Goal: Information Seeking & Learning: Learn about a topic

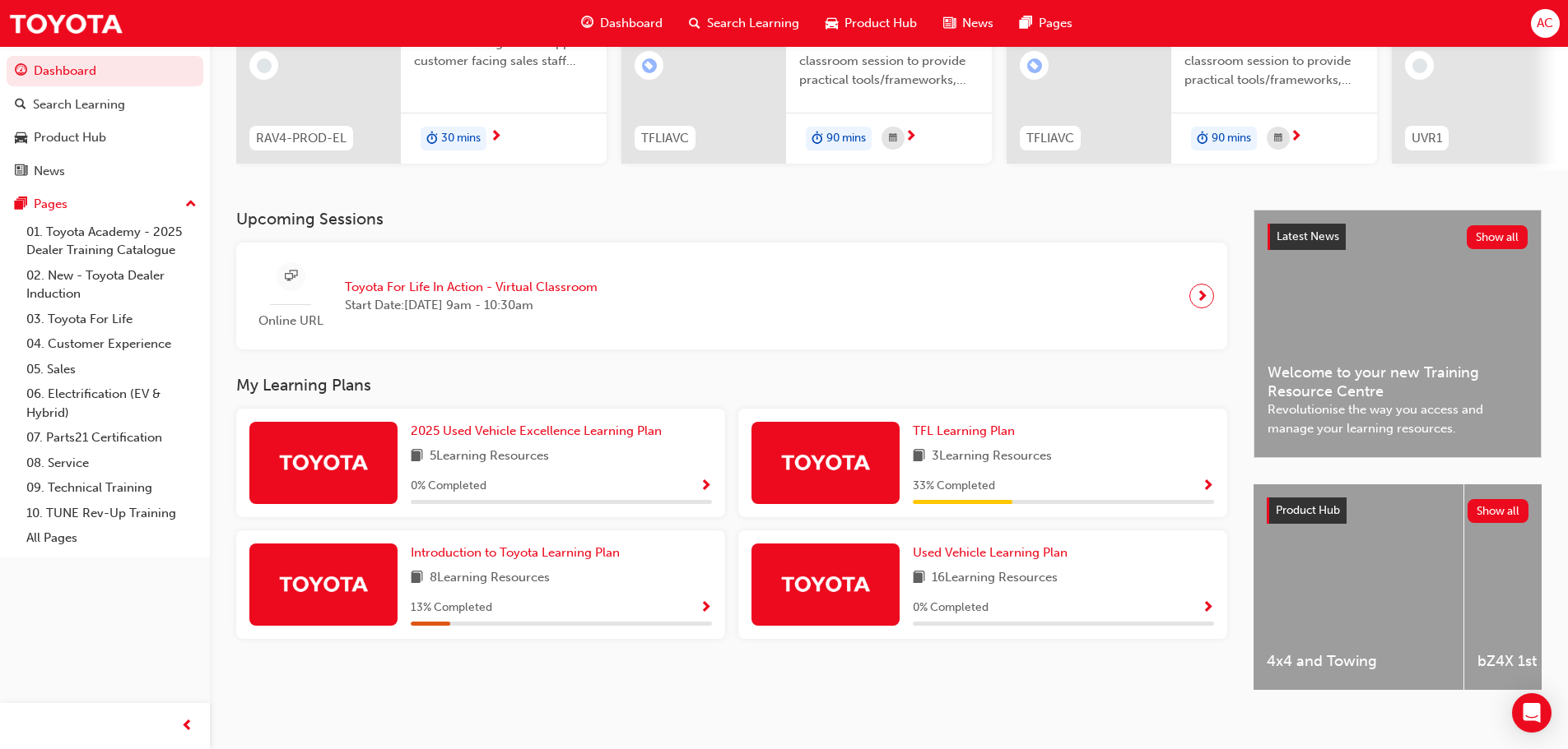
scroll to position [234, 0]
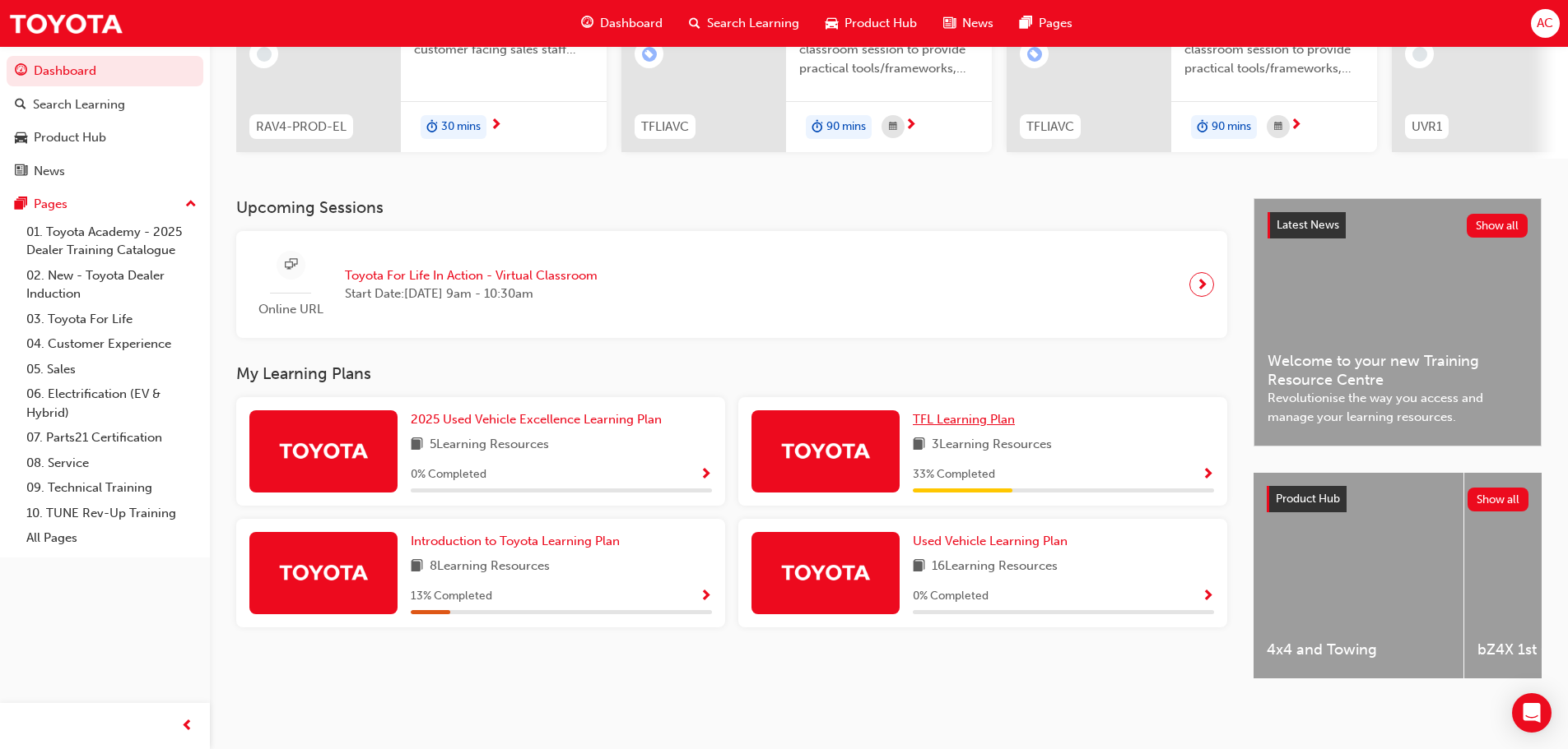
click at [955, 415] on span "TFL Learning Plan" at bounding box center [964, 420] width 102 height 15
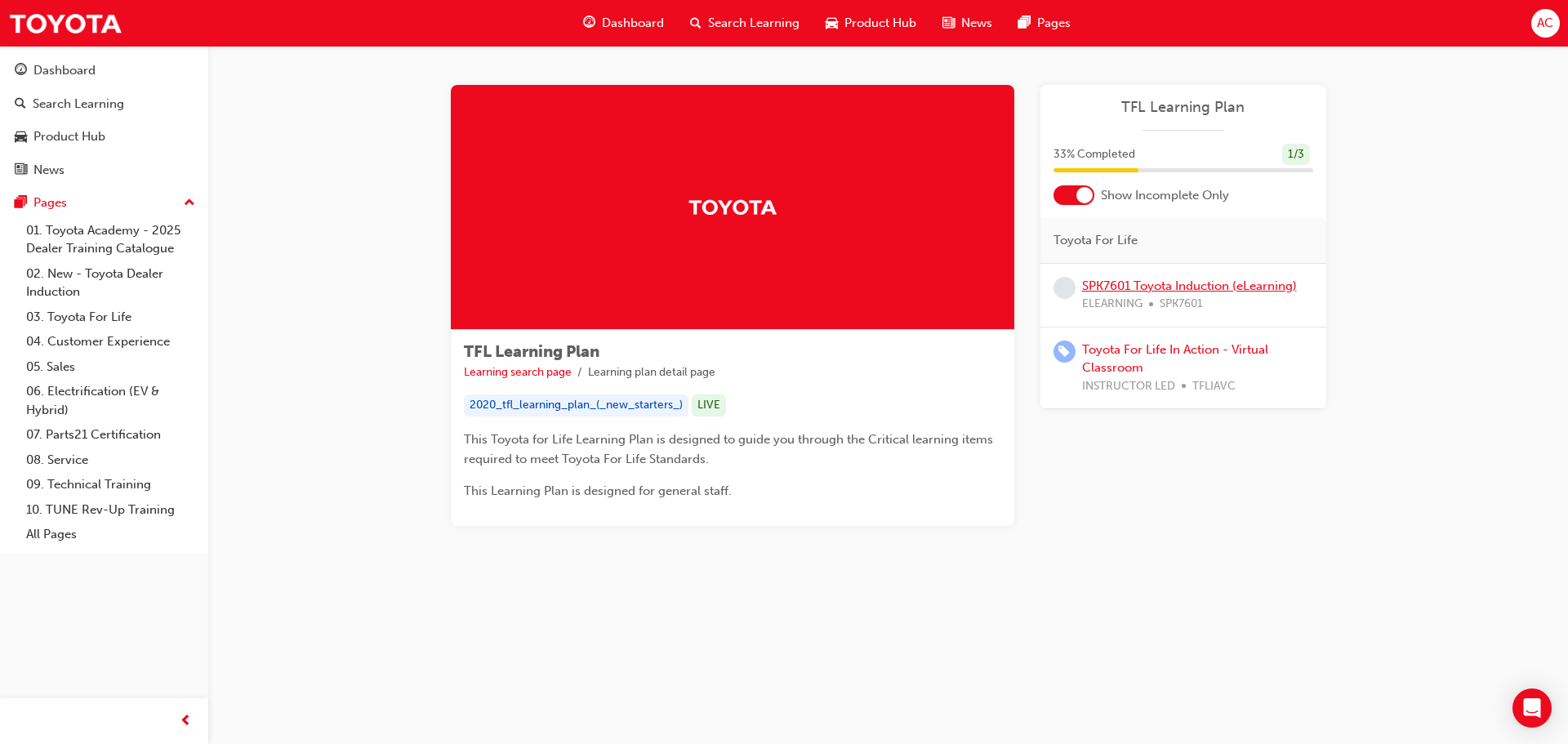
click at [1217, 288] on link "SPK7601 Toyota Induction (eLearning)" at bounding box center [1190, 286] width 215 height 15
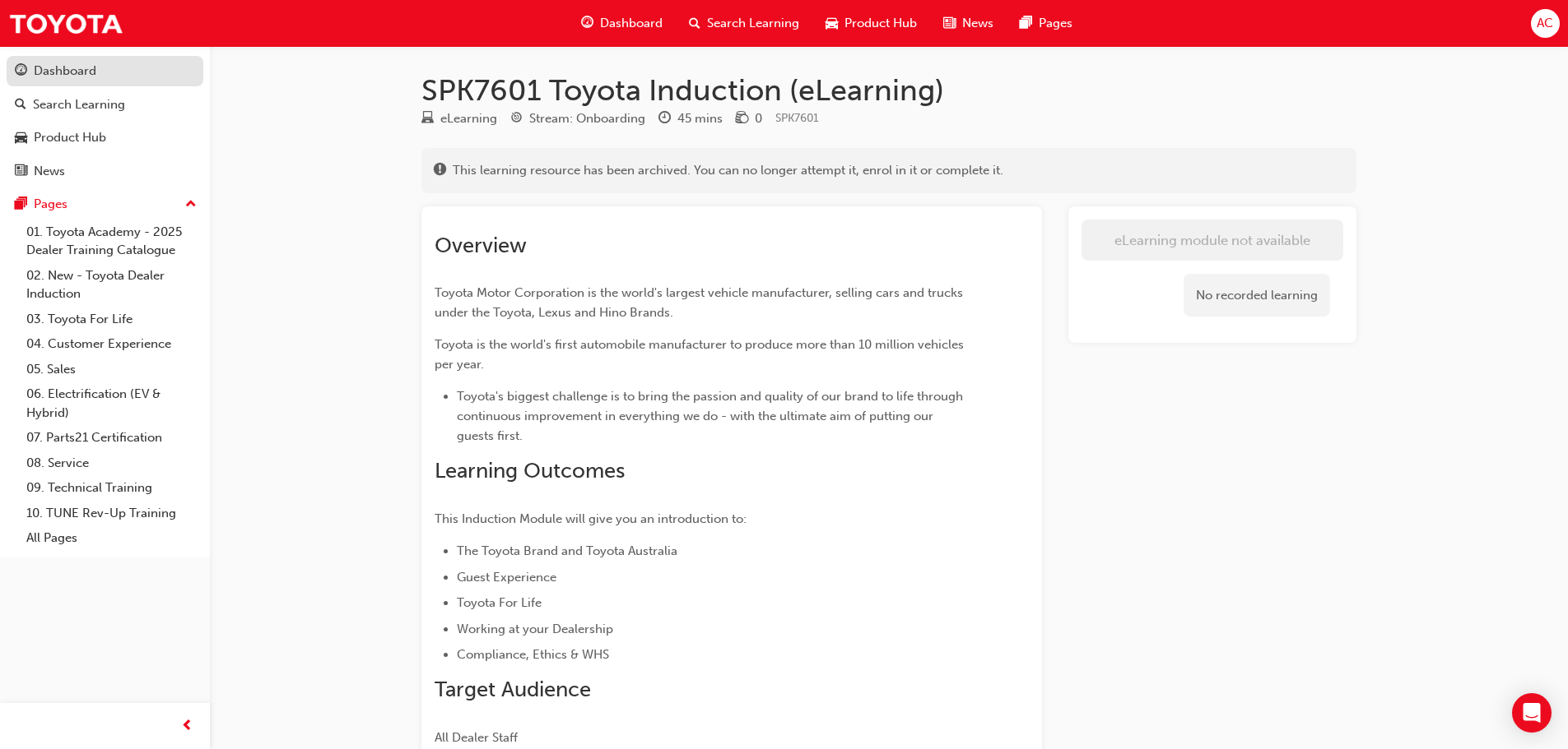
click at [86, 64] on div "Dashboard" at bounding box center [65, 71] width 63 height 19
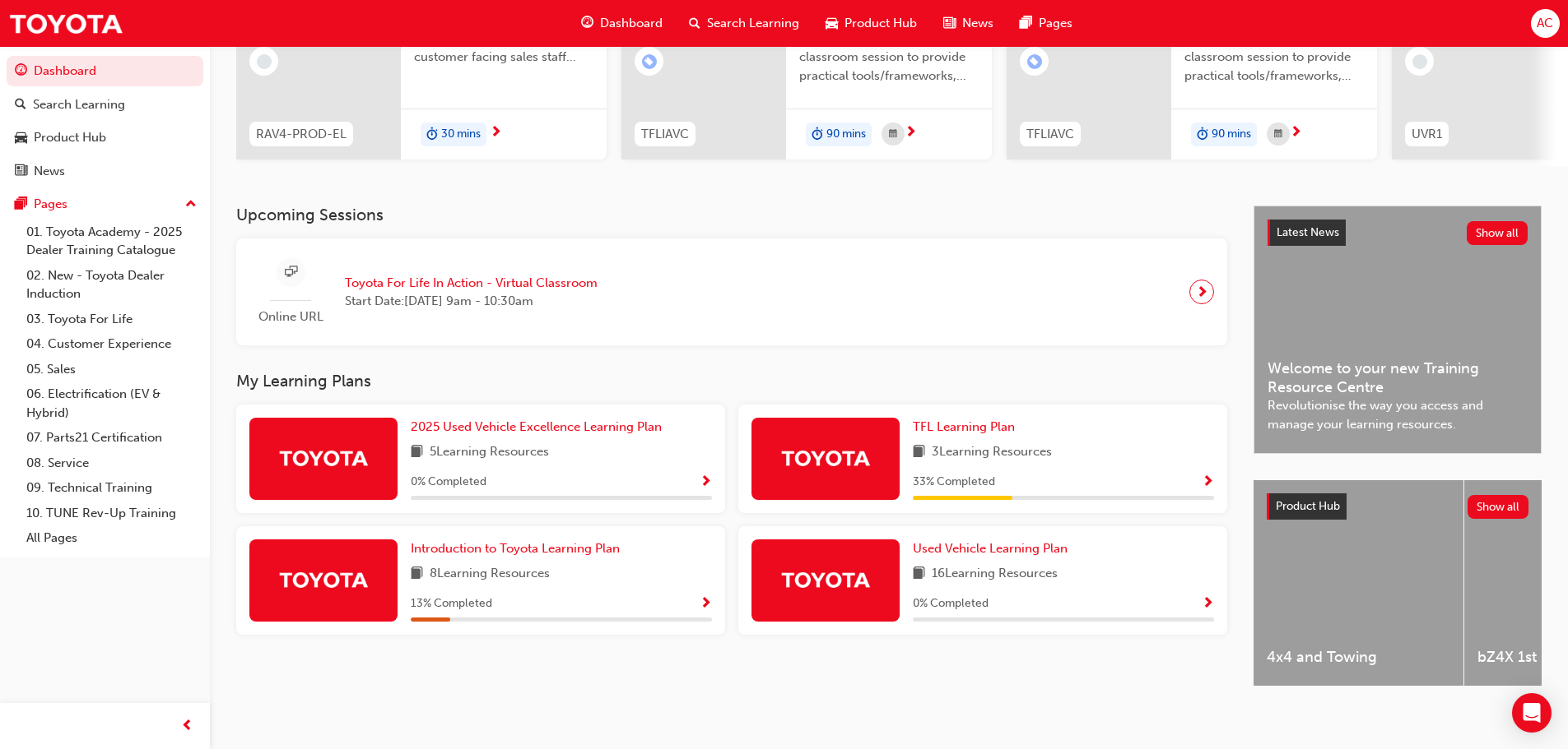
scroll to position [234, 0]
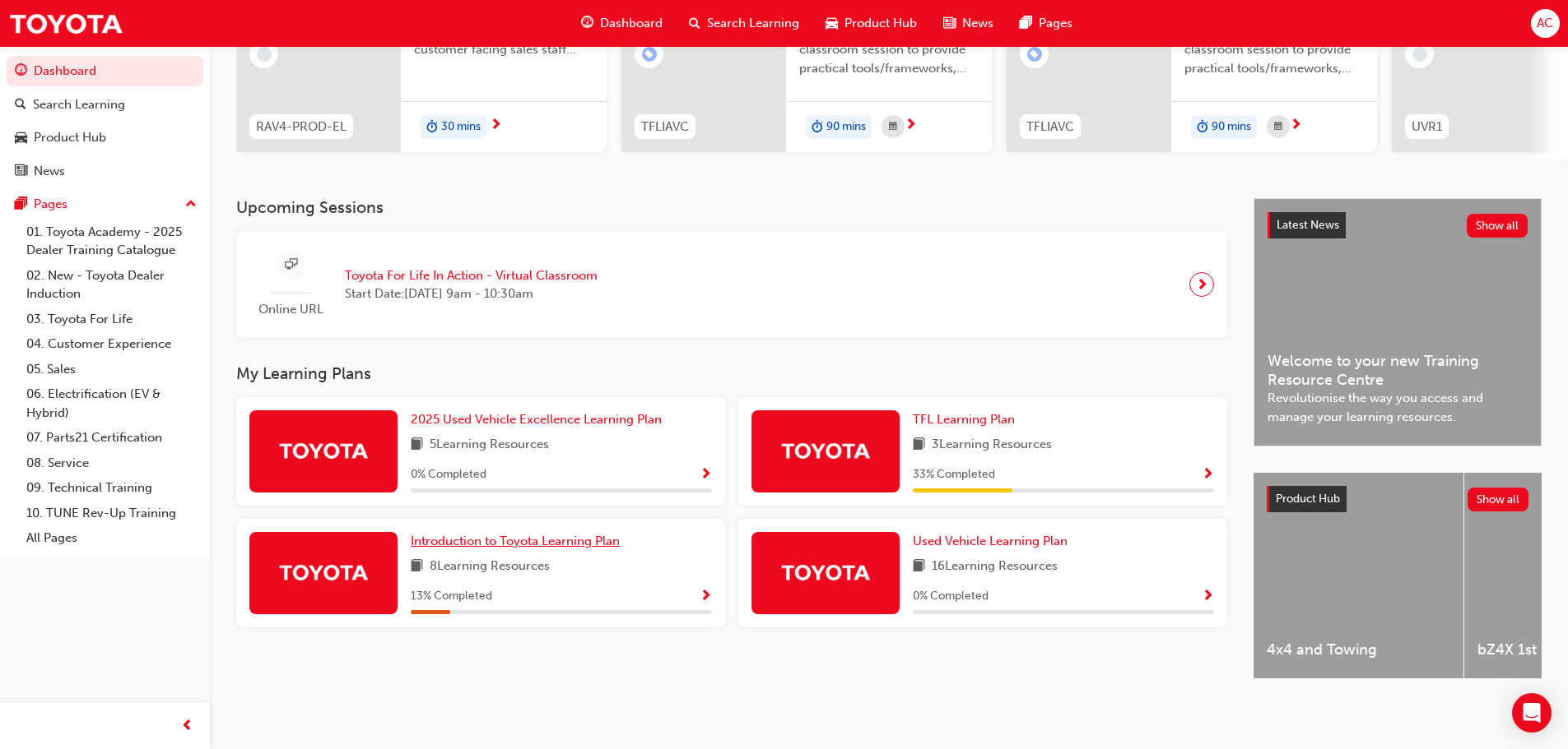
click at [535, 532] on link "Introduction to Toyota Learning Plan" at bounding box center [518, 541] width 216 height 19
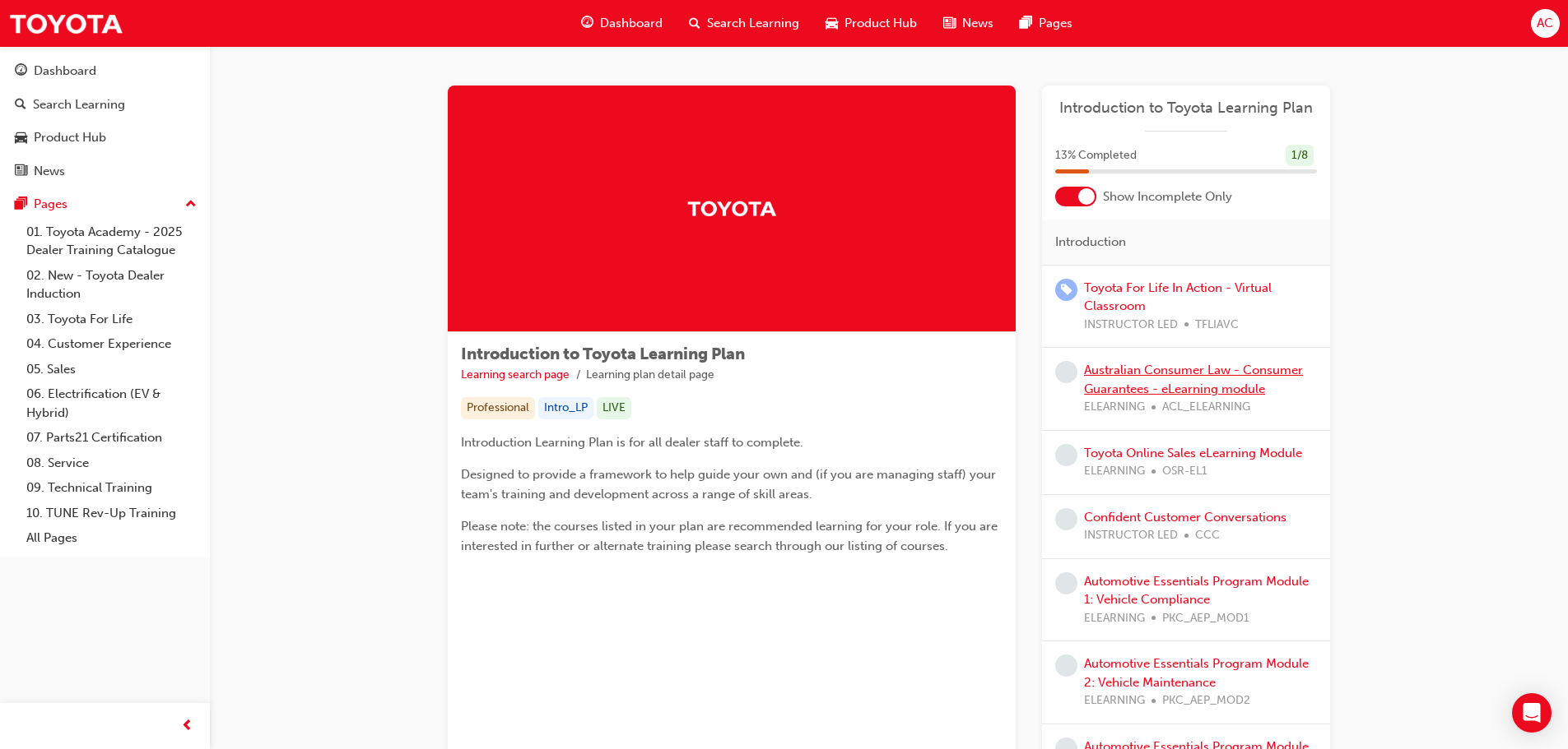
click at [1262, 372] on link "Australian Consumer Law - Consumer Guarantees - eLearning module" at bounding box center [1193, 379] width 219 height 34
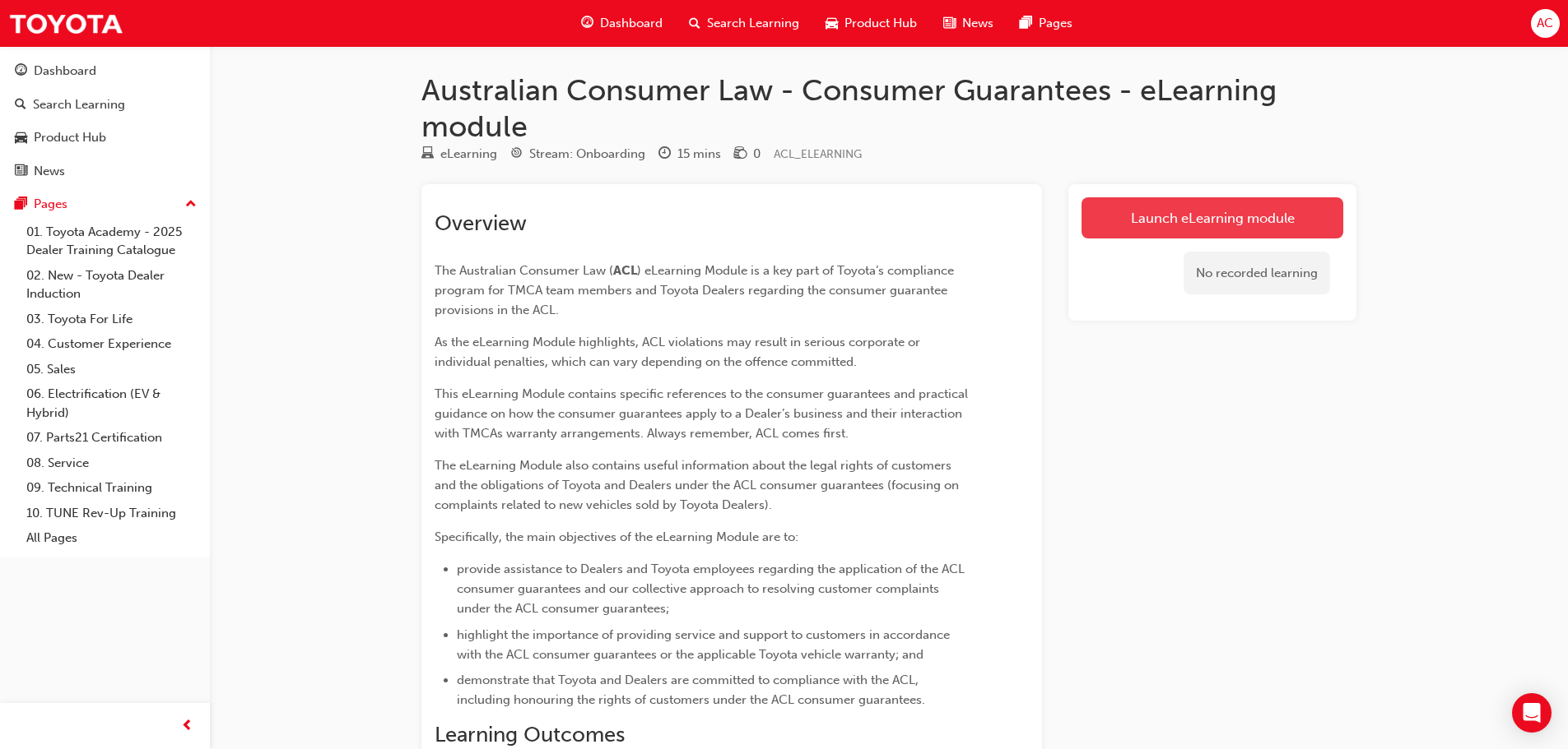
click at [1226, 213] on link "Launch eLearning module" at bounding box center [1212, 218] width 262 height 41
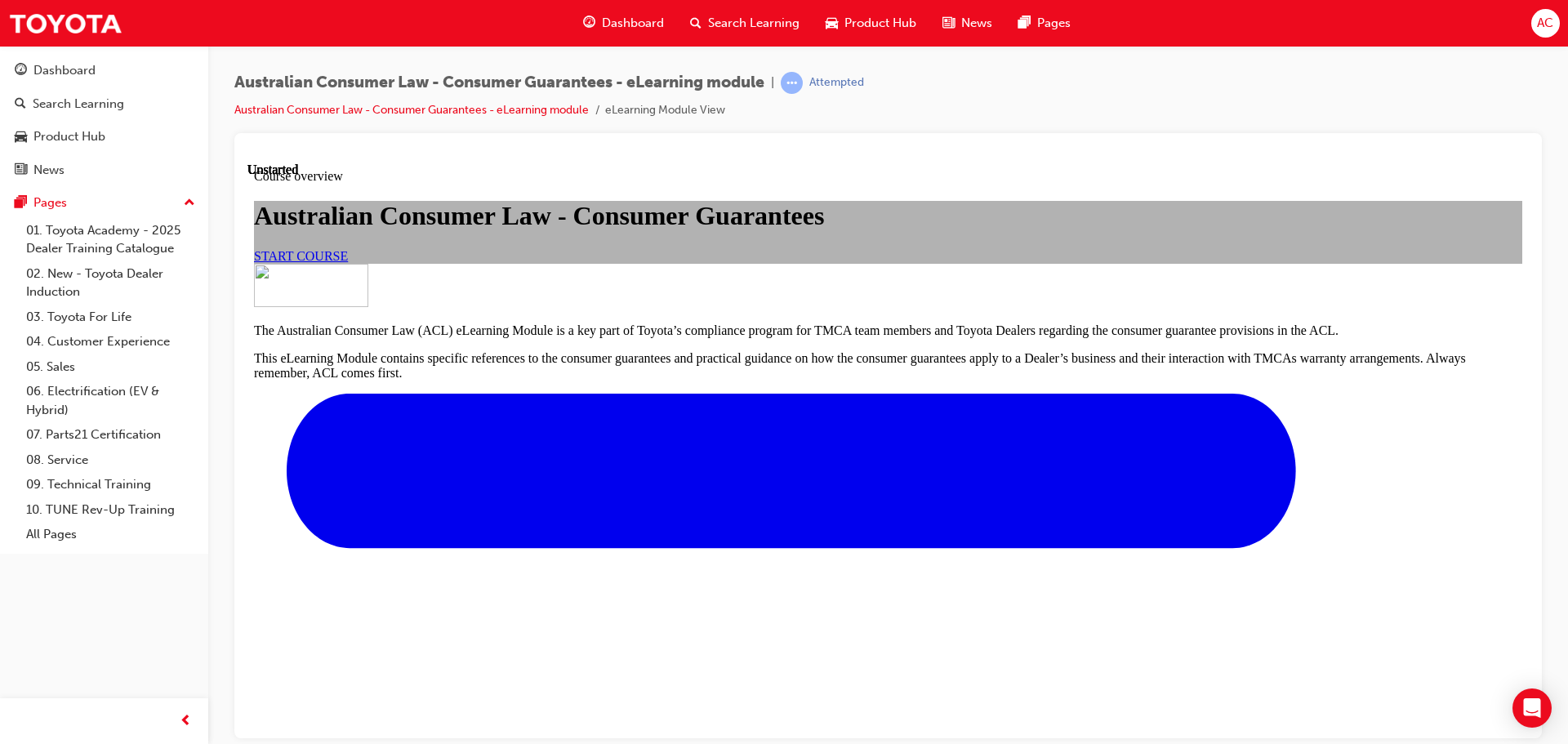
click at [348, 262] on span "START COURSE" at bounding box center [301, 255] width 94 height 14
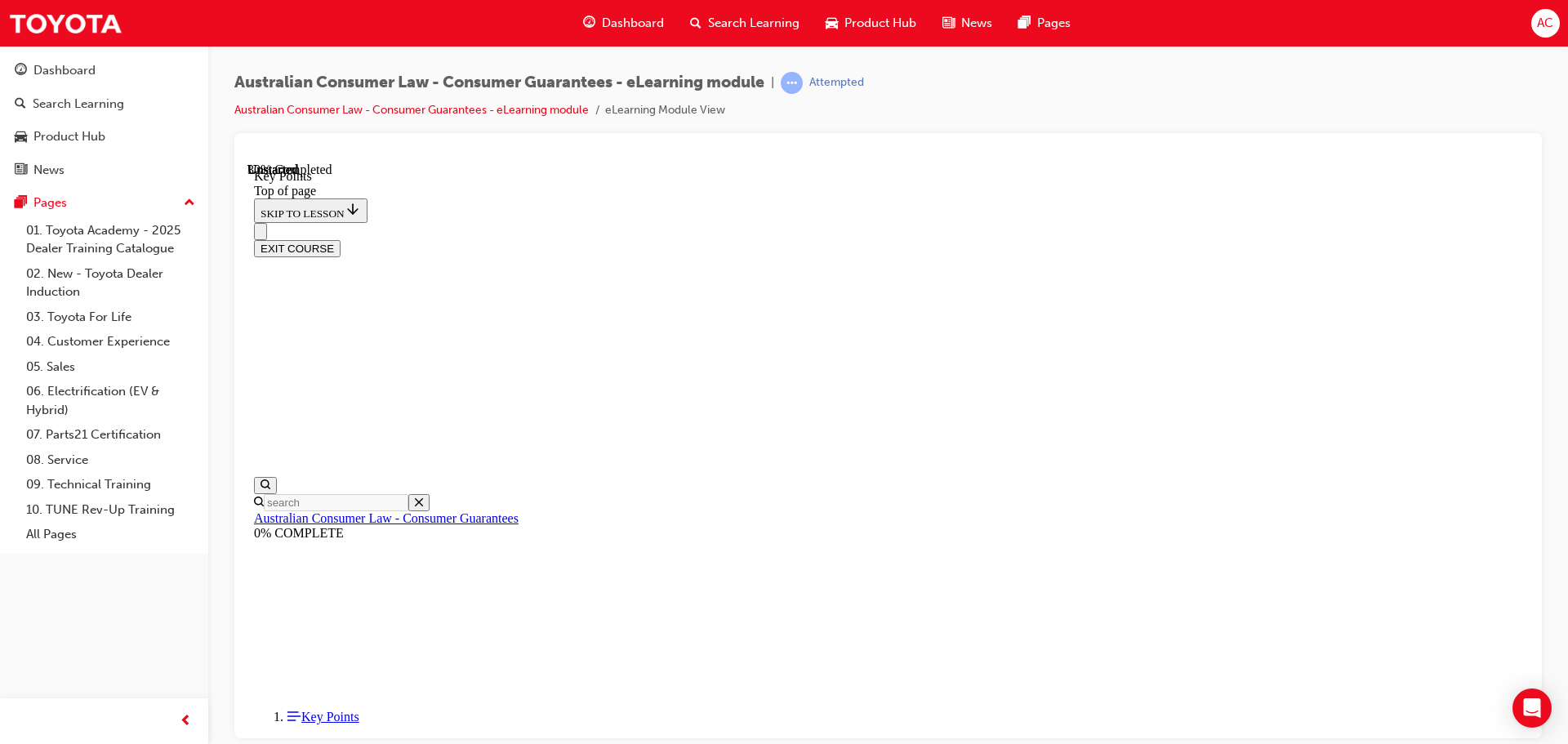
scroll to position [723, 0]
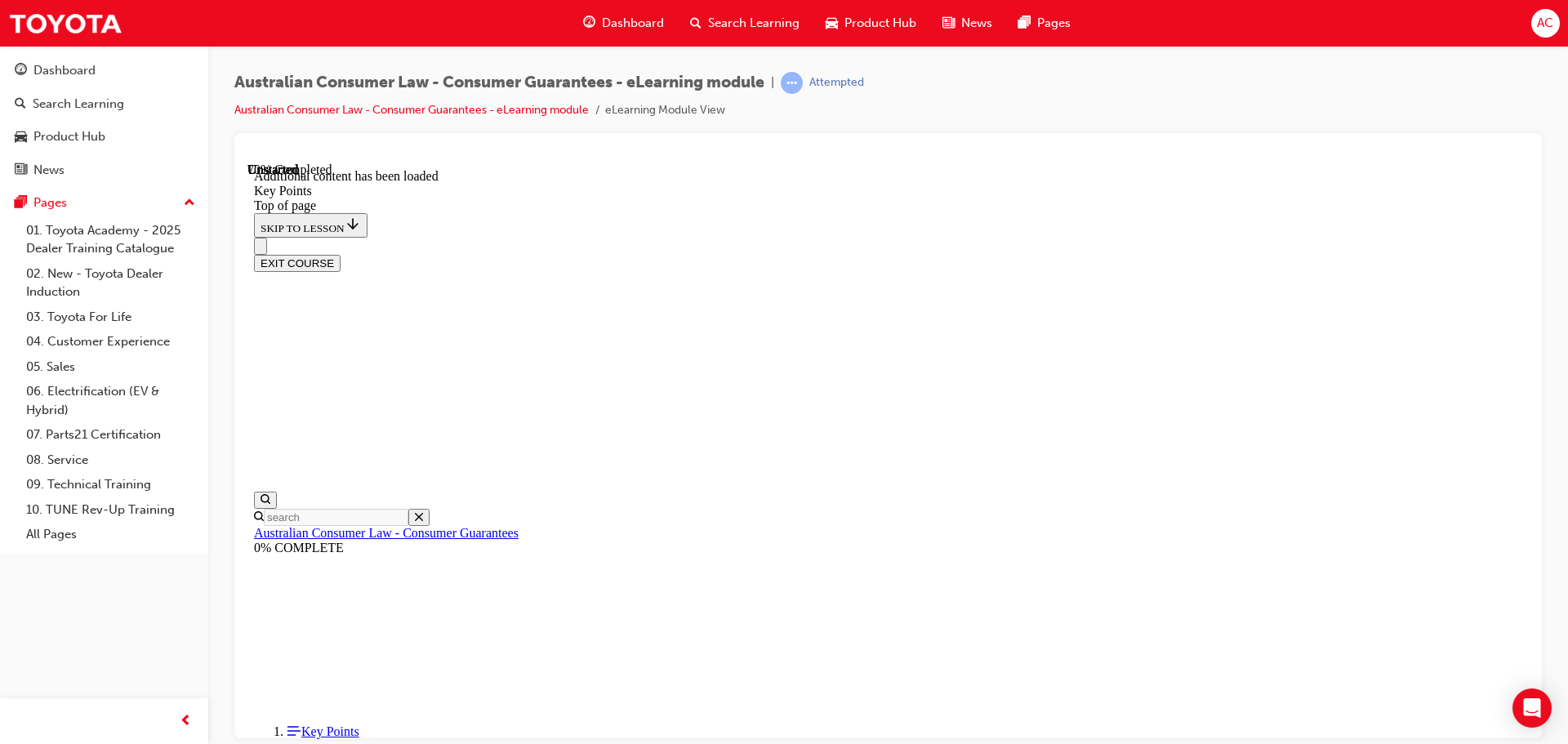
scroll to position [2137, 0]
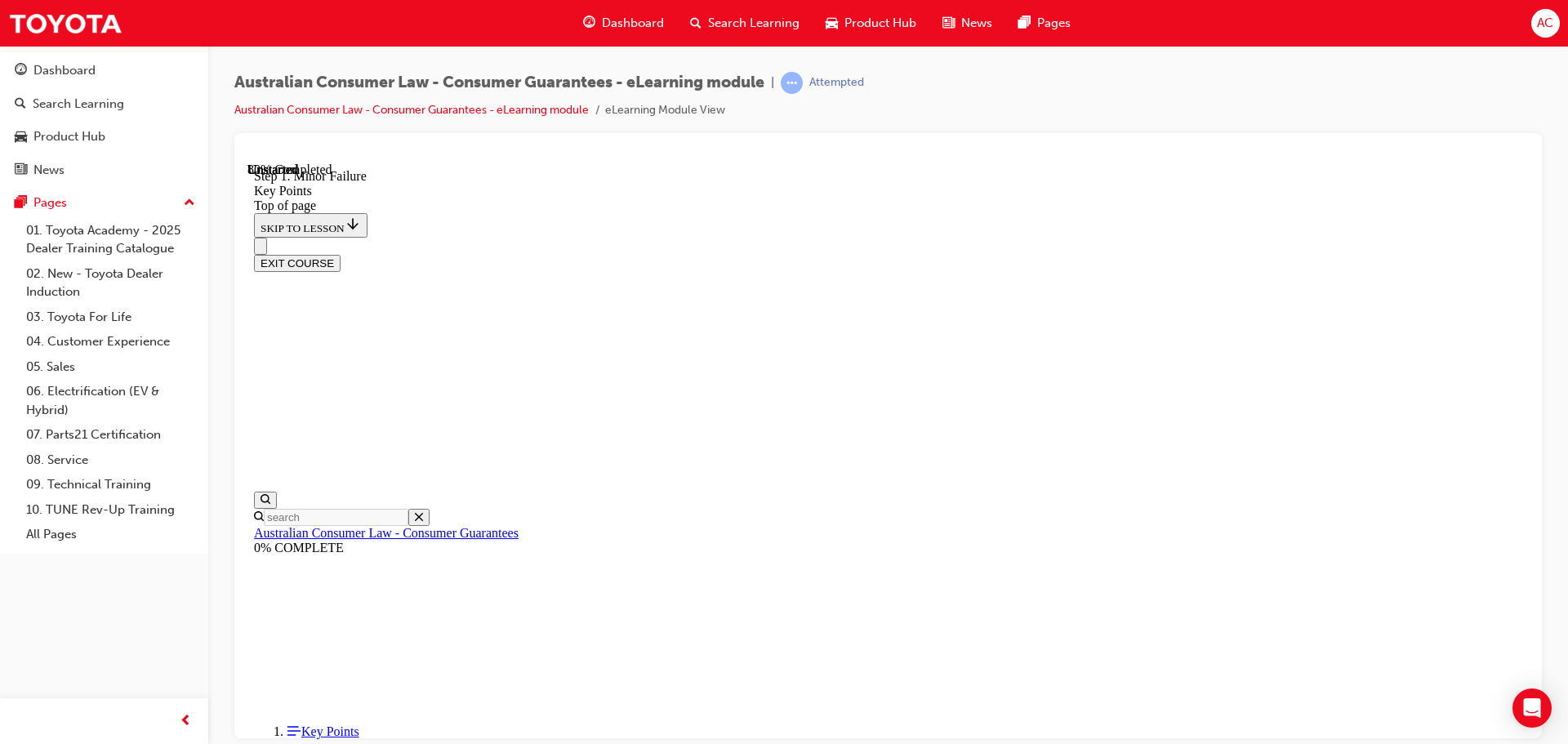
drag, startPoint x: 1409, startPoint y: 381, endPoint x: 1387, endPoint y: 382, distance: 22.0
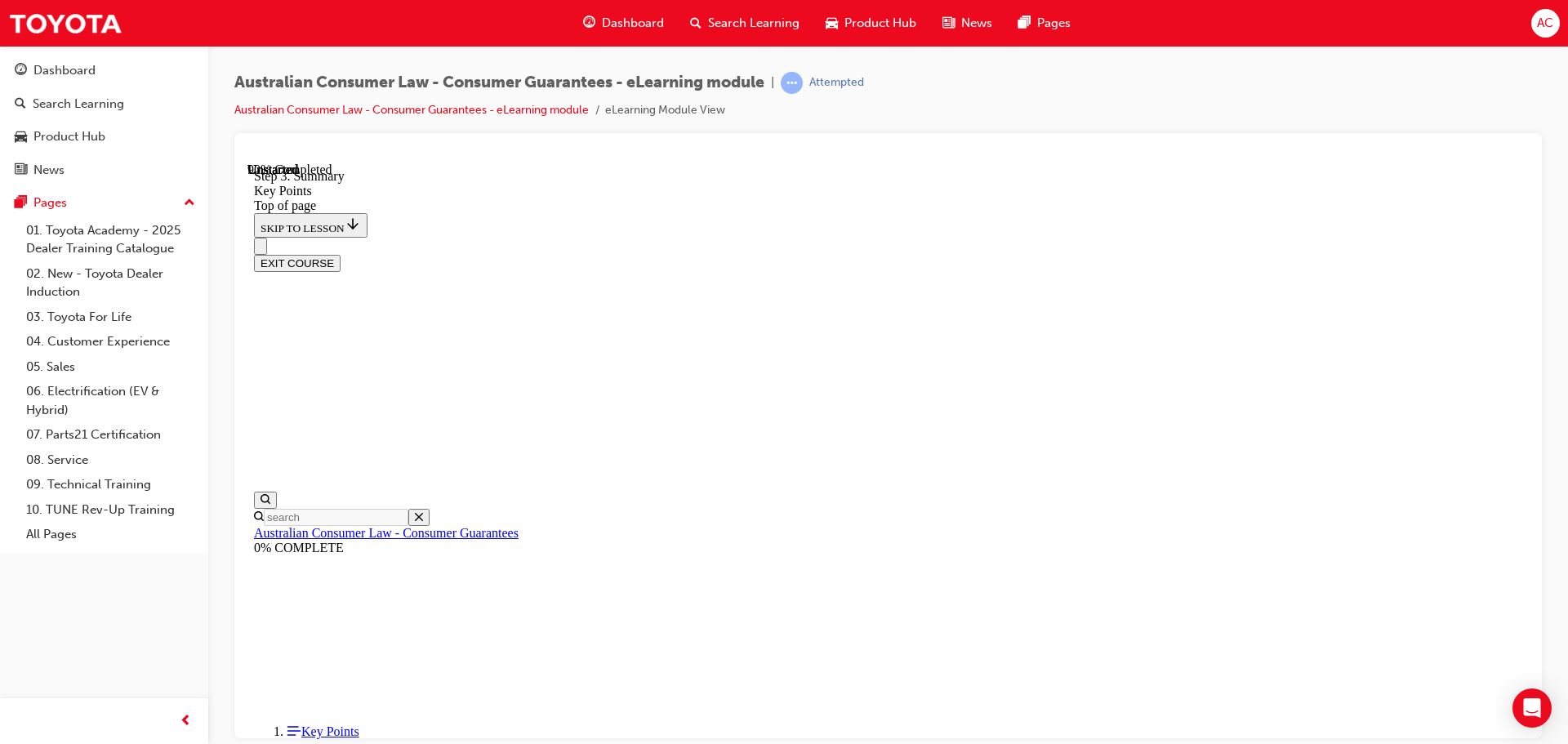
drag, startPoint x: 696, startPoint y: 394, endPoint x: 719, endPoint y: 399, distance: 23.5
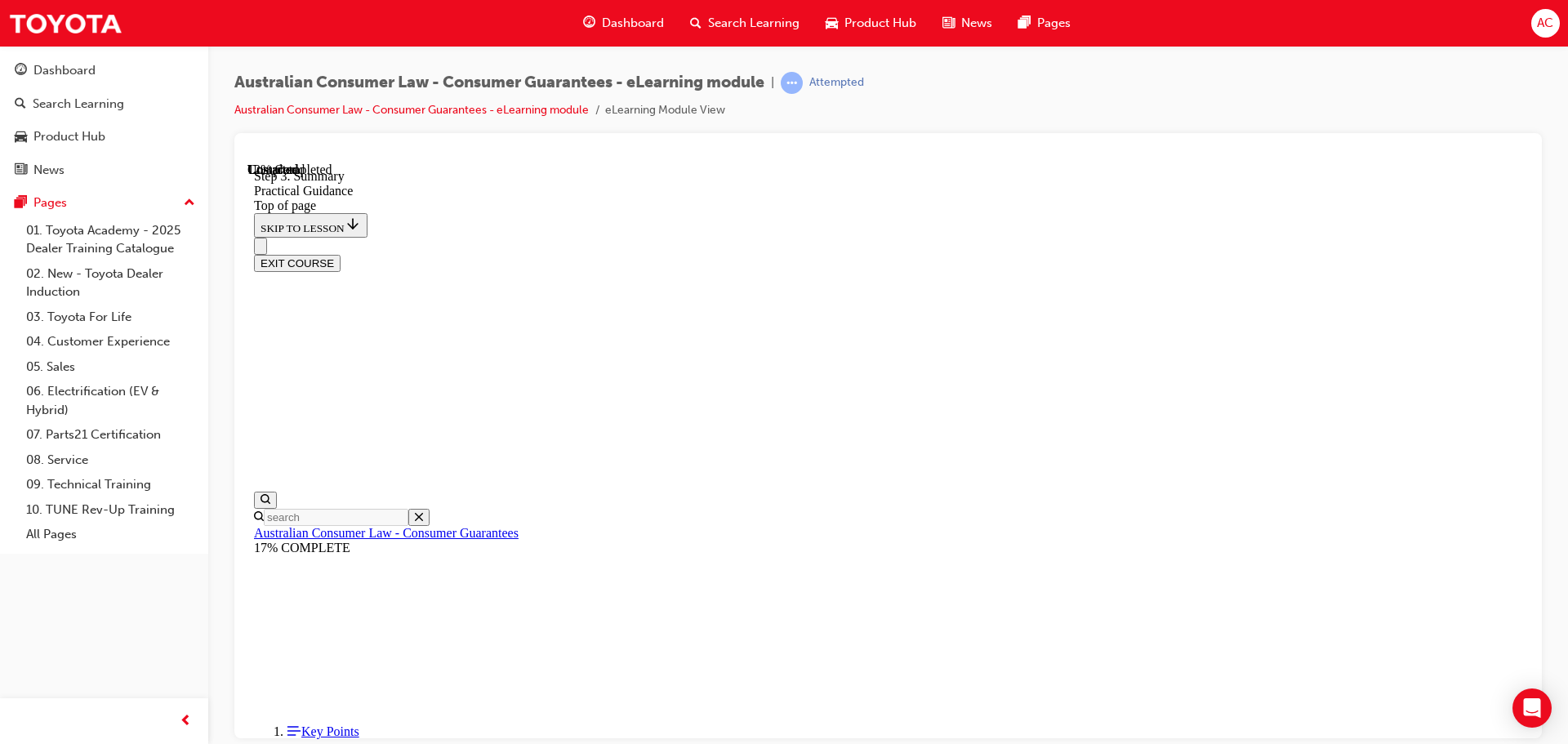
scroll to position [377, 0]
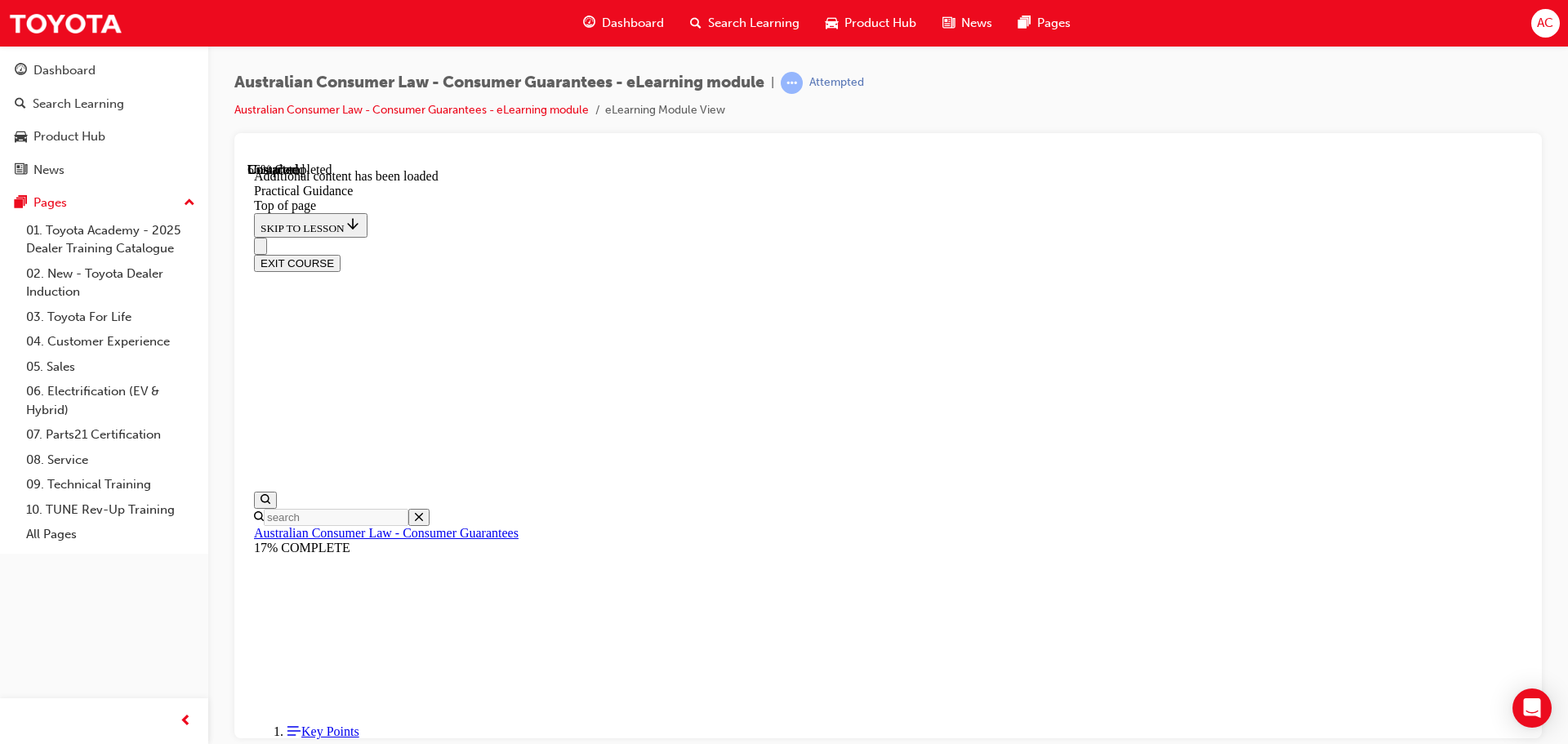
scroll to position [2513, 0]
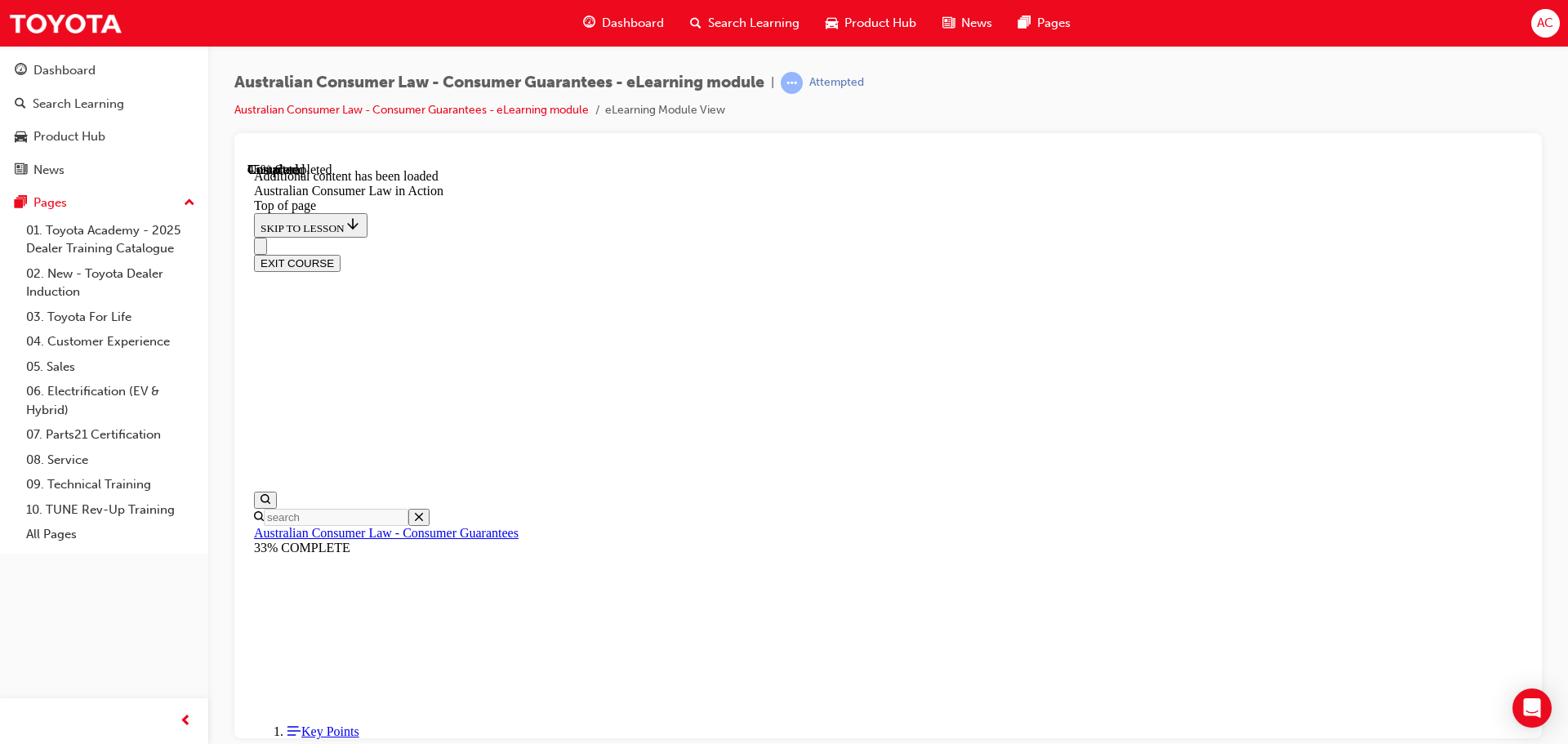
scroll to position [1554, 0]
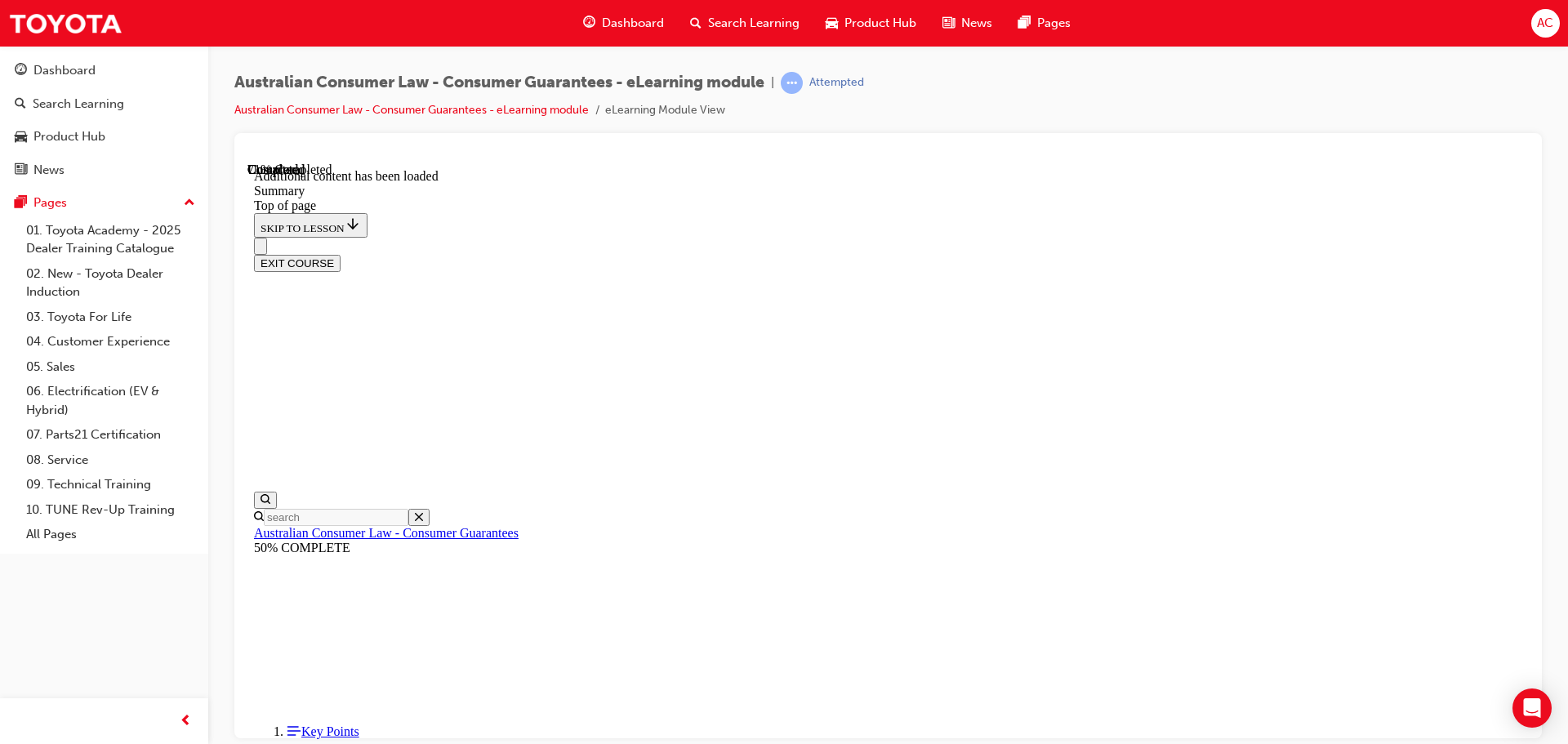
scroll to position [1099, 0]
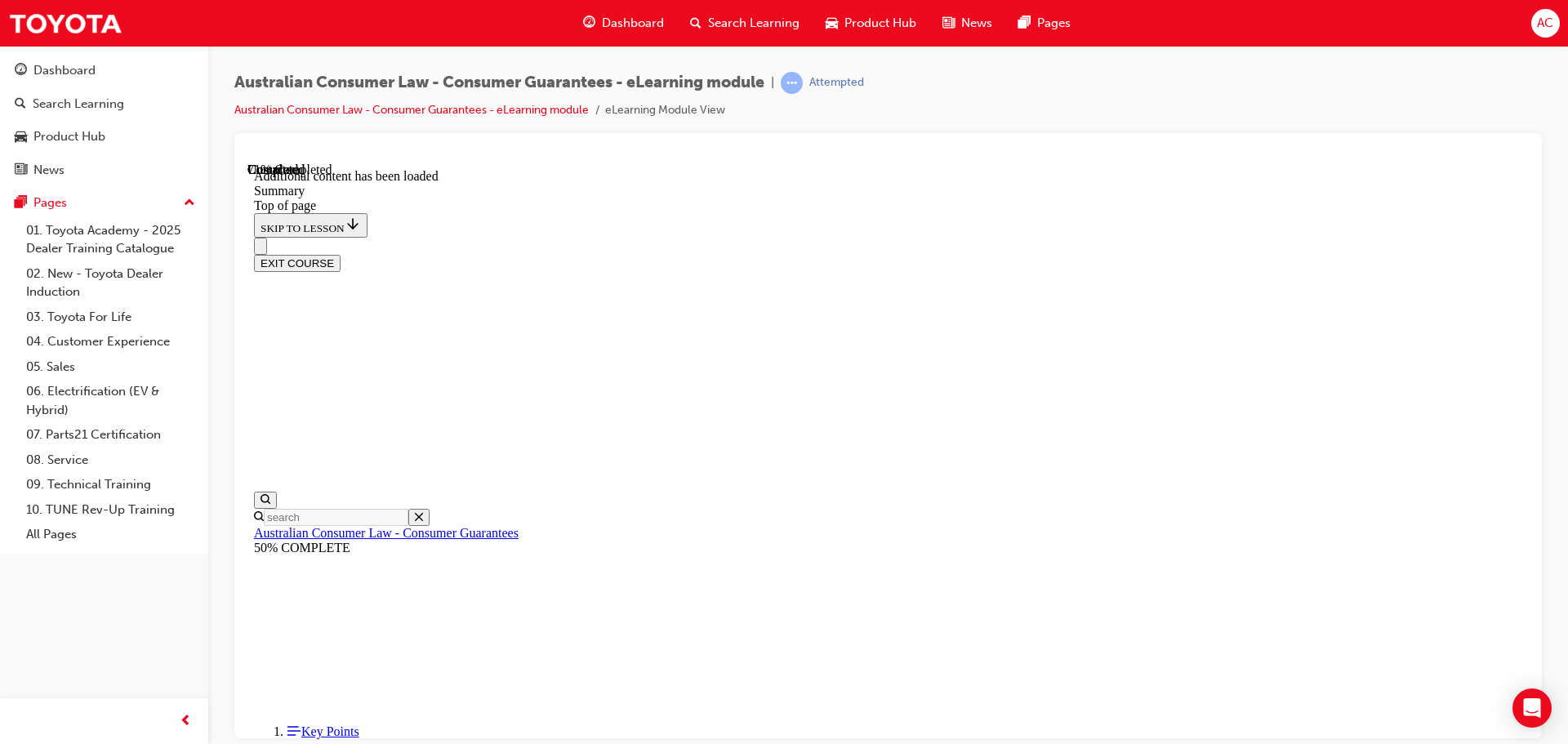
drag, startPoint x: 1005, startPoint y: 473, endPoint x: 1019, endPoint y: 473, distance: 14.0
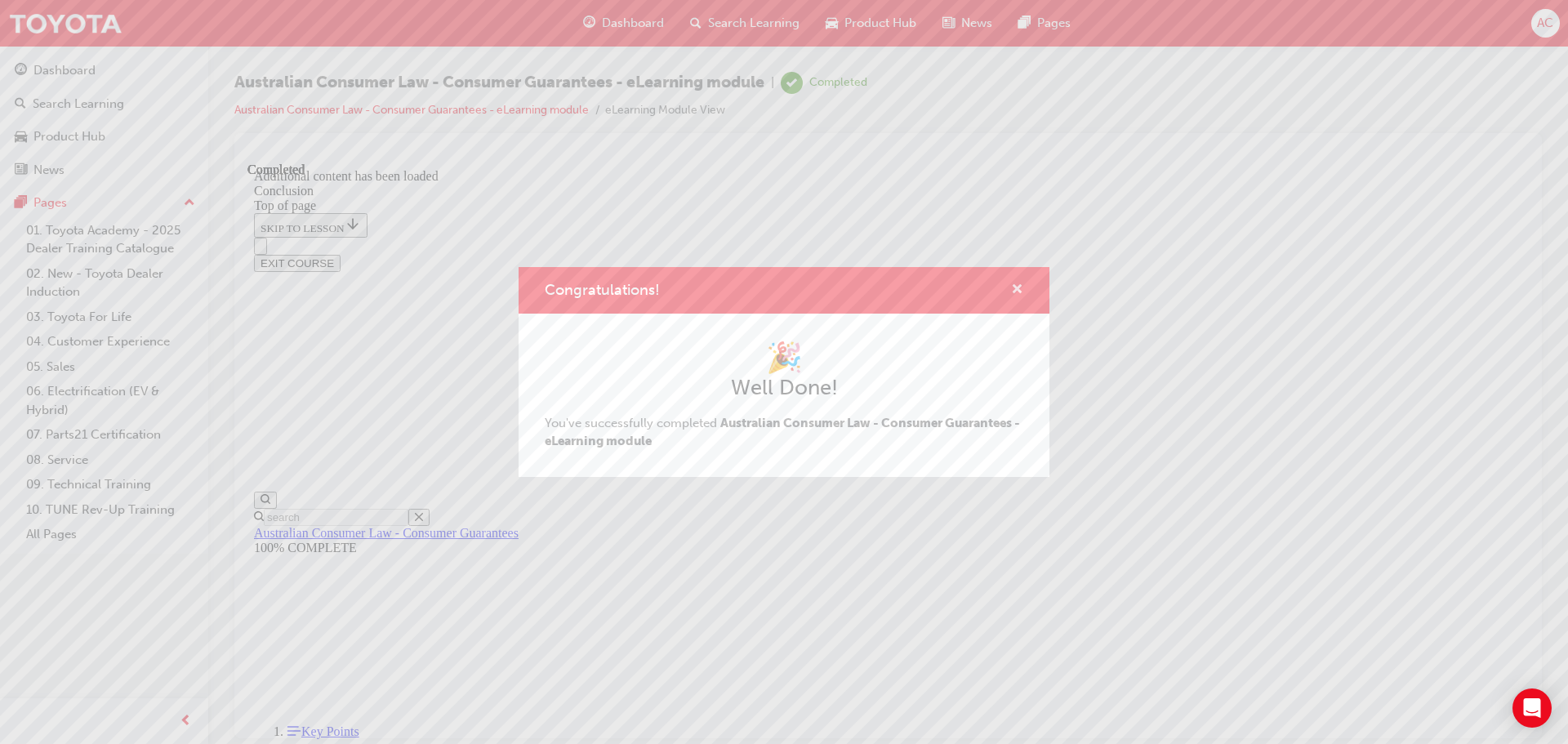
click at [1018, 286] on span "cross-icon" at bounding box center [1017, 291] width 12 height 15
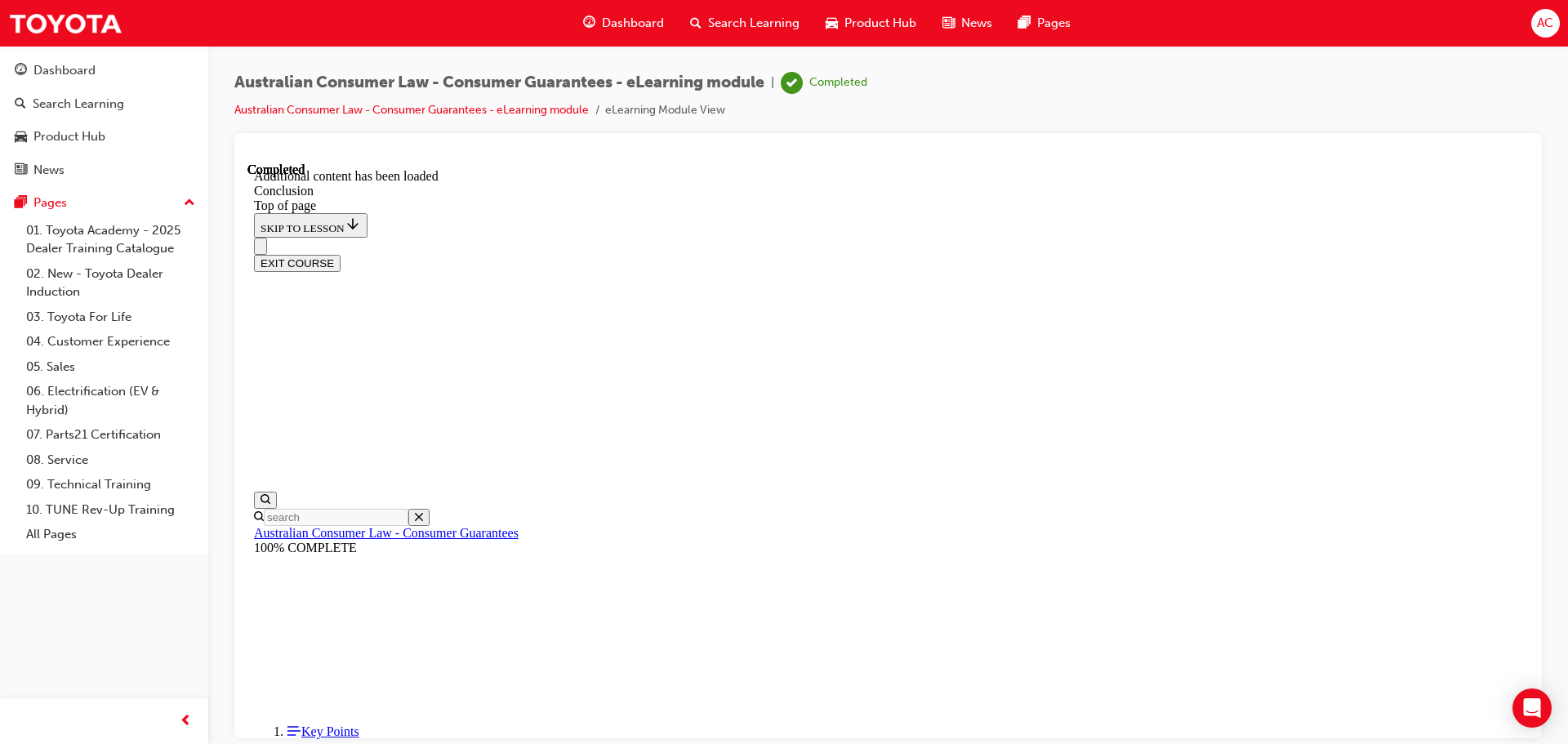
scroll to position [130, 0]
click at [340, 254] on button "EXIT COURSE" at bounding box center [298, 262] width 87 height 17
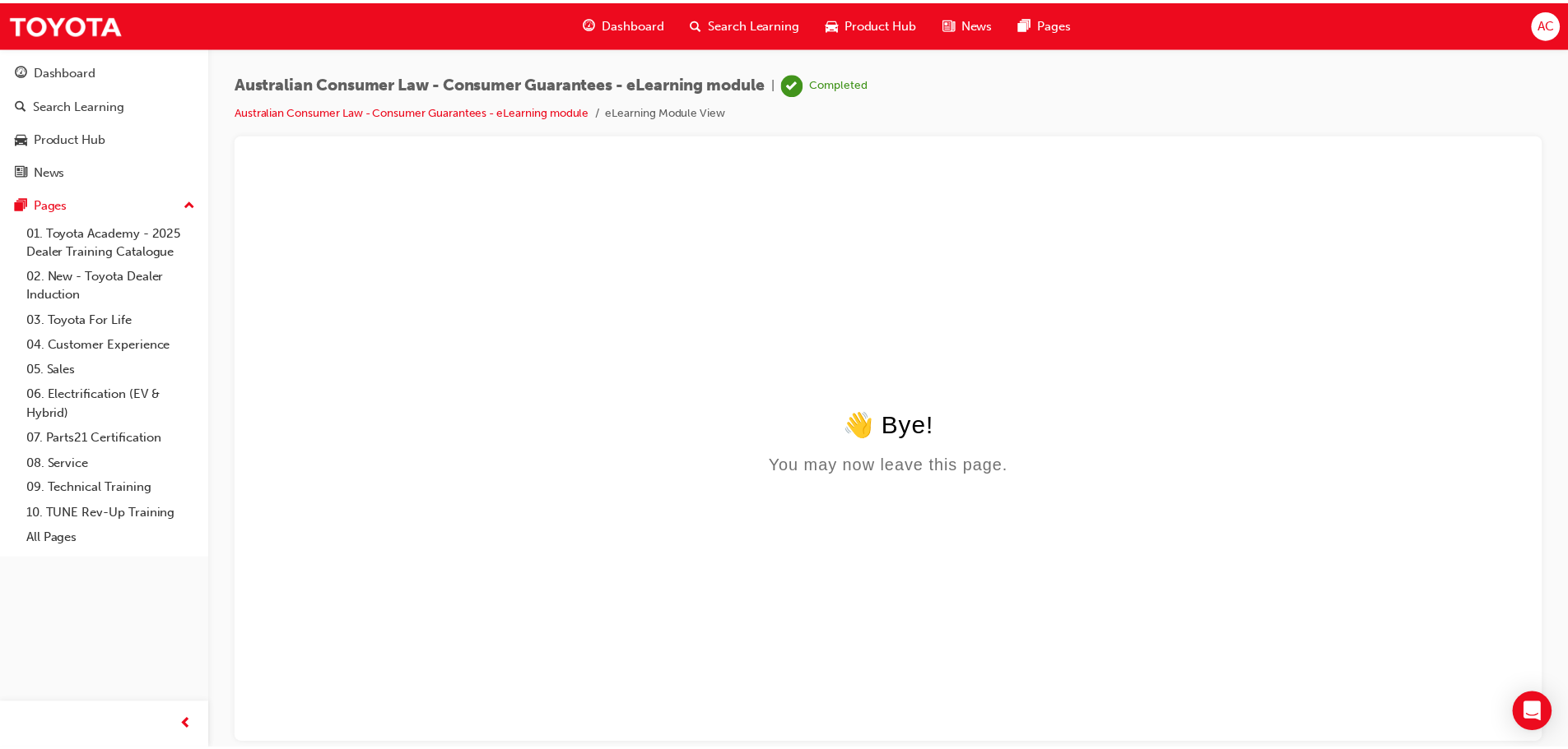
scroll to position [0, 0]
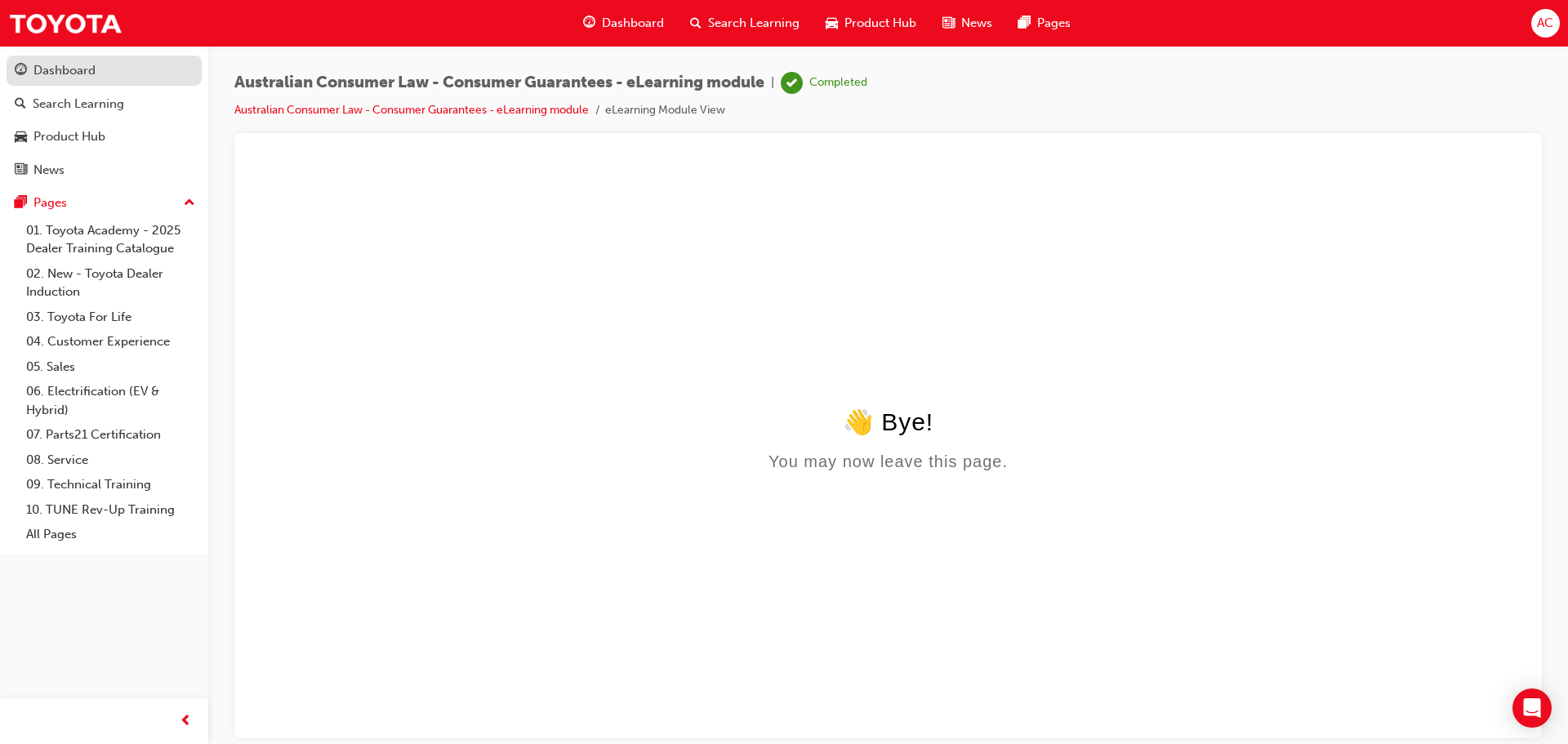
click at [80, 71] on div "Dashboard" at bounding box center [65, 71] width 62 height 19
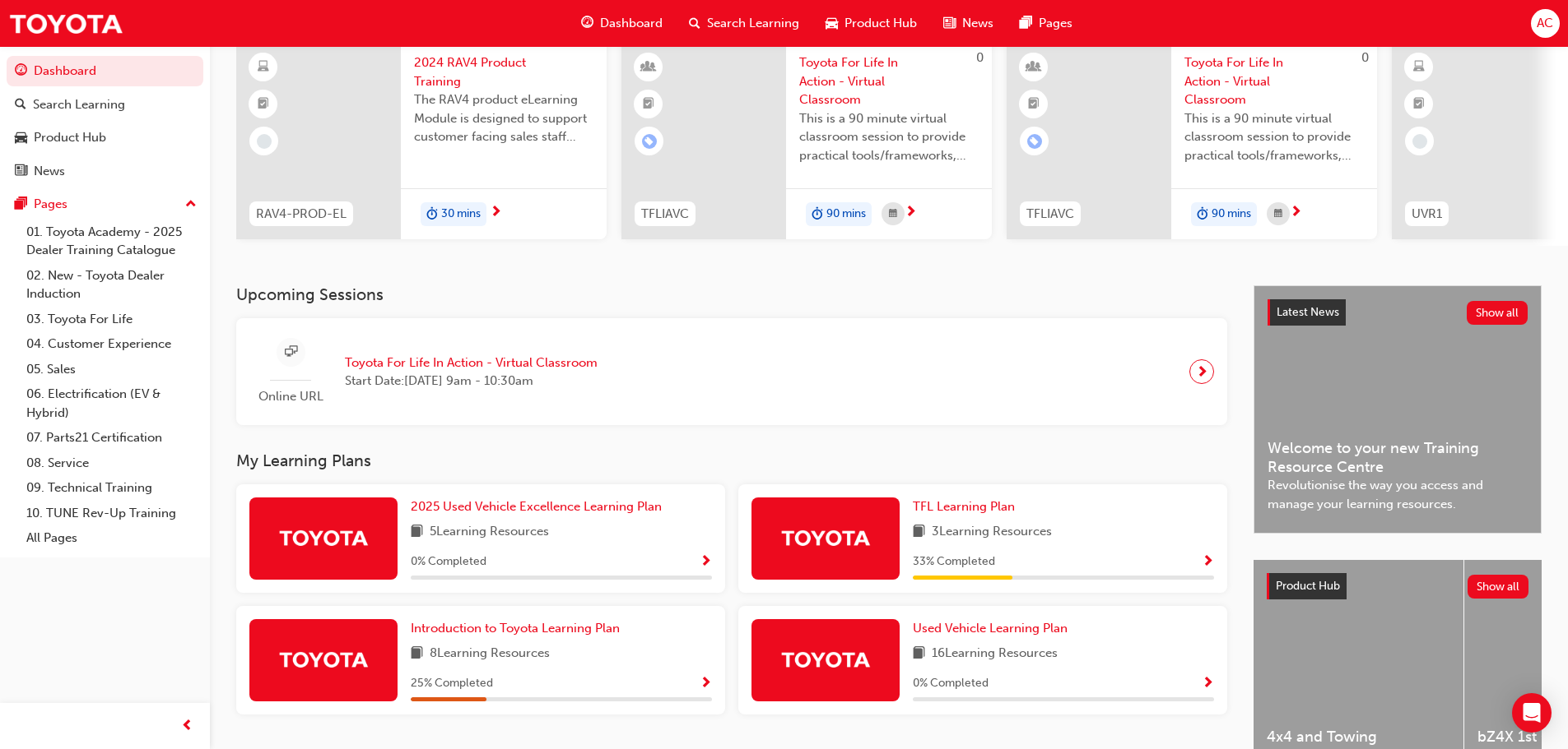
scroll to position [164, 0]
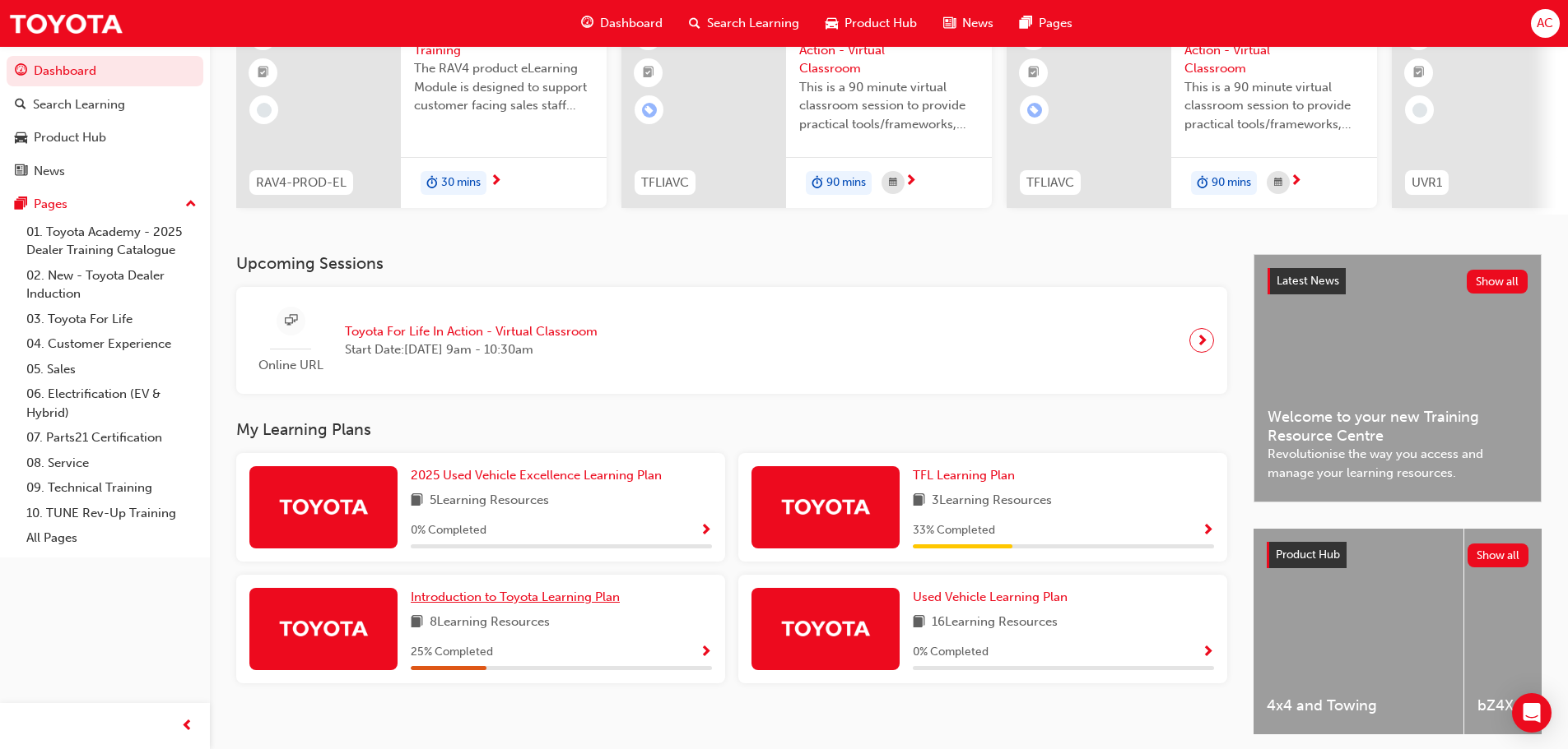
click at [497, 596] on span "Introduction to Toyota Learning Plan" at bounding box center [515, 597] width 209 height 15
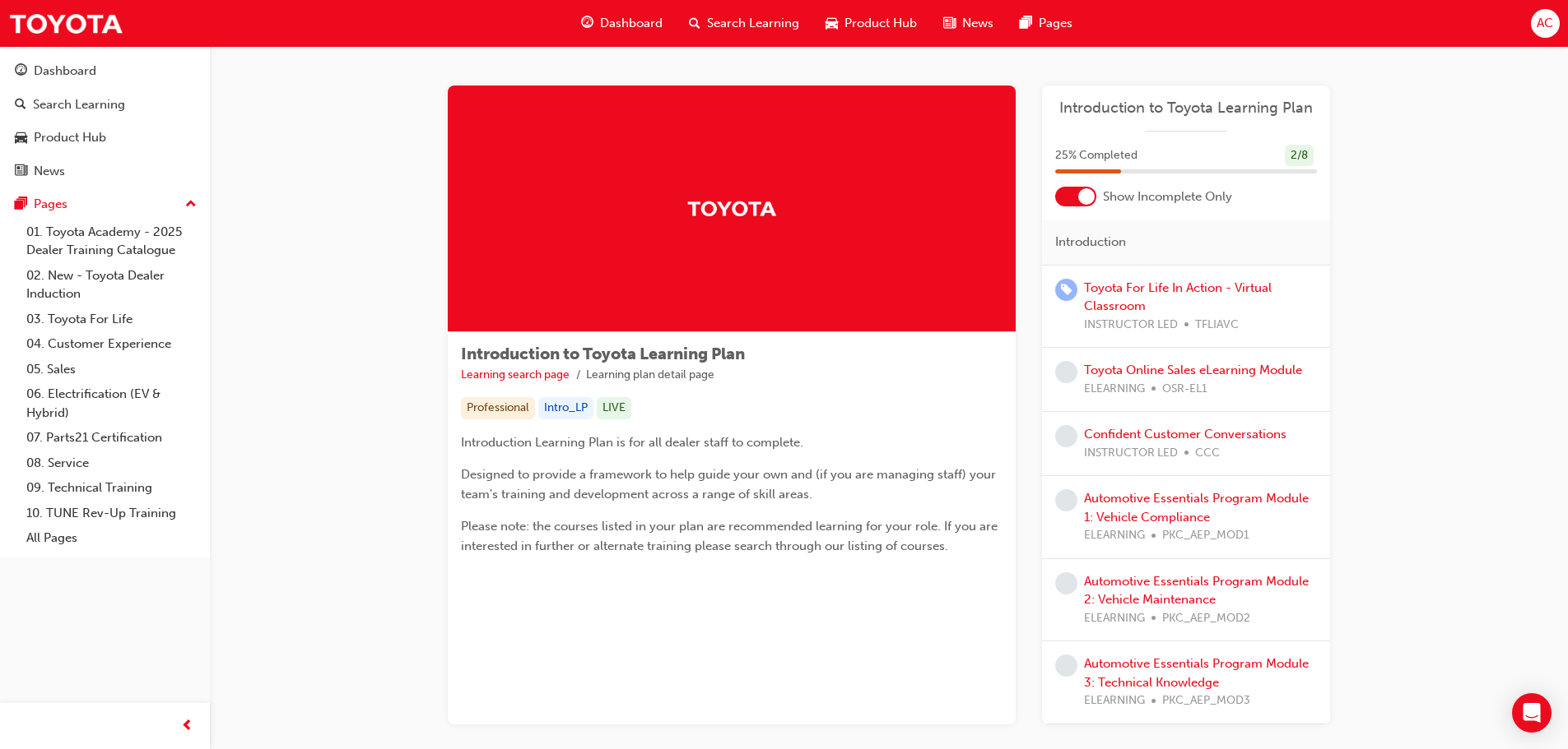
click at [689, 23] on span "search-icon" at bounding box center [695, 23] width 12 height 21
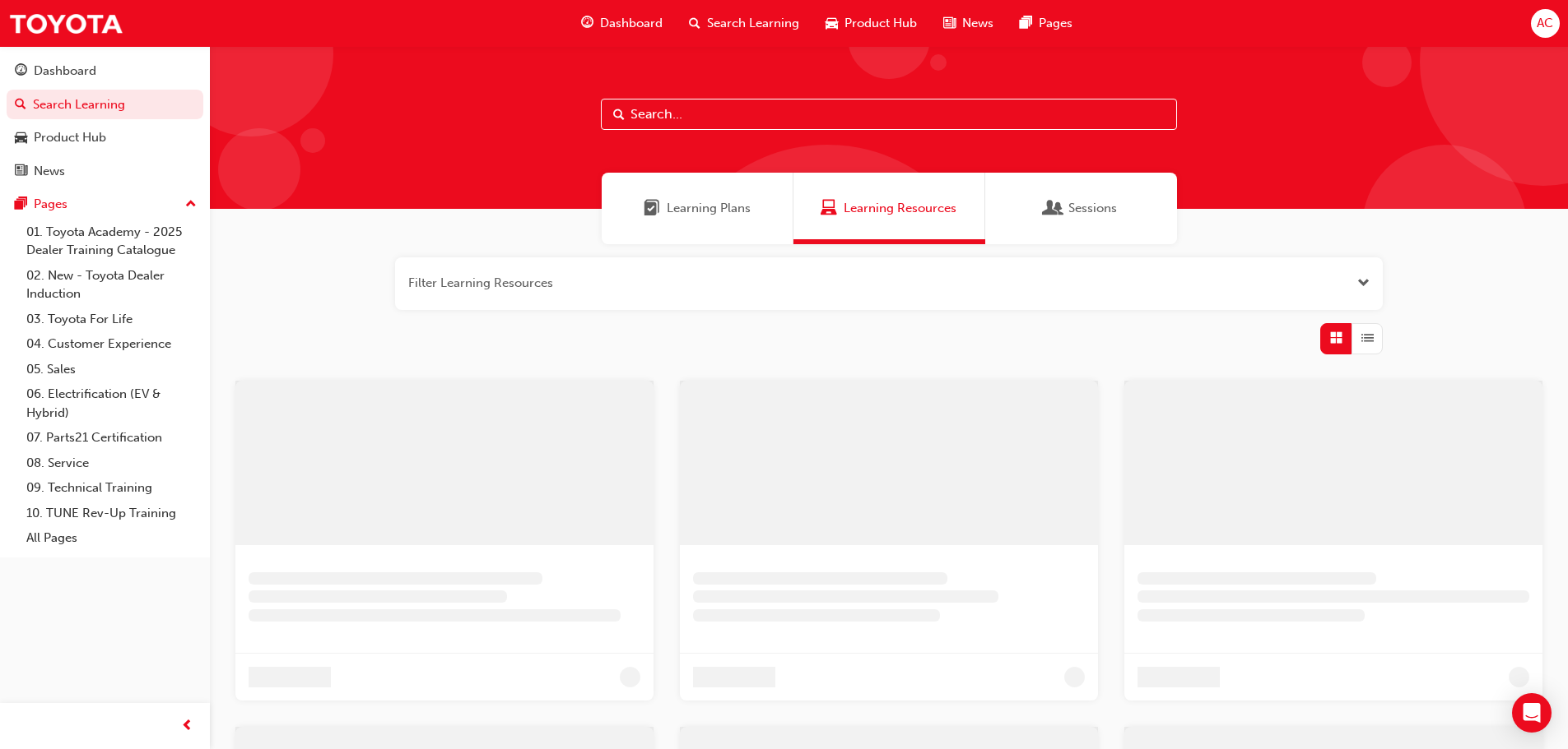
click at [682, 121] on input "text" at bounding box center [888, 115] width 576 height 31
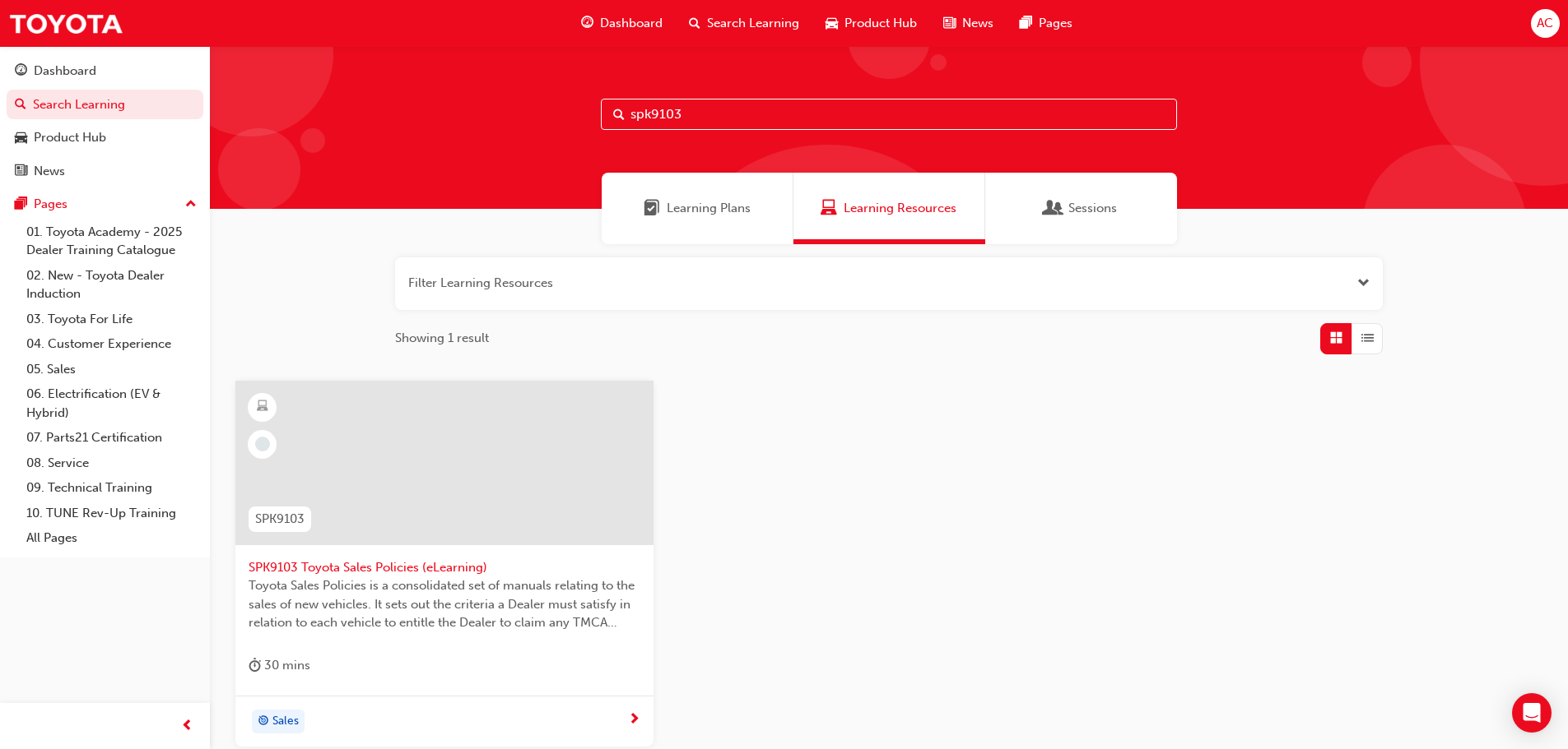
type input "spk9103"
click at [374, 564] on span "SPK9103 Toyota Sales Policies (eLearning)" at bounding box center [444, 567] width 392 height 19
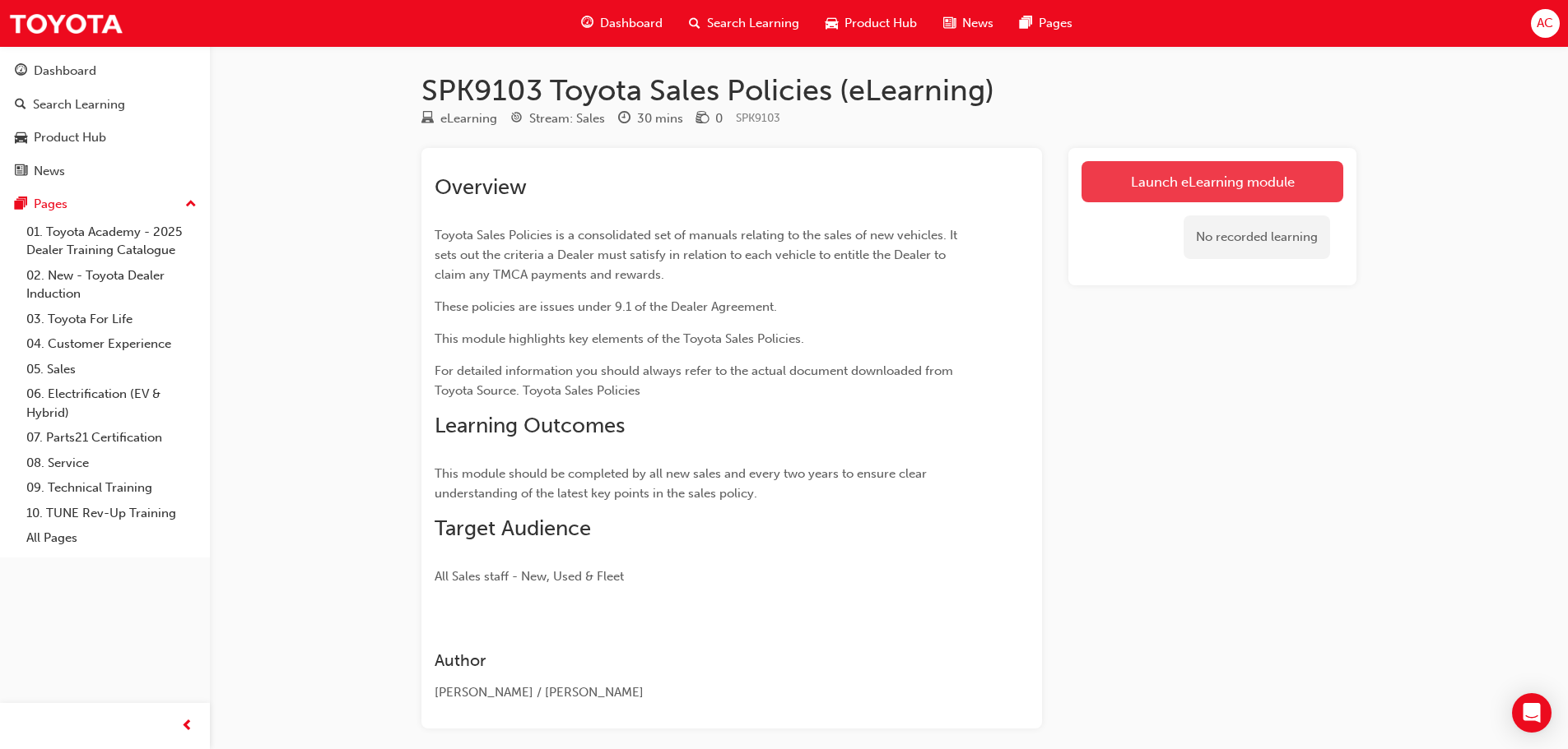
click at [1190, 183] on link "Launch eLearning module" at bounding box center [1212, 182] width 262 height 41
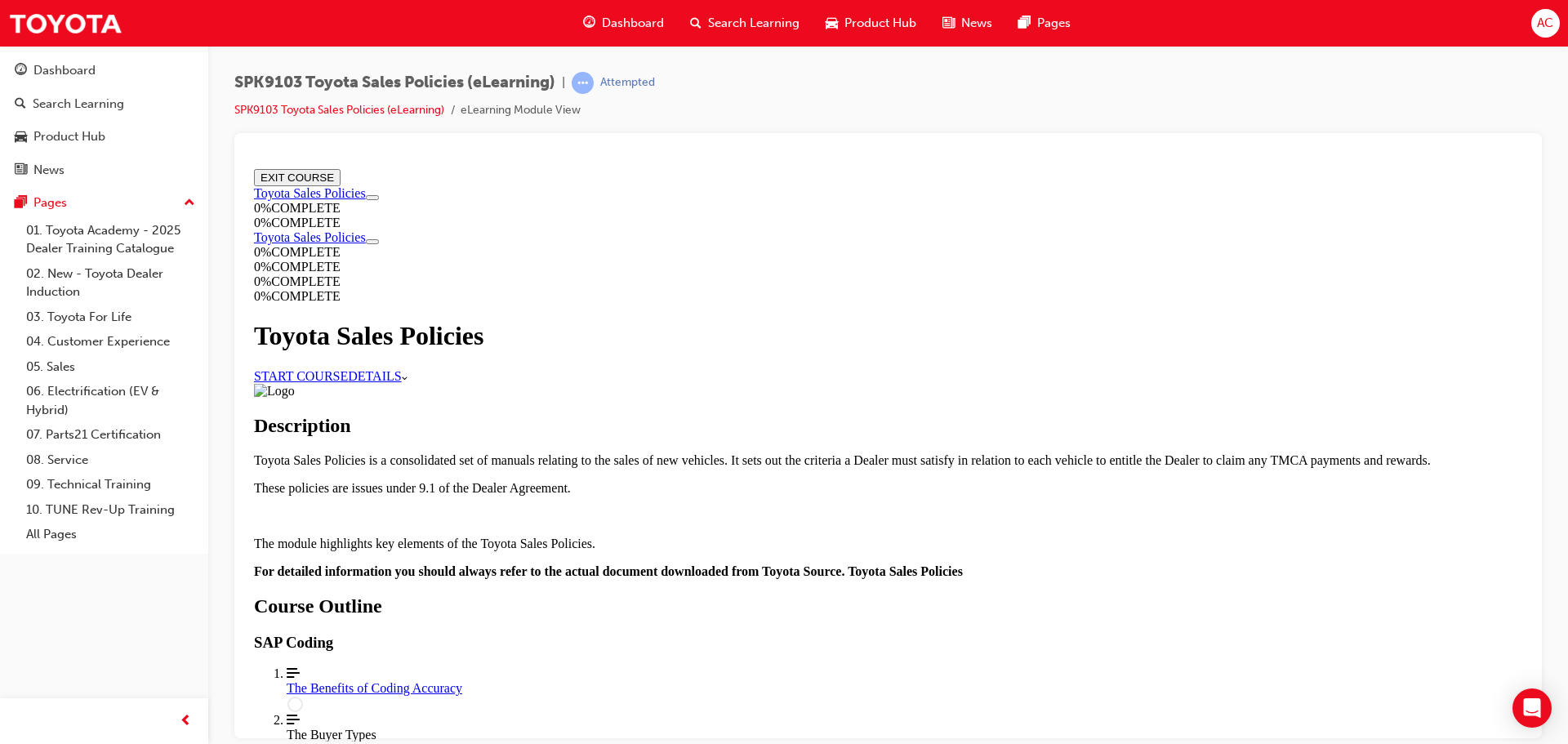
click at [348, 368] on link "START COURSE" at bounding box center [301, 375] width 94 height 14
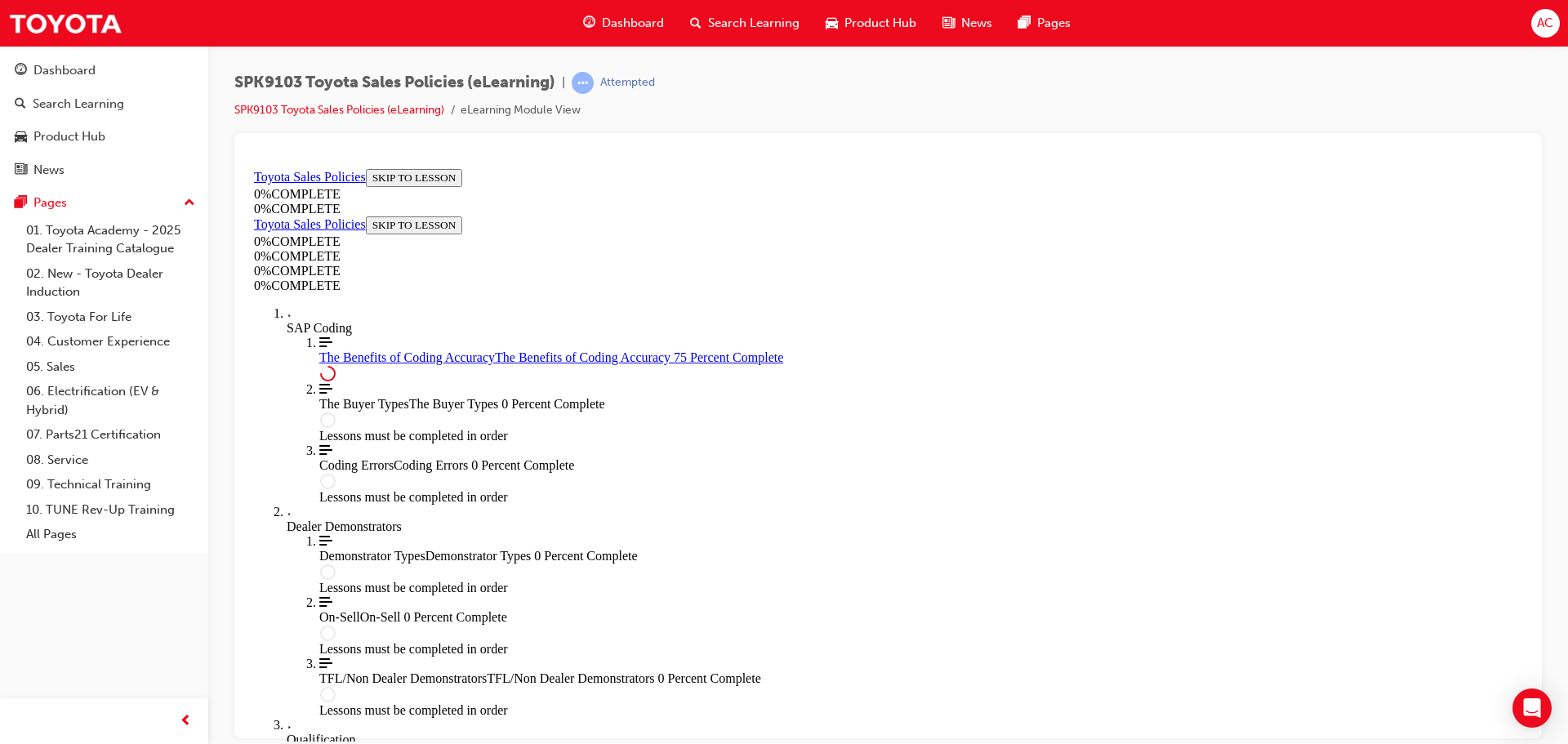
scroll to position [818, 0]
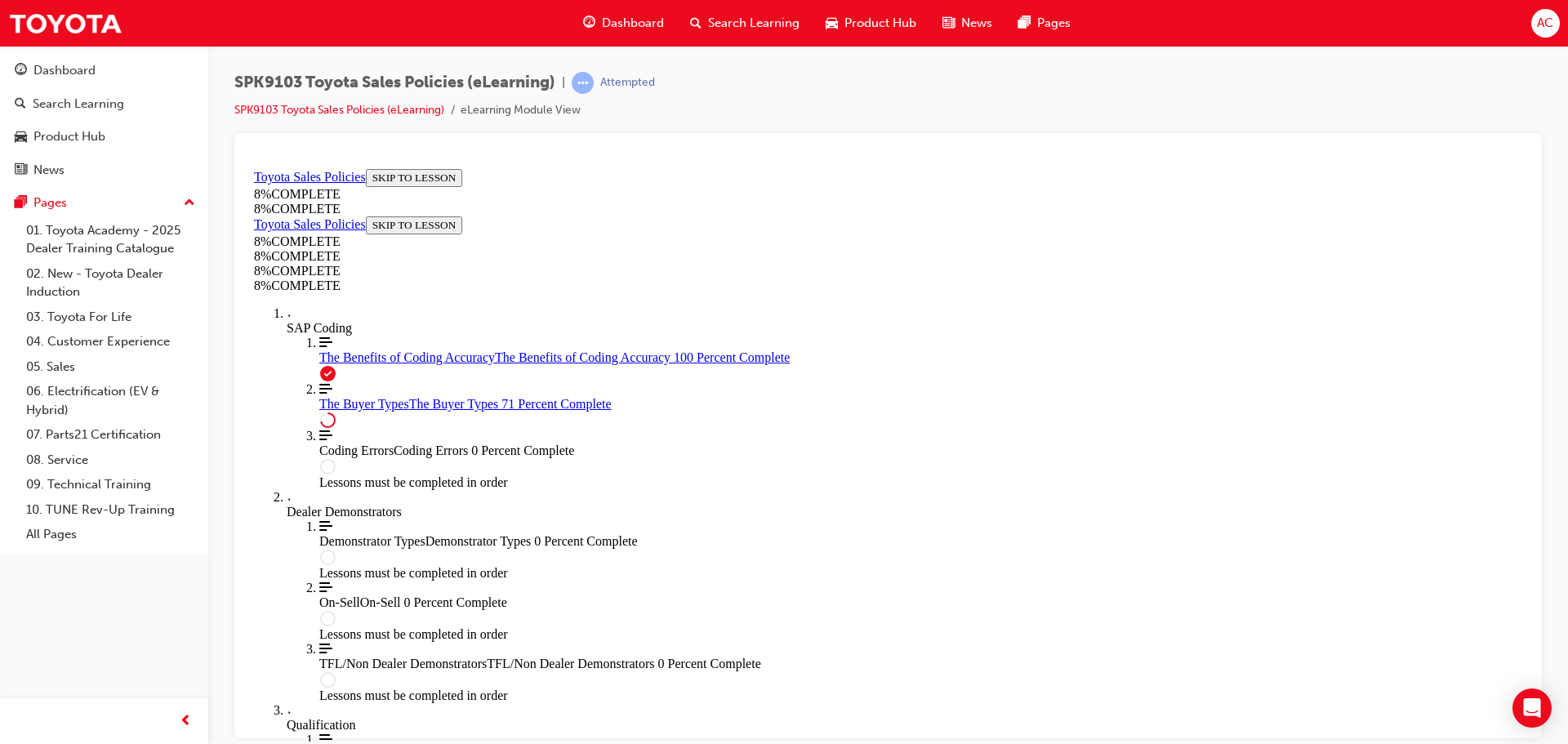
scroll to position [5694, 0]
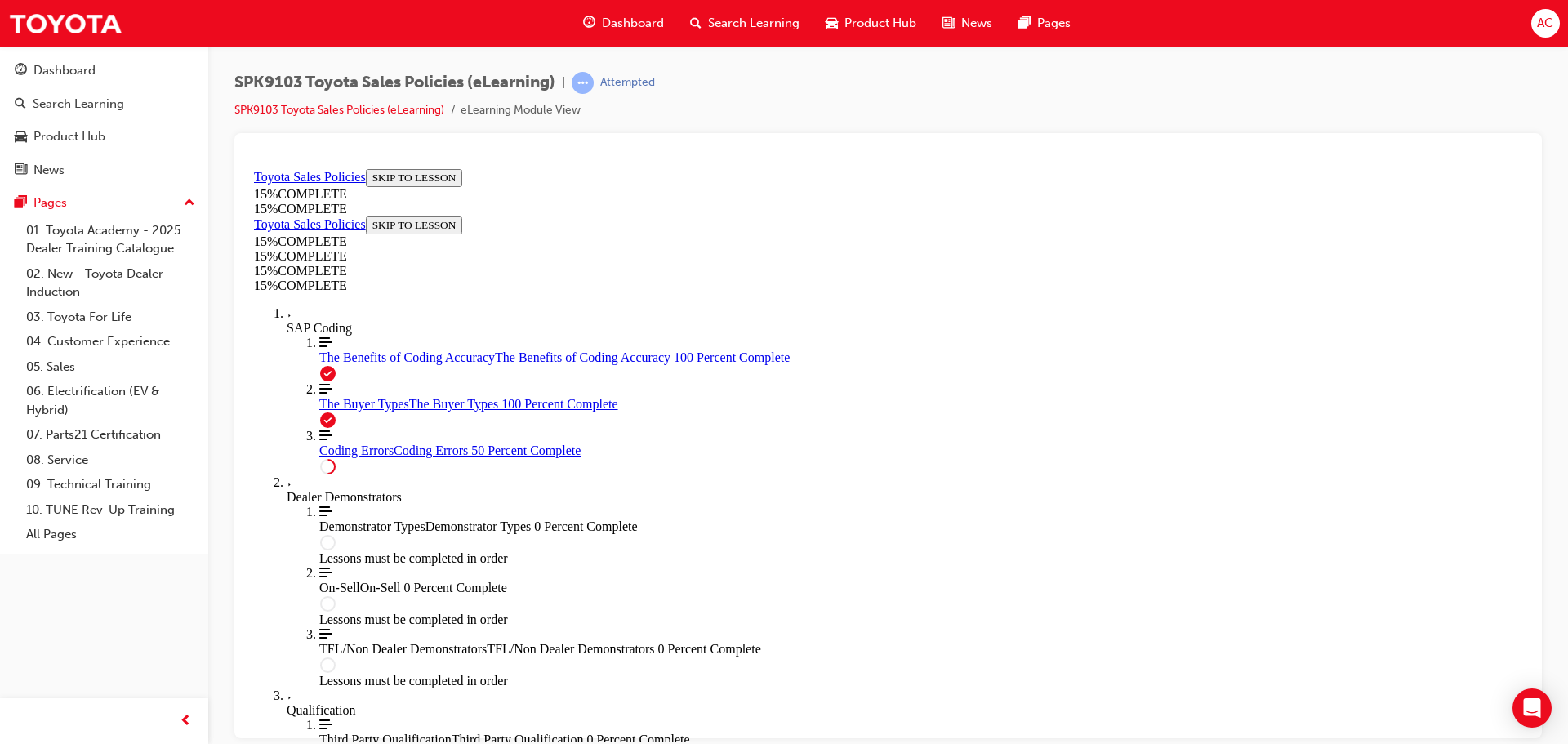
scroll to position [546, 0]
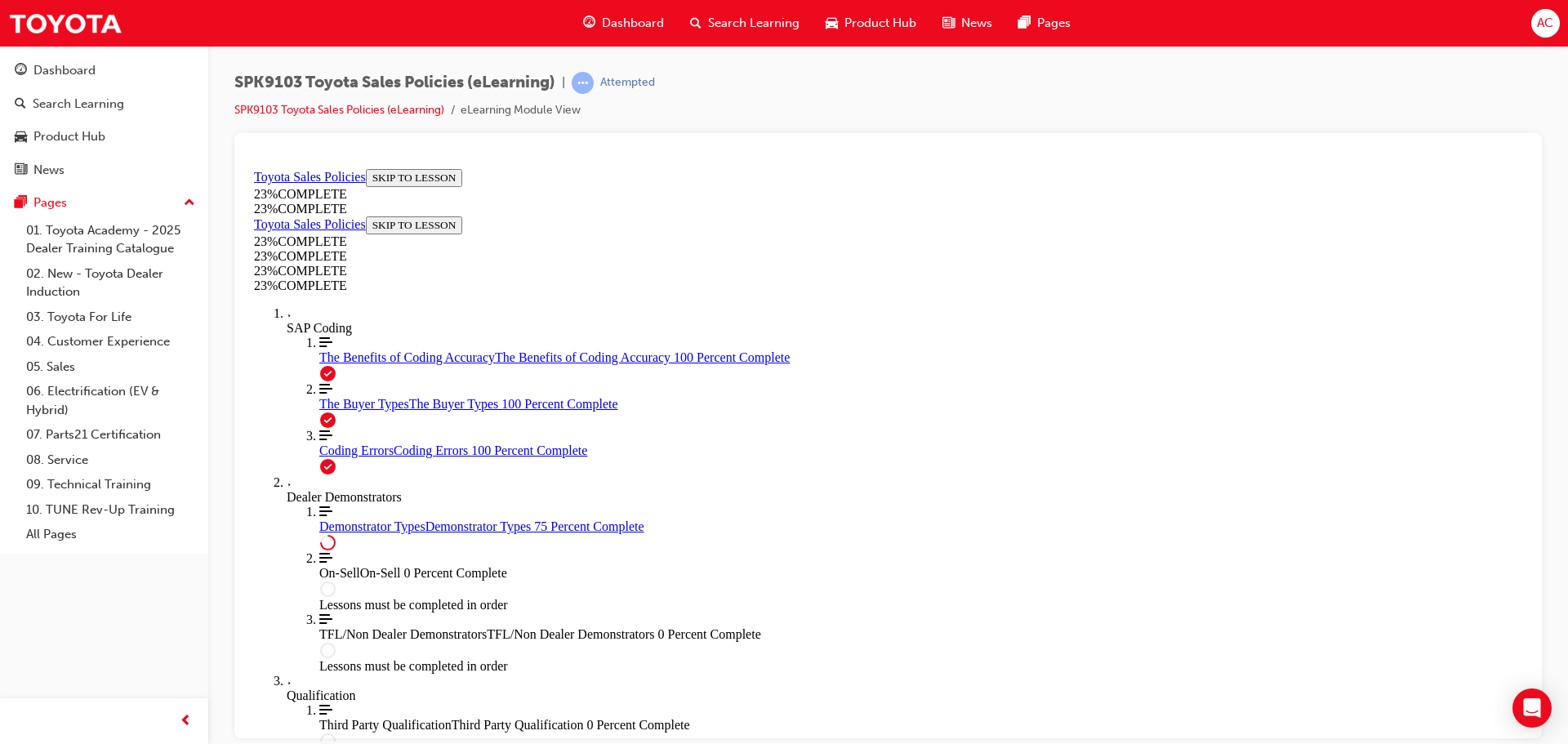
scroll to position [710, 0]
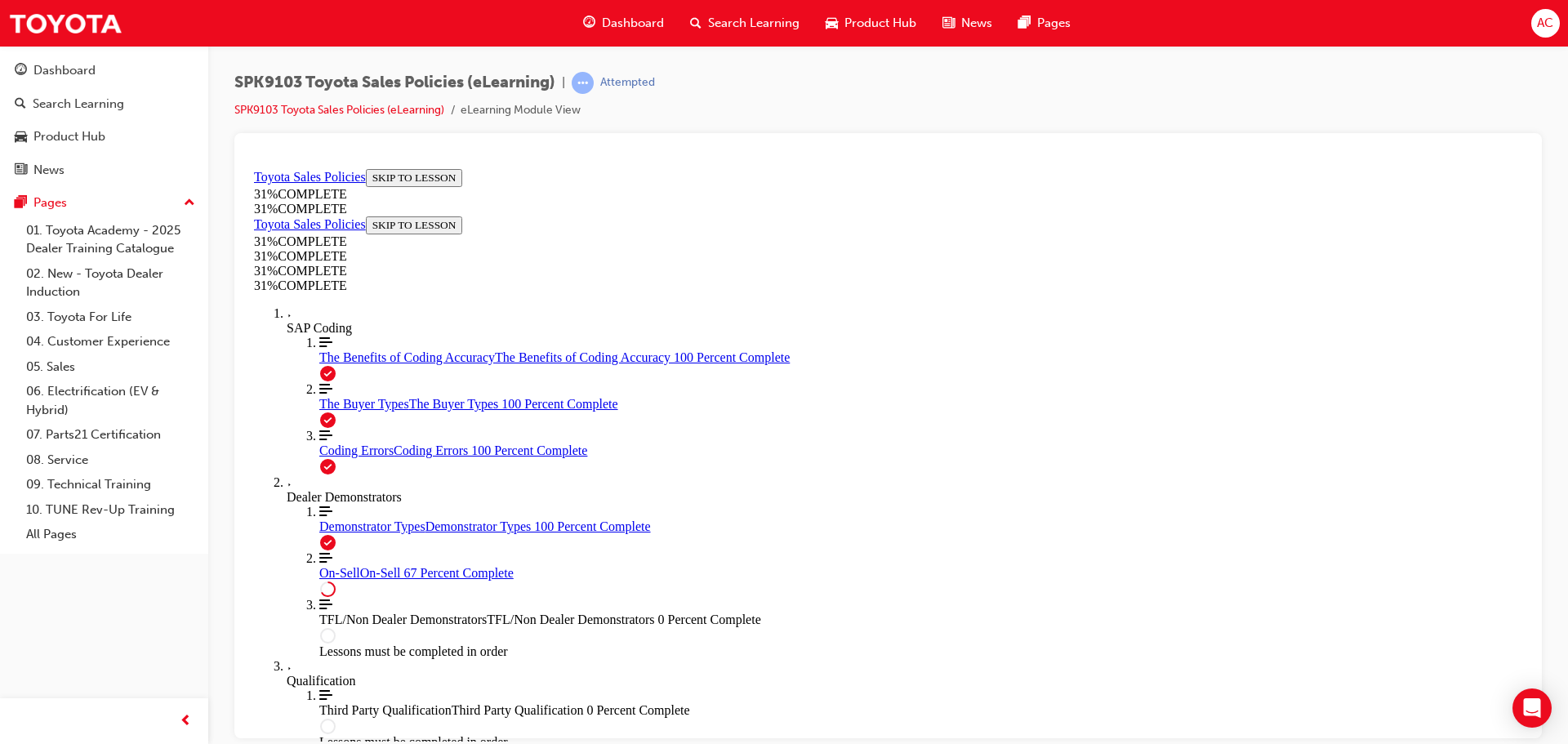
scroll to position [916, 0]
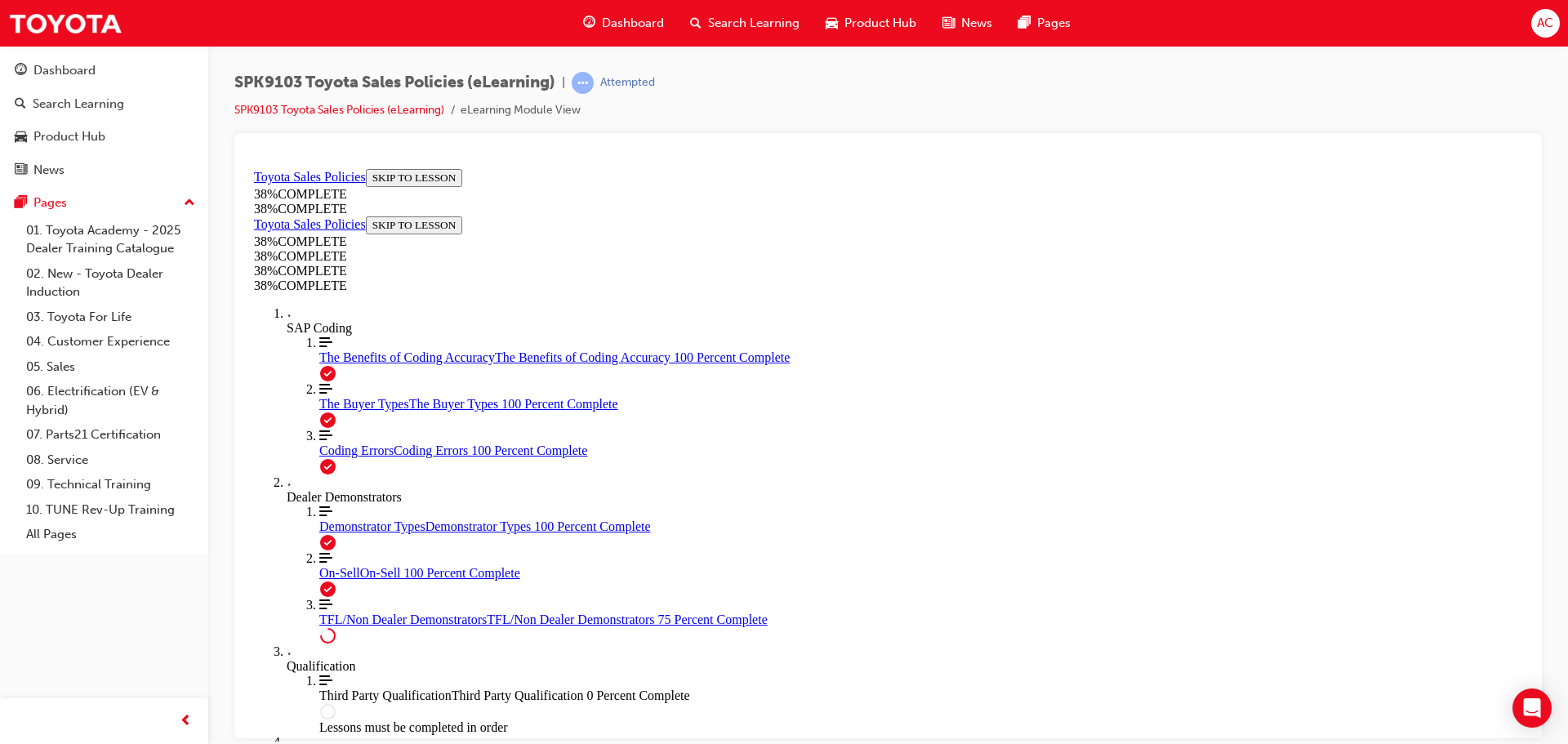
scroll to position [628, 0]
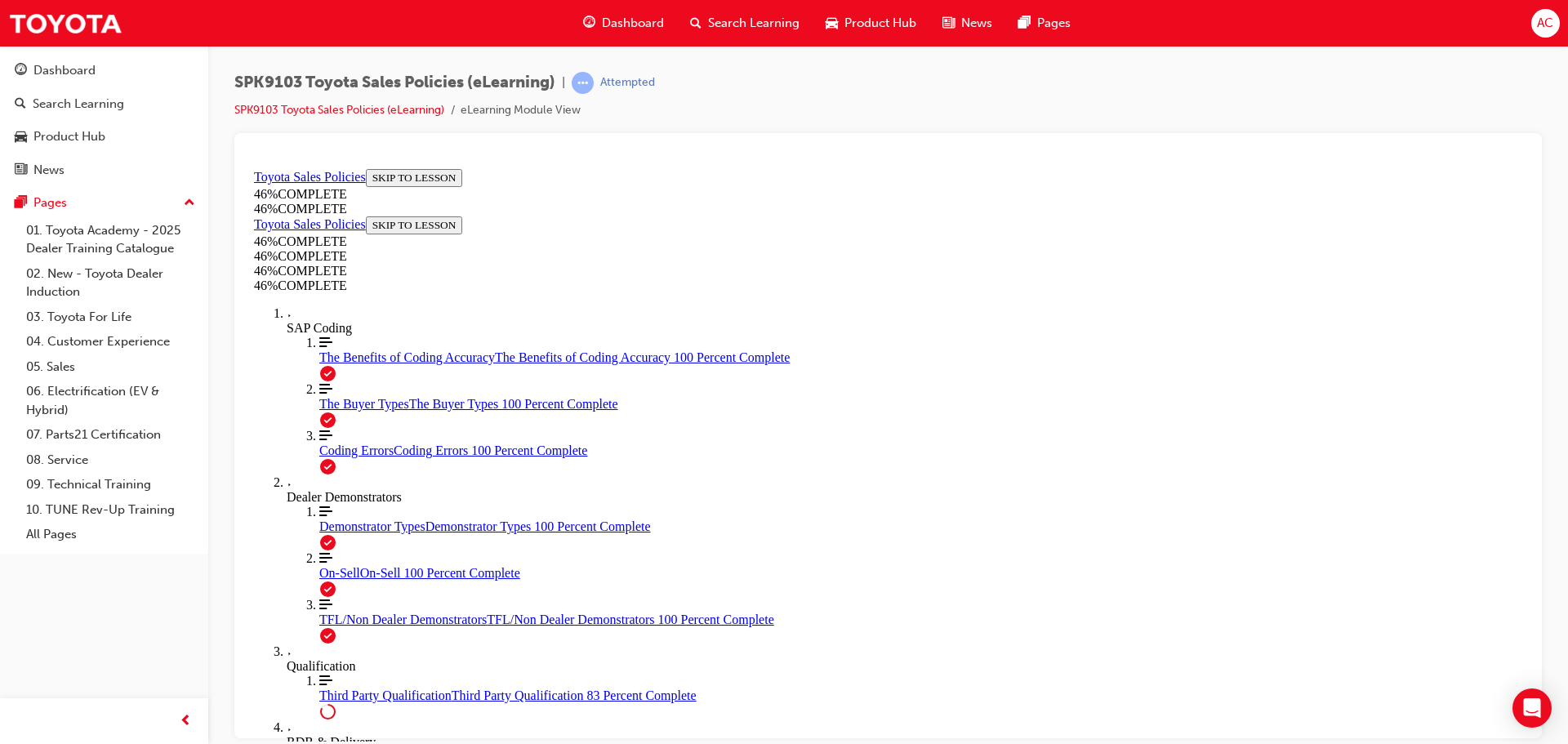
scroll to position [1037, 0]
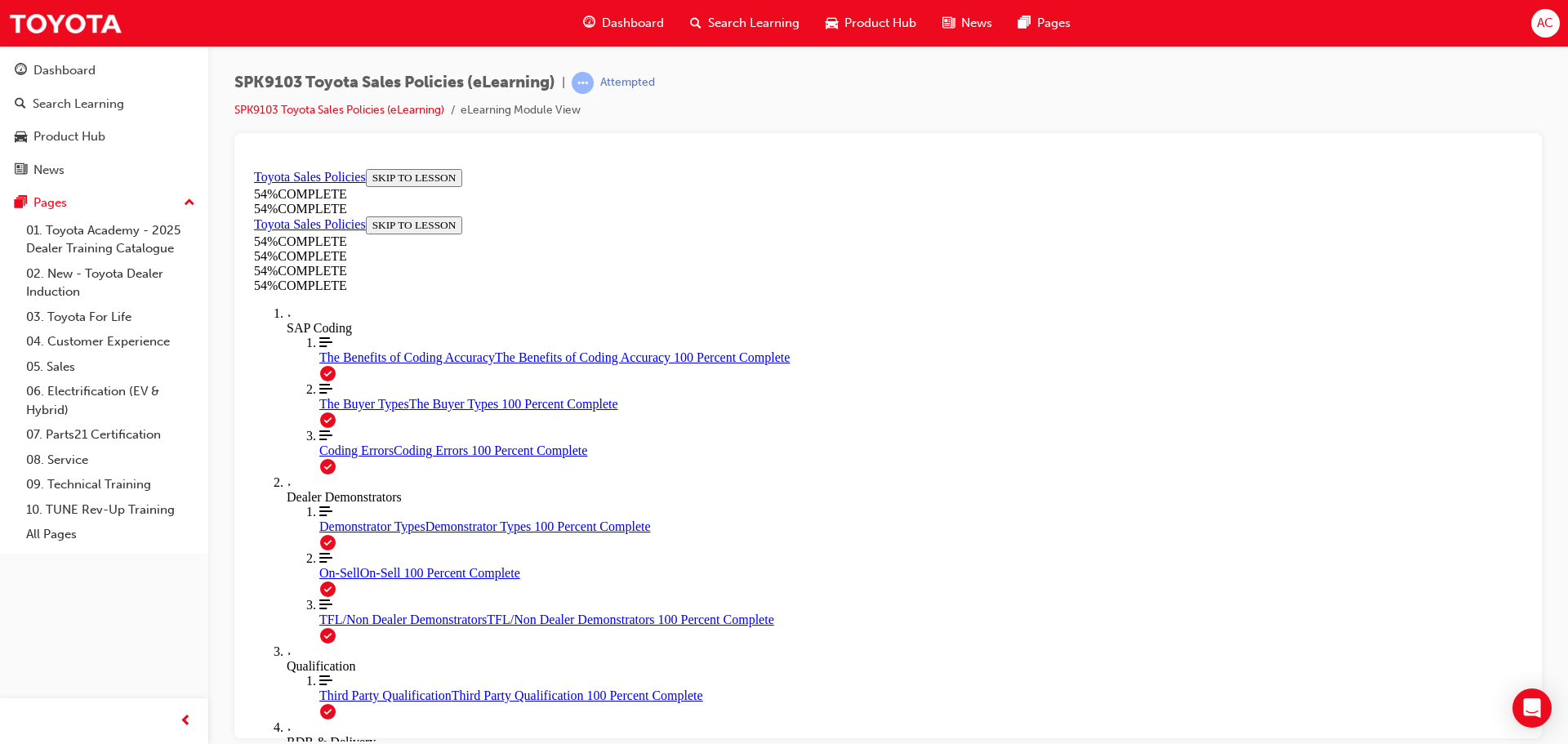
scroll to position [918, 0]
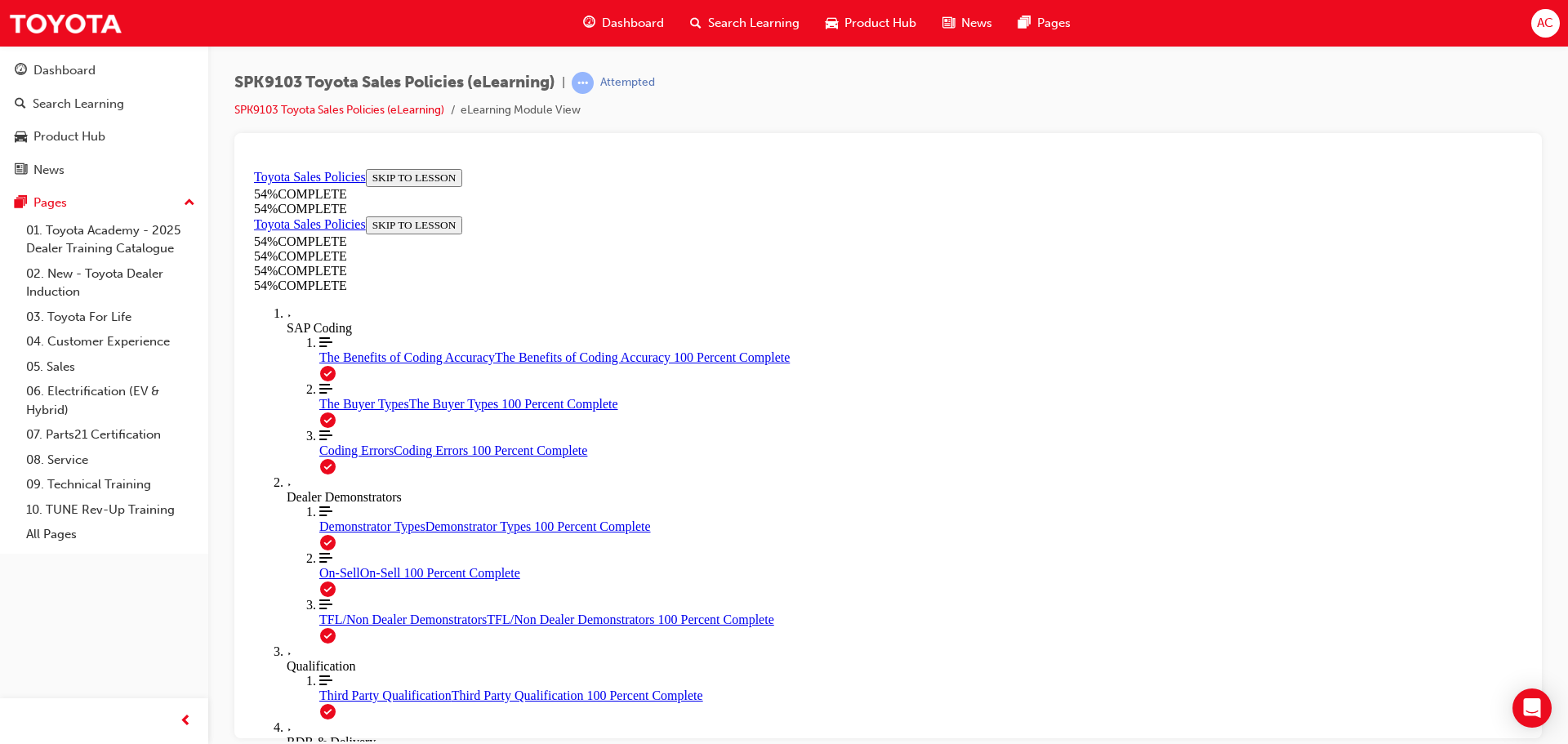
scroll to position [673, 0]
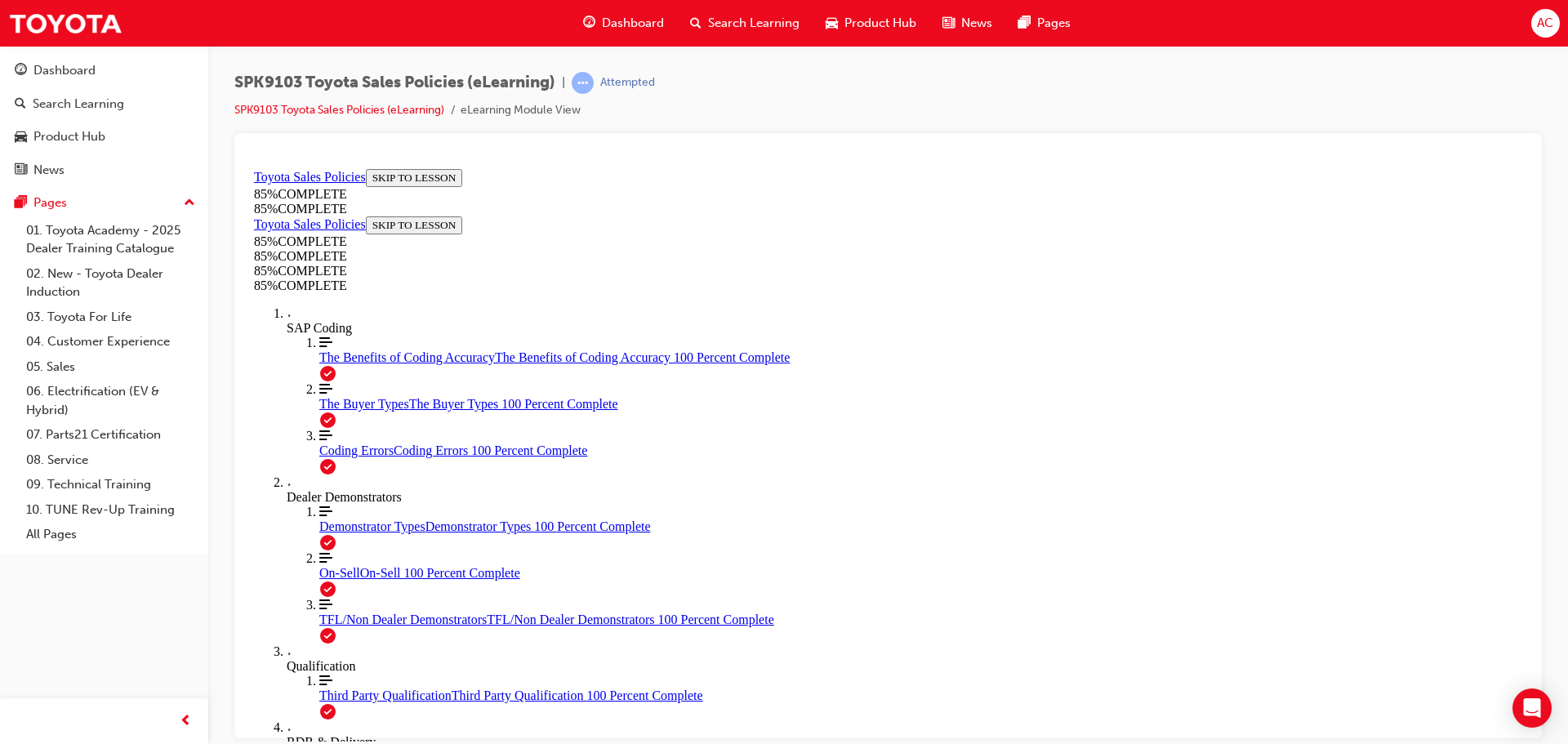
drag, startPoint x: 1006, startPoint y: 268, endPoint x: 805, endPoint y: 487, distance: 297.3
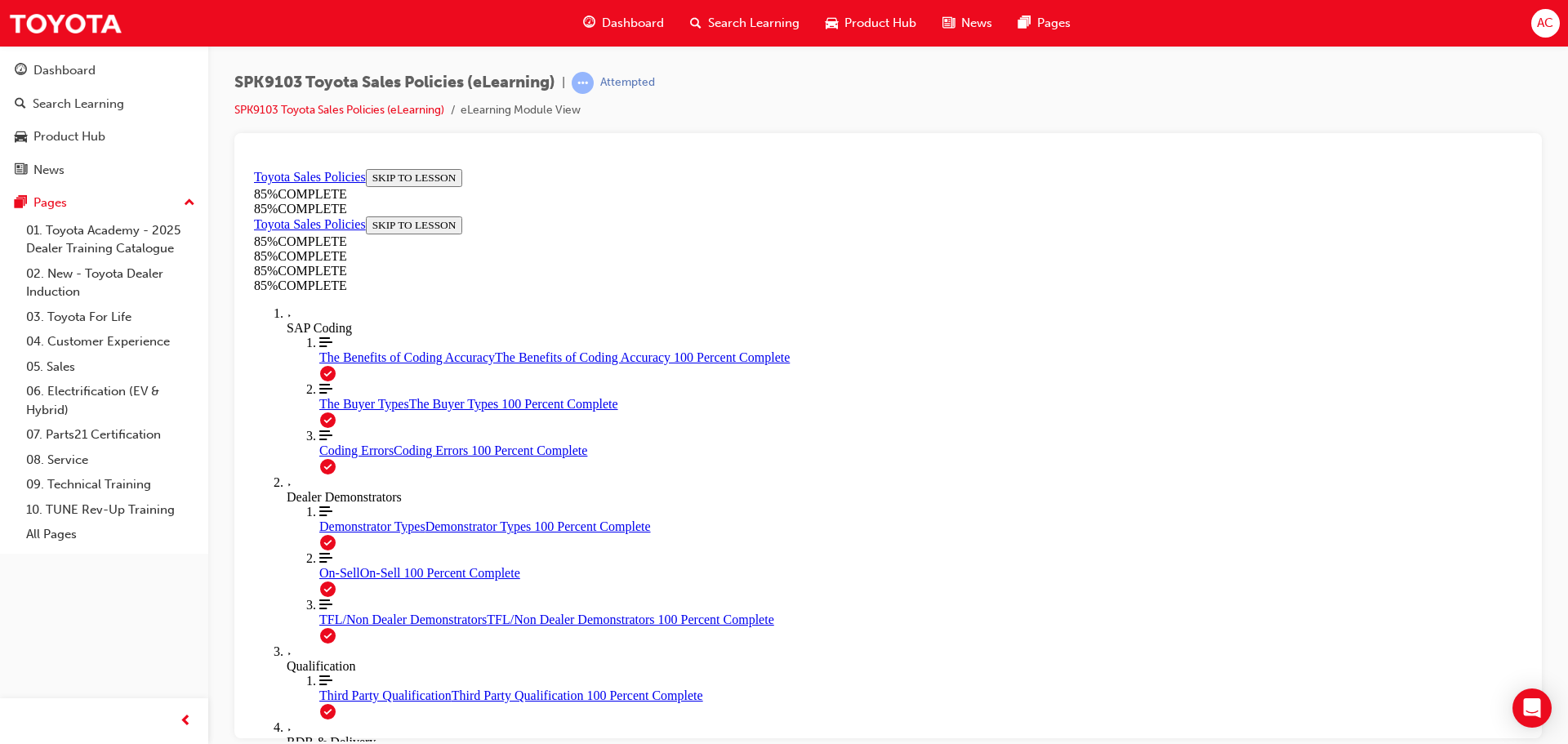
drag, startPoint x: 947, startPoint y: 249, endPoint x: 1146, endPoint y: 460, distance: 290.0
drag, startPoint x: 1028, startPoint y: 247, endPoint x: 816, endPoint y: 462, distance: 301.9
drag, startPoint x: 1046, startPoint y: 251, endPoint x: 847, endPoint y: 456, distance: 285.7
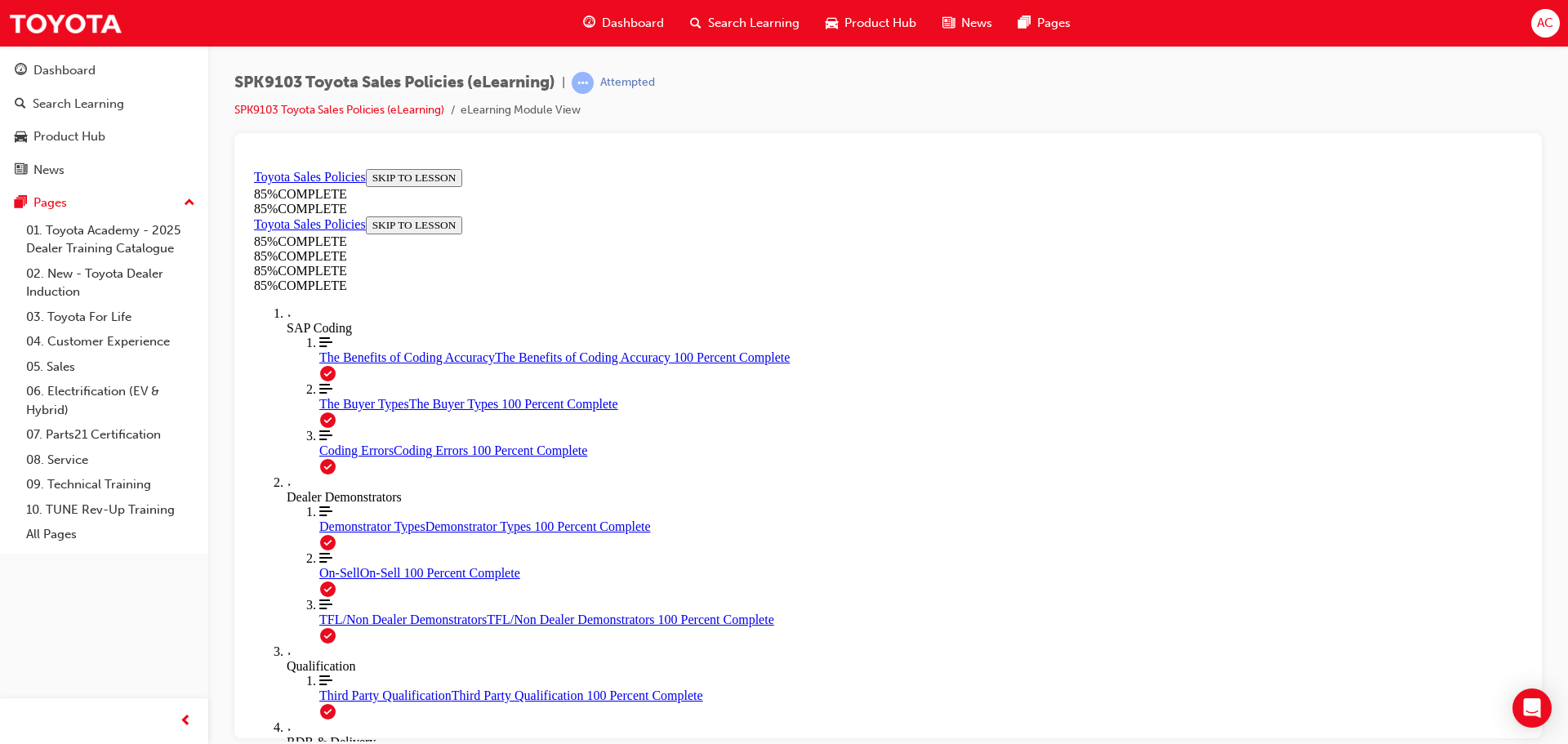
drag, startPoint x: 1031, startPoint y: 236, endPoint x: 816, endPoint y: 455, distance: 306.9
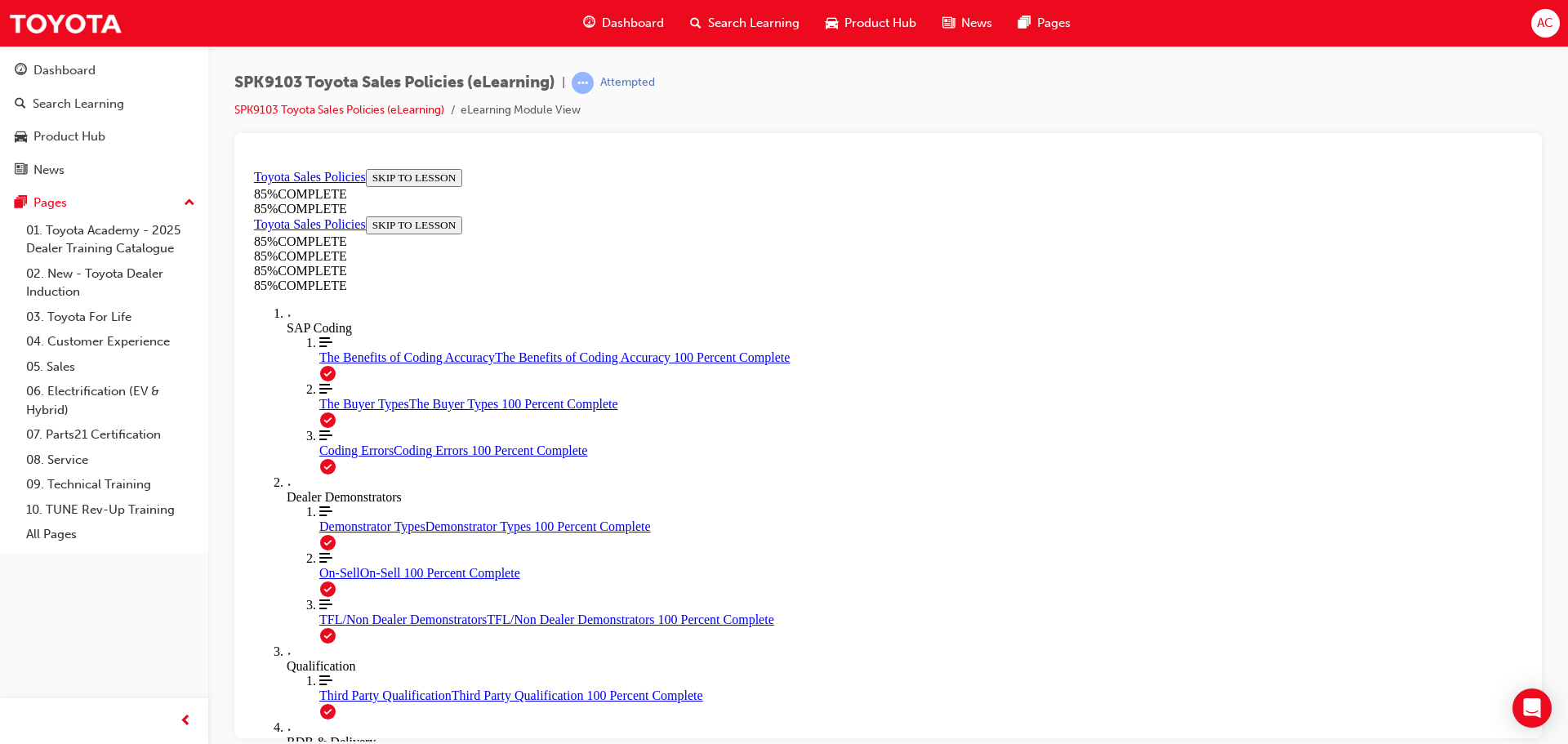
scroll to position [2344, 0]
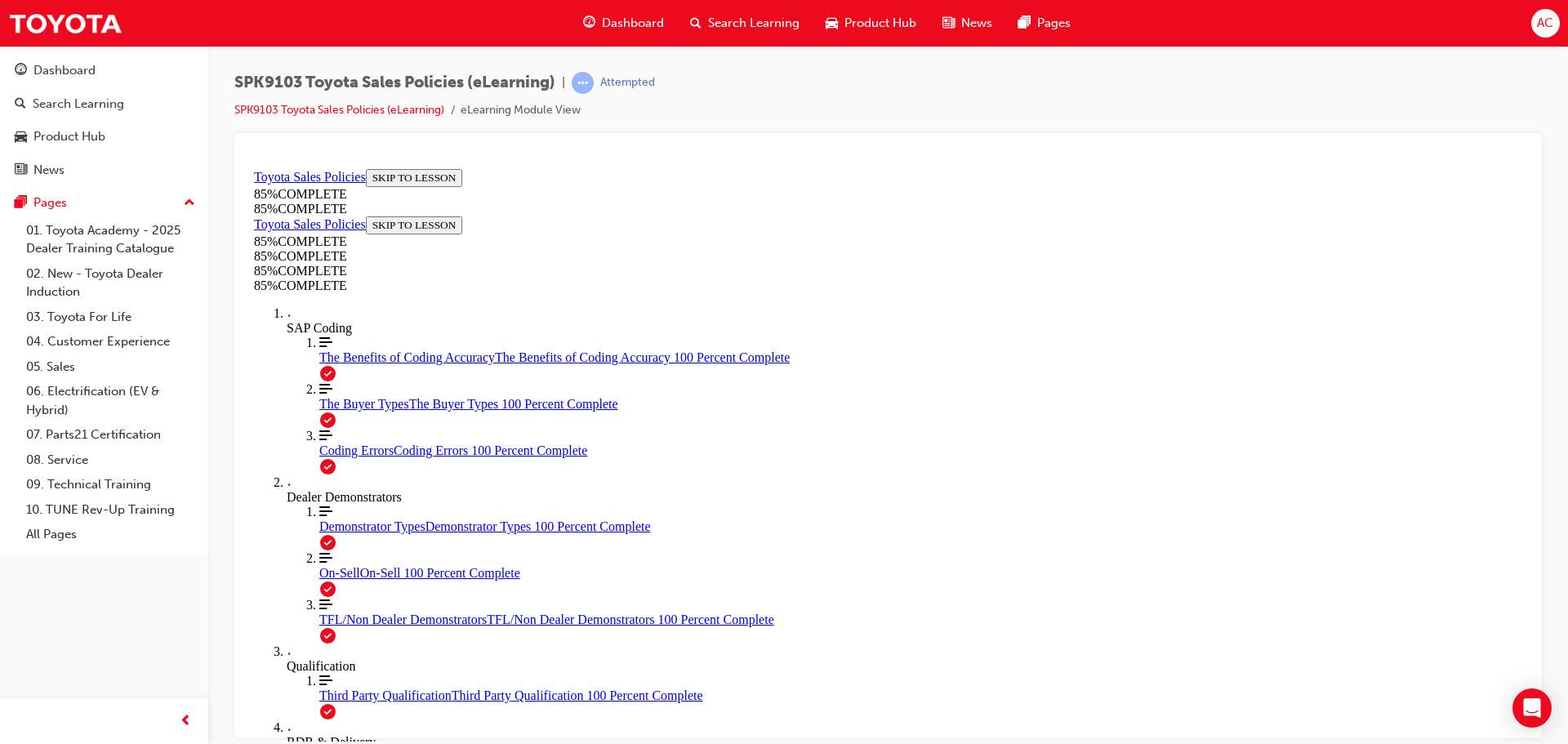
scroll to position [2662, 0]
drag, startPoint x: 755, startPoint y: 472, endPoint x: 763, endPoint y: 477, distance: 9.4
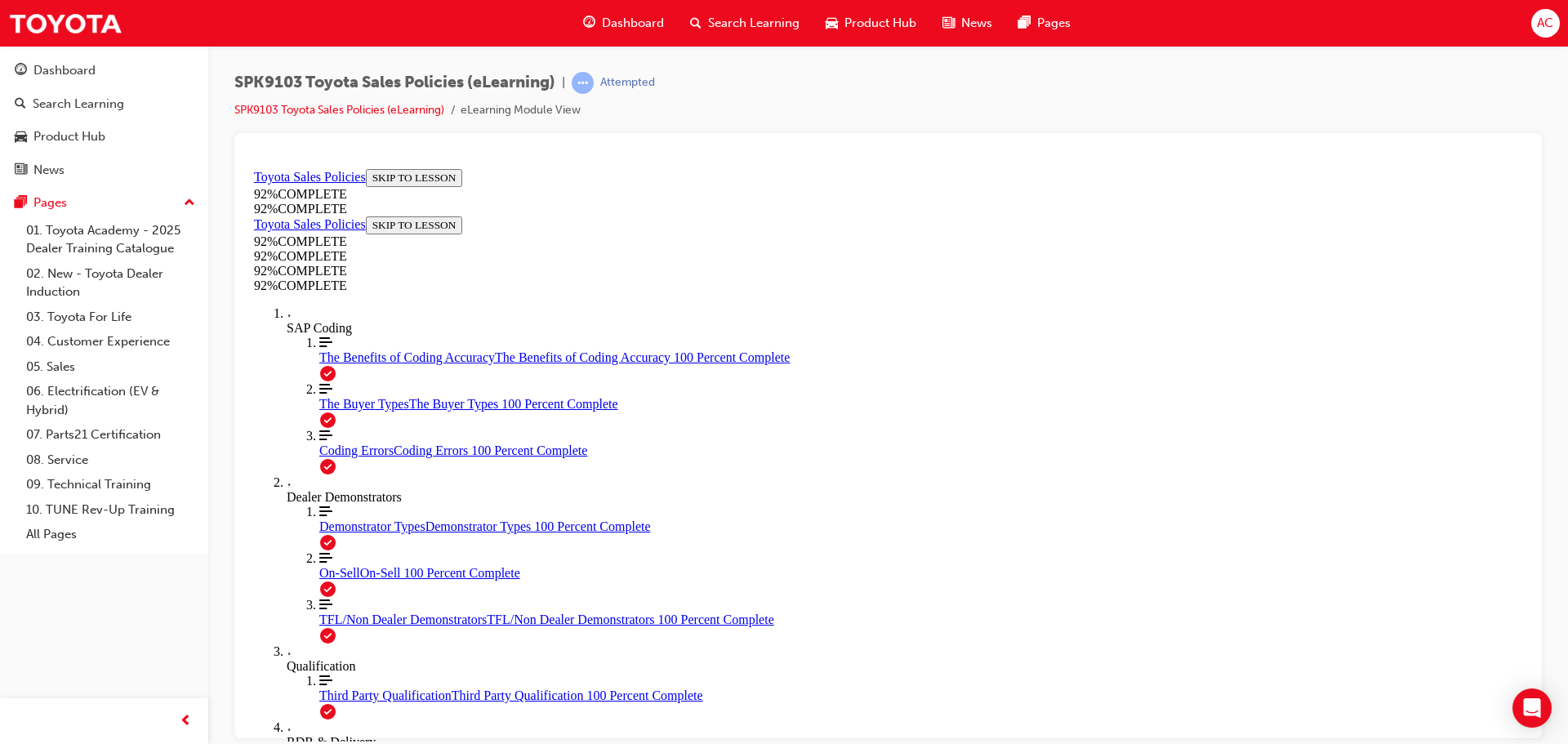
scroll to position [220, 0]
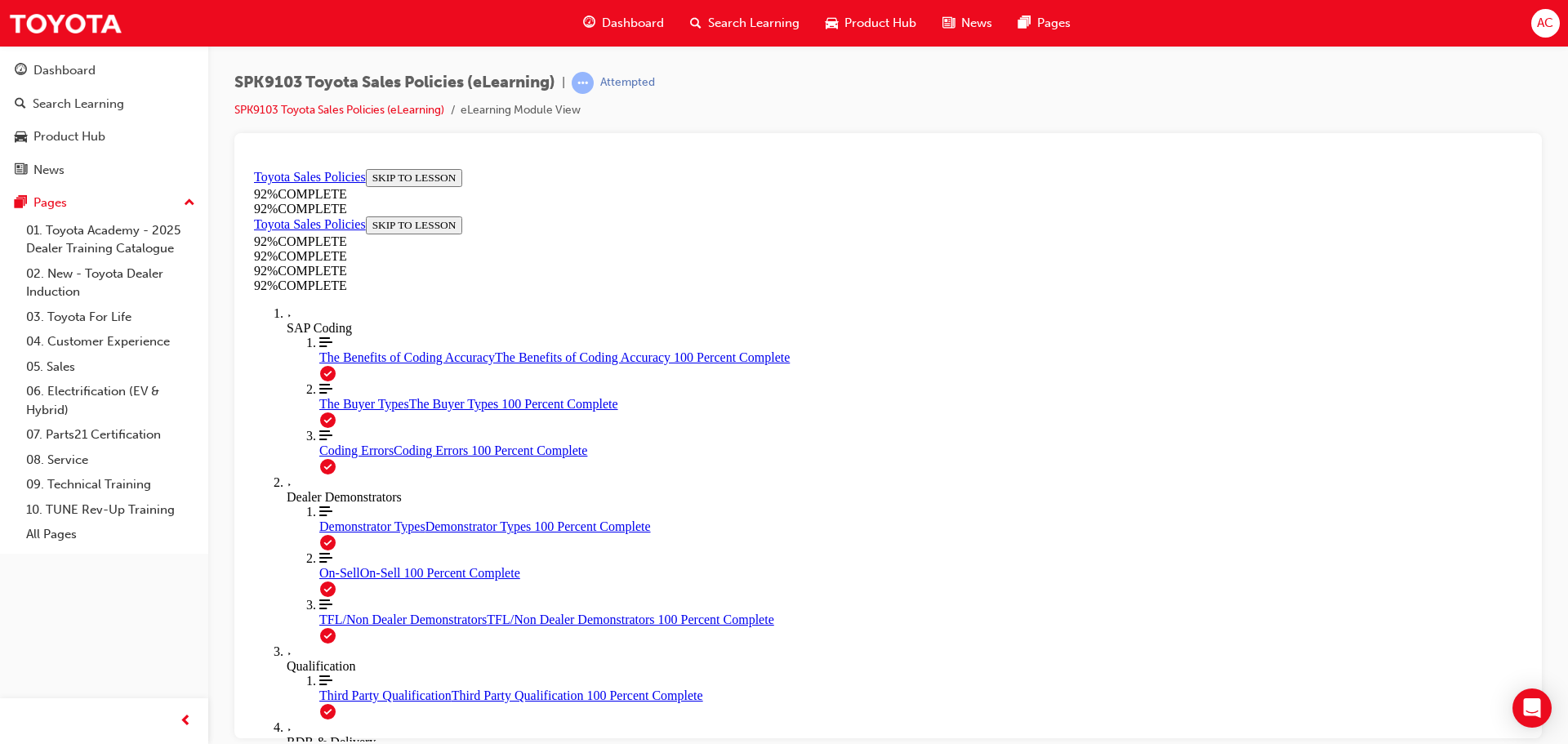
scroll to position [398, 0]
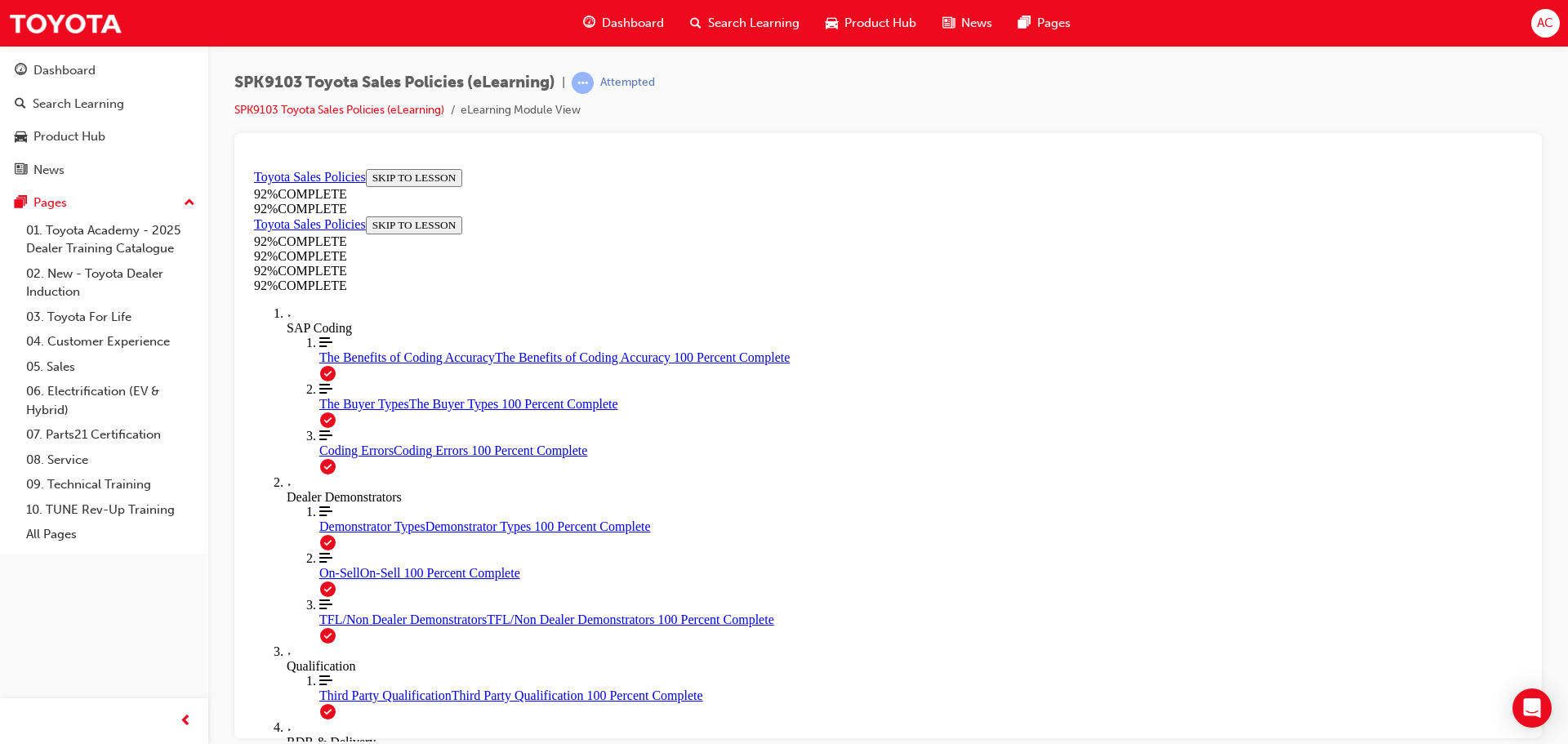
scroll to position [60, 0]
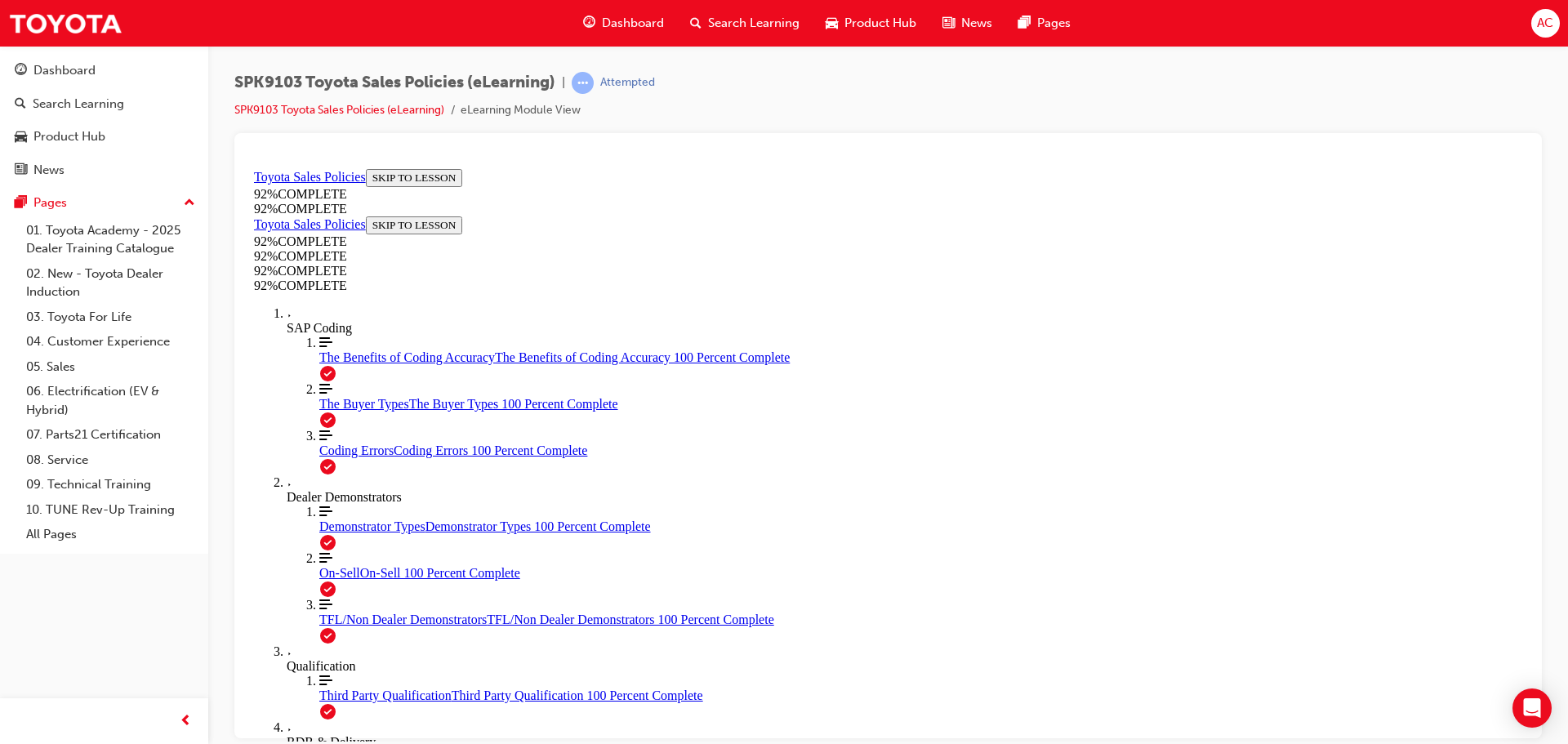
scroll to position [223, 0]
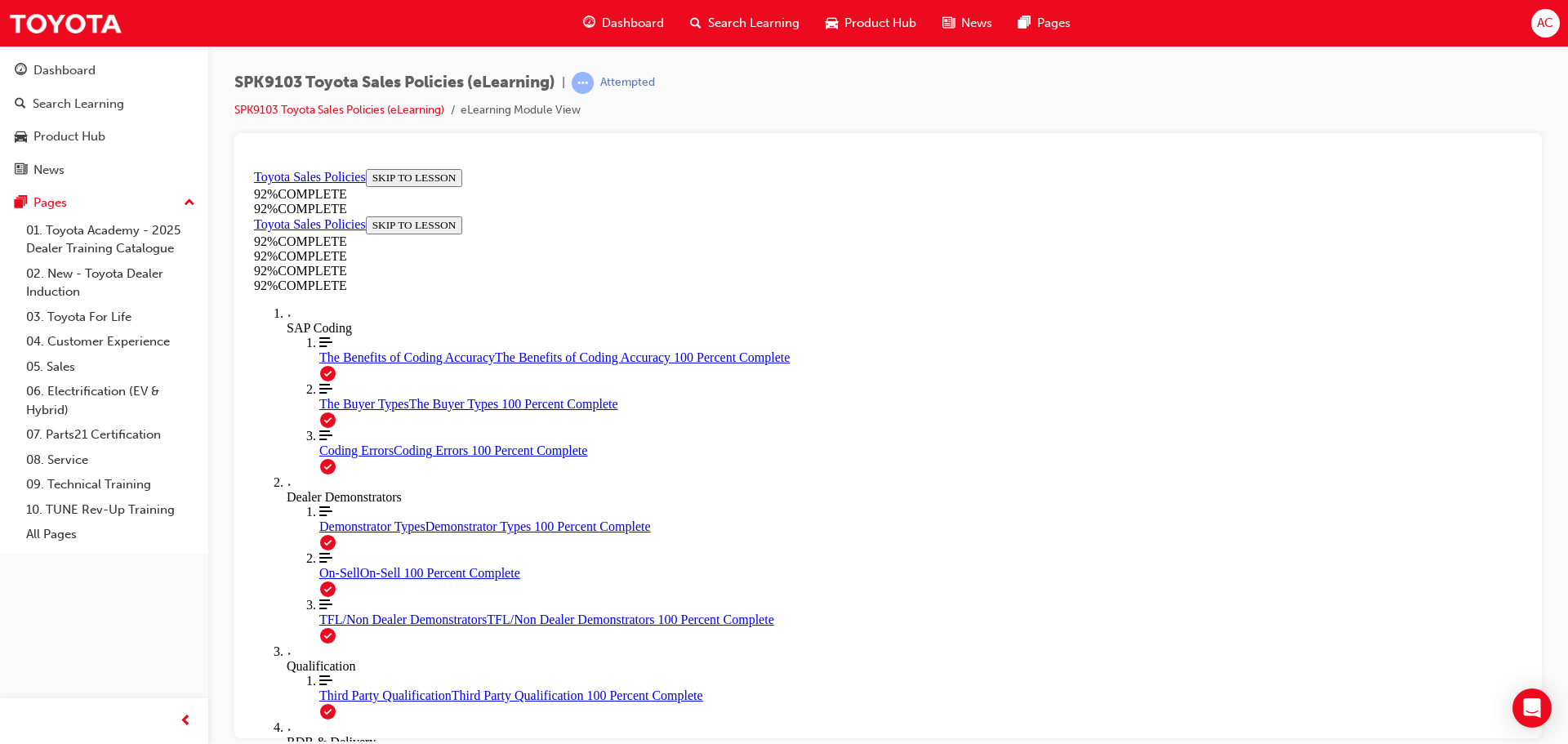
scroll to position [416, 0]
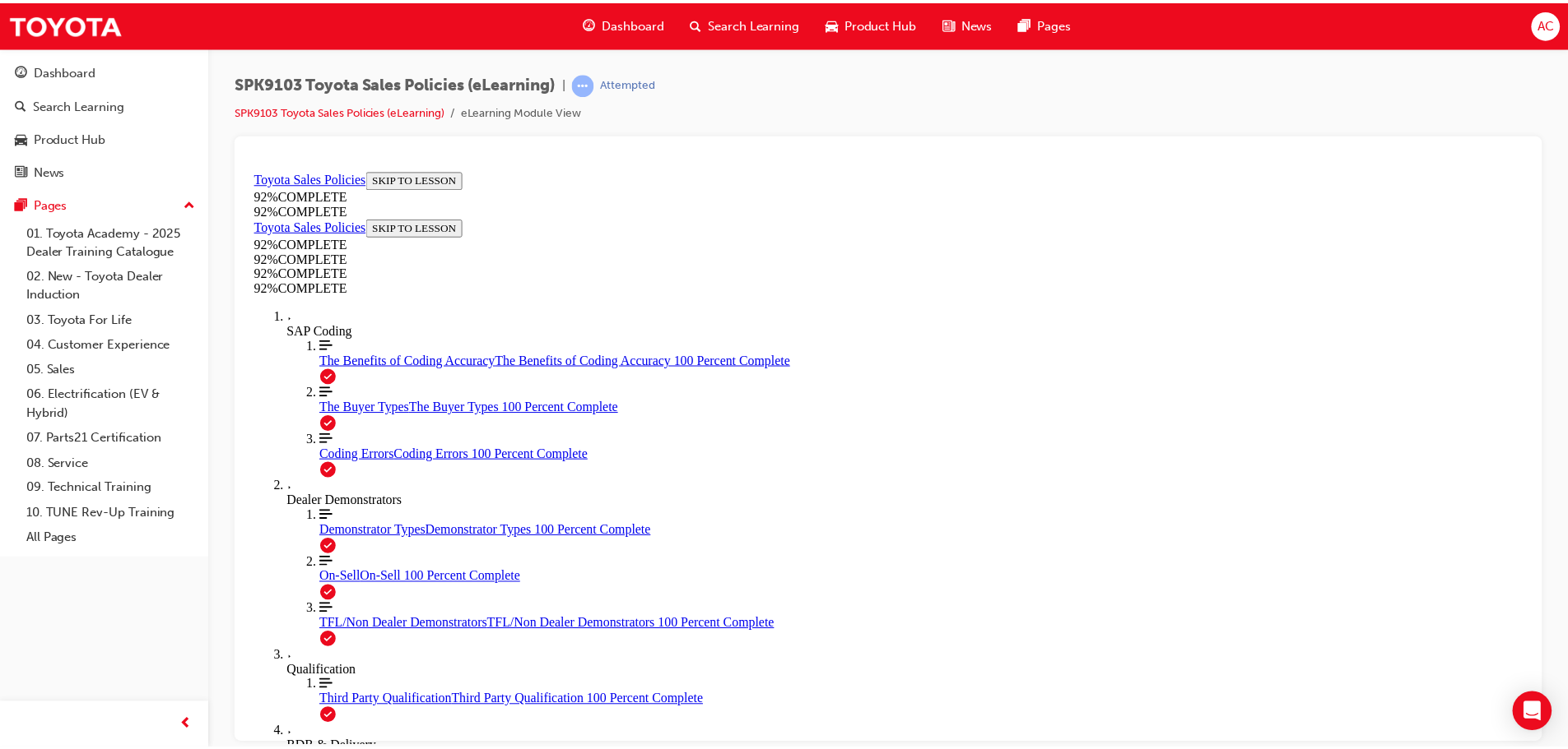
scroll to position [215, 0]
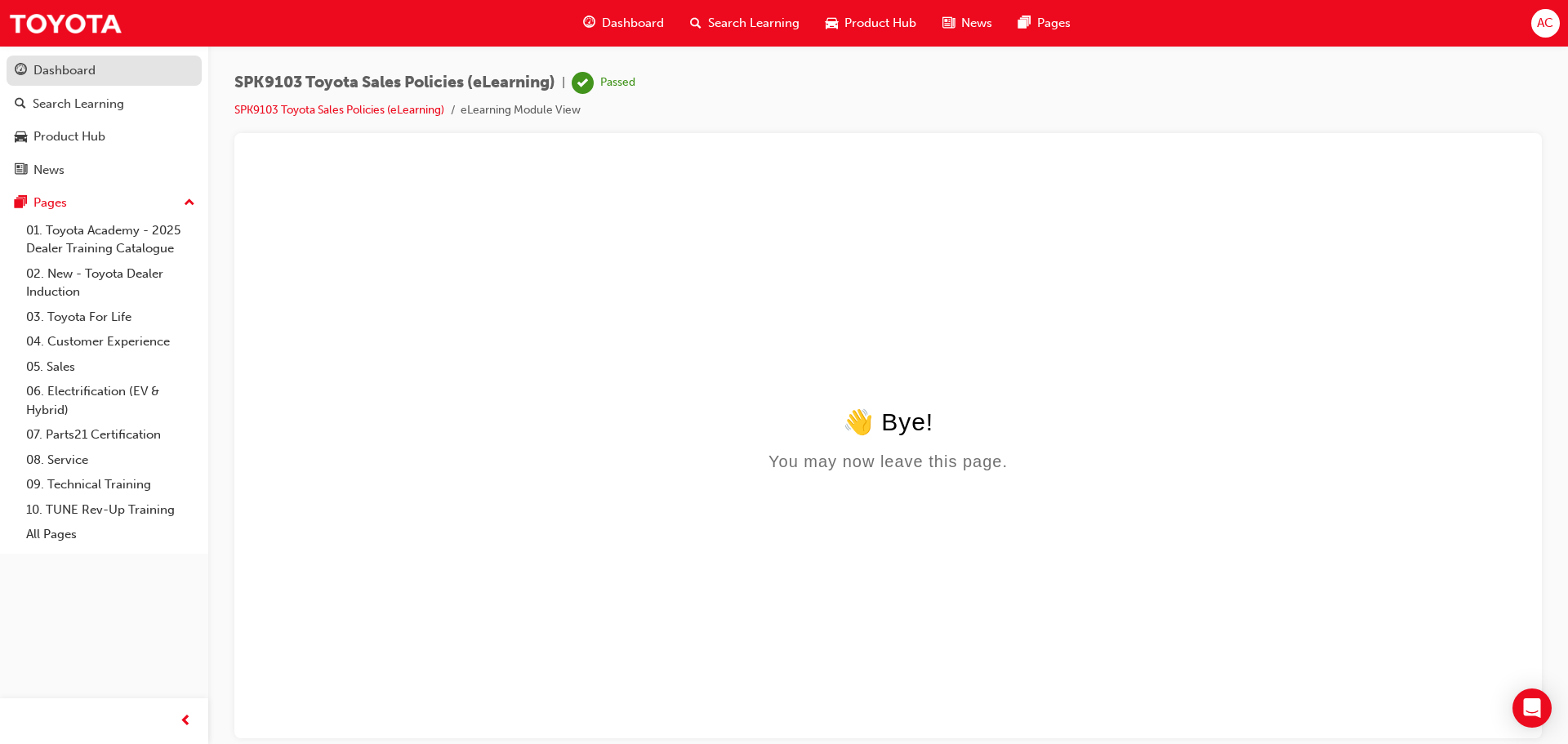
click at [66, 66] on div "Dashboard" at bounding box center [65, 71] width 62 height 19
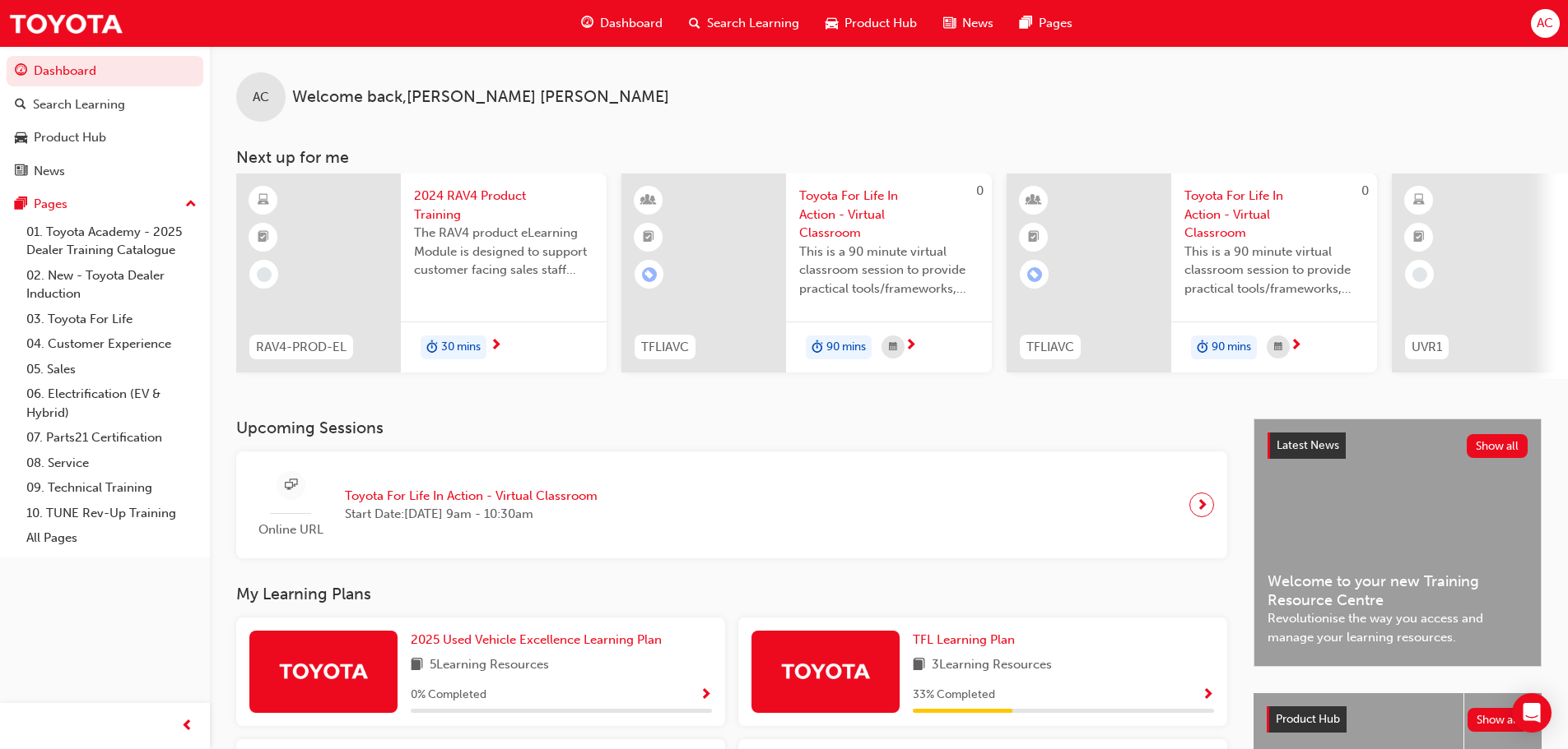
click at [735, 17] on span "Search Learning" at bounding box center [753, 23] width 93 height 19
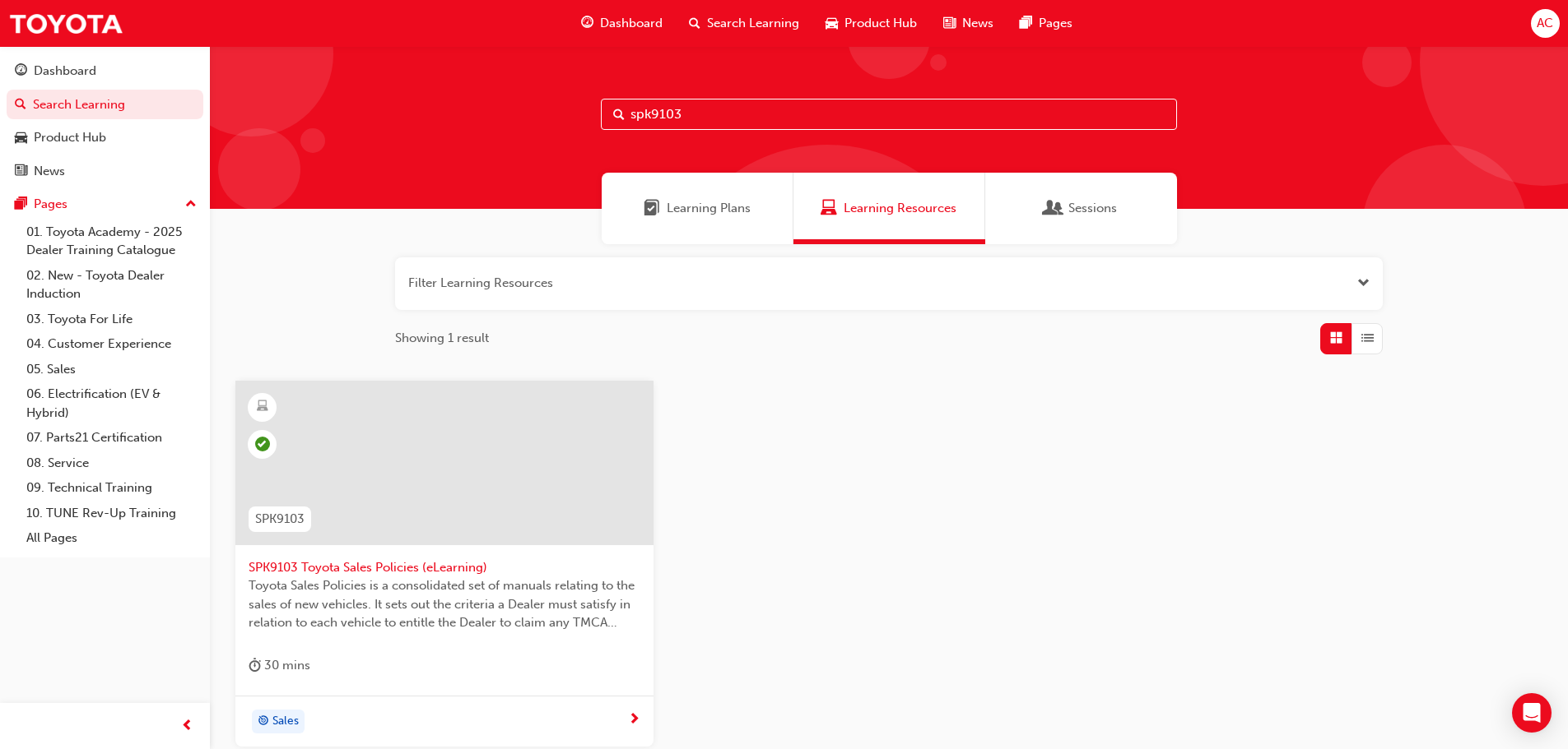
click at [717, 113] on input "spk9103" at bounding box center [888, 115] width 576 height 31
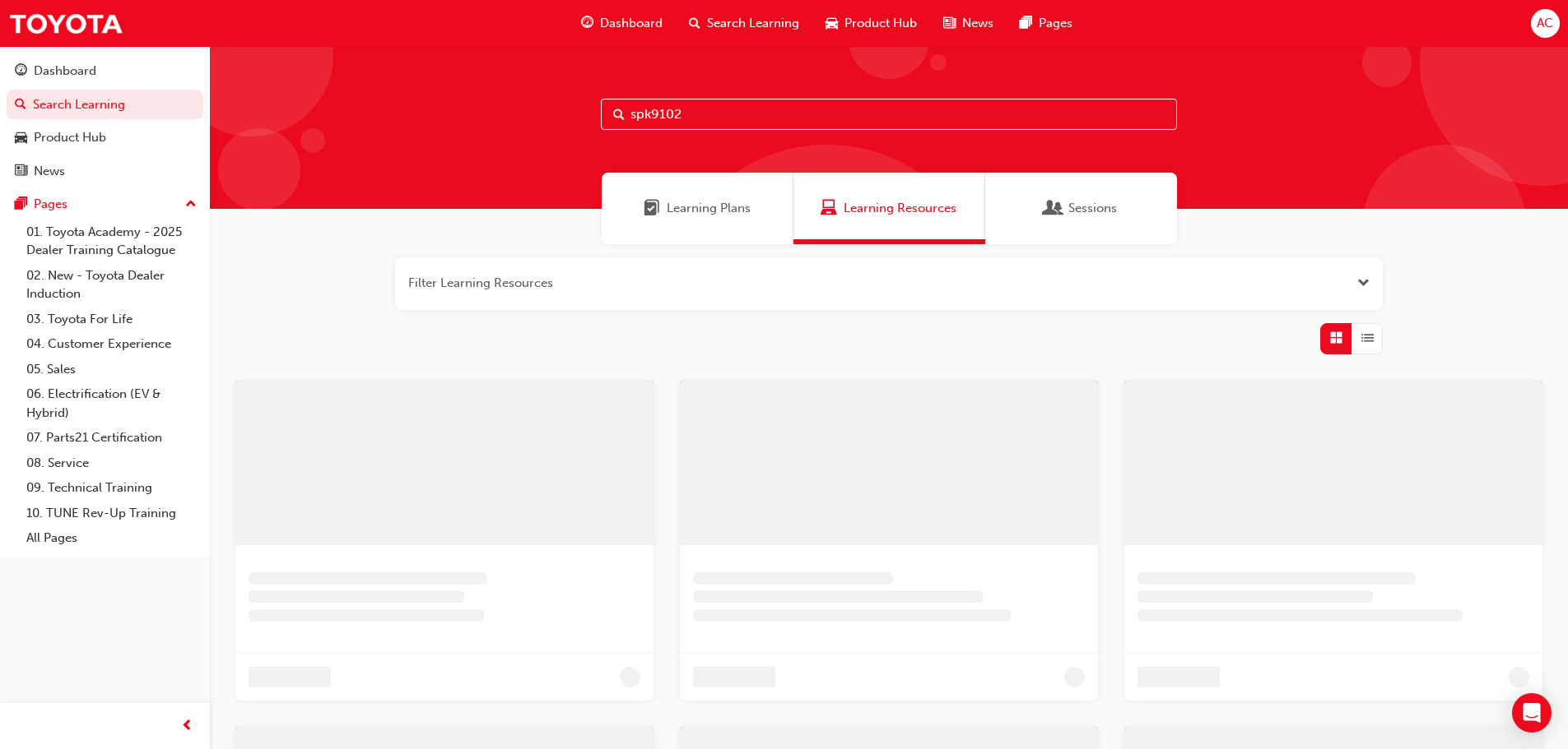
type input "spk9102"
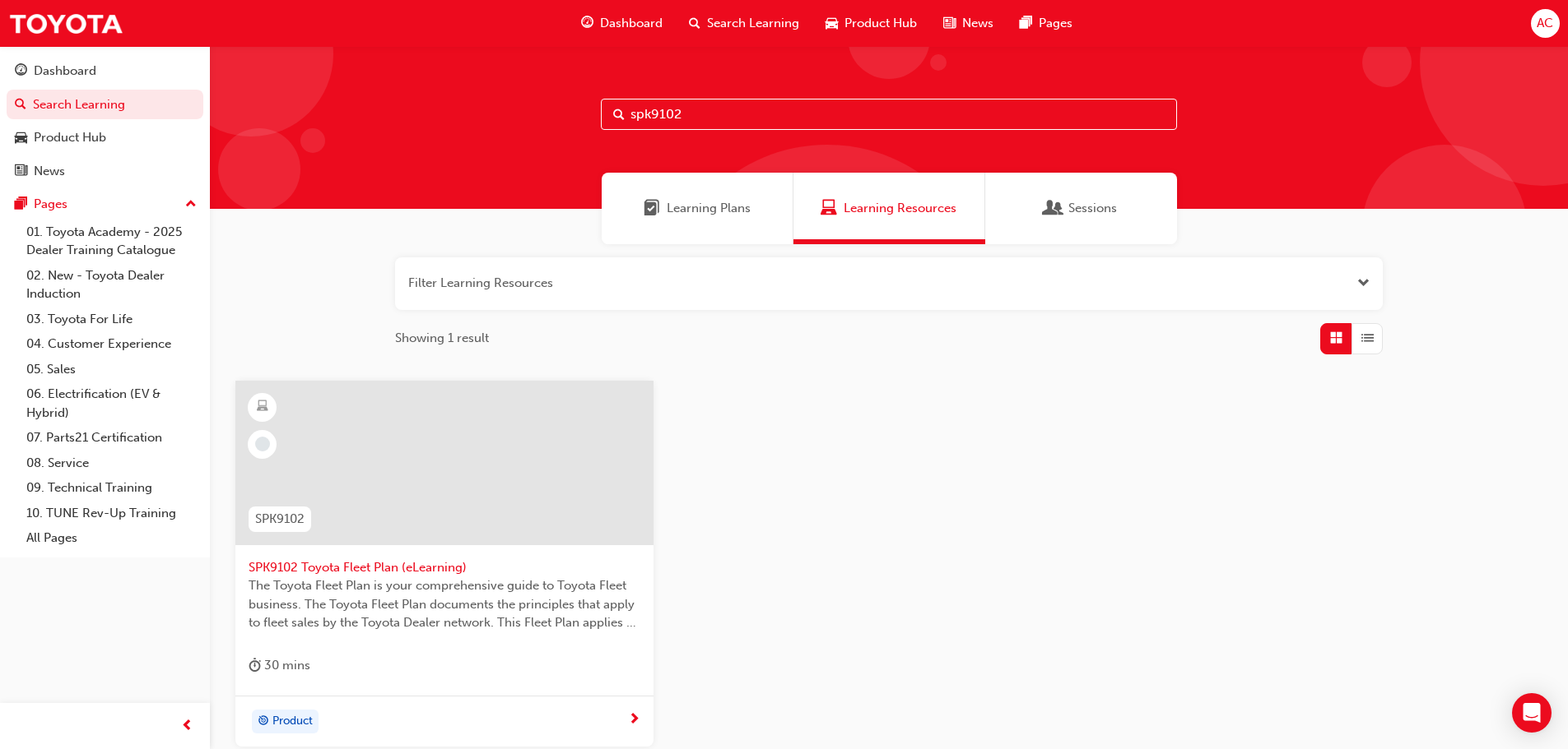
click at [387, 560] on span "SPK9102 Toyota Fleet Plan (eLearning)" at bounding box center [444, 567] width 392 height 19
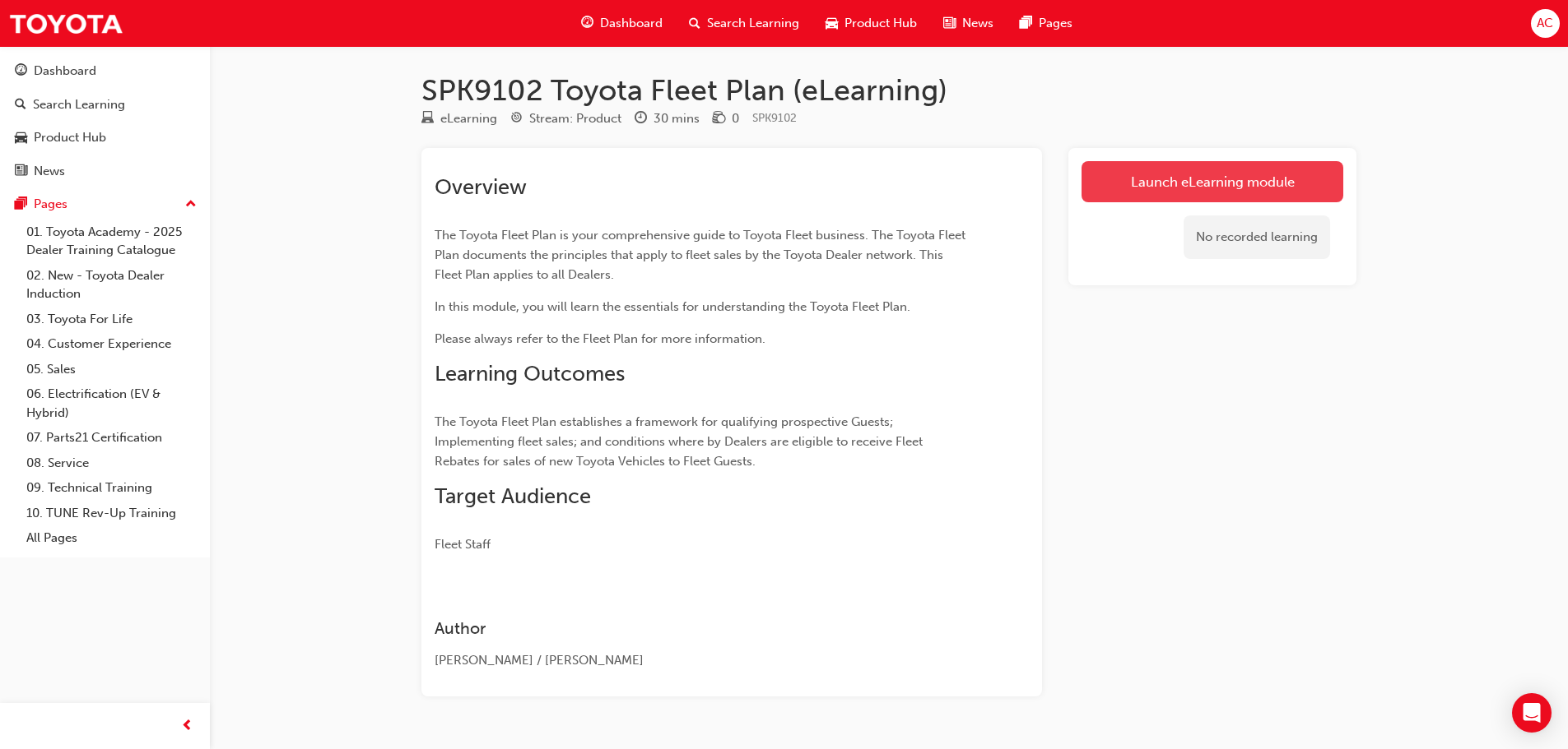
click at [1241, 182] on link "Launch eLearning module" at bounding box center [1212, 182] width 262 height 41
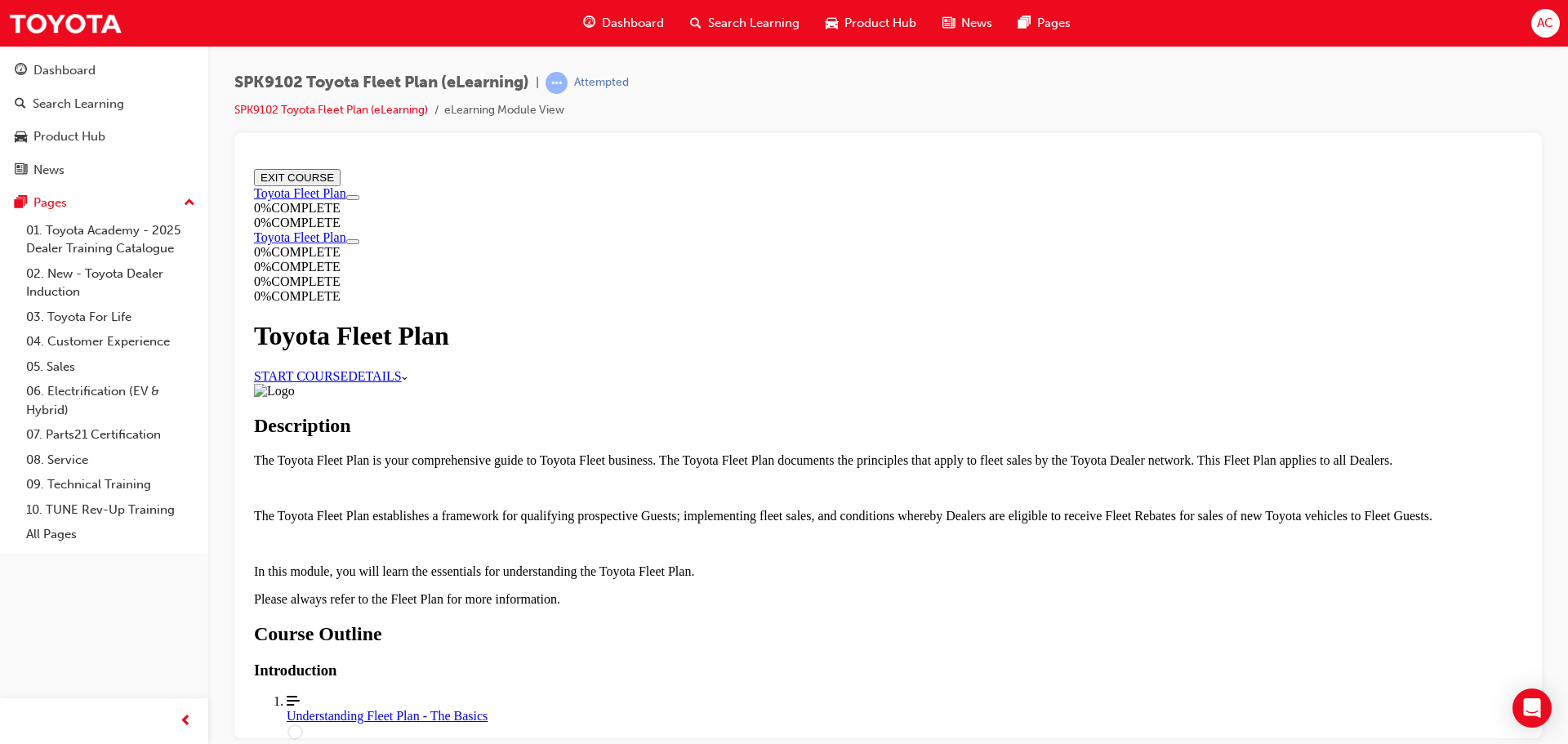
drag, startPoint x: 704, startPoint y: 365, endPoint x: 884, endPoint y: 400, distance: 183.4
click at [348, 368] on link "START COURSE" at bounding box center [301, 375] width 94 height 14
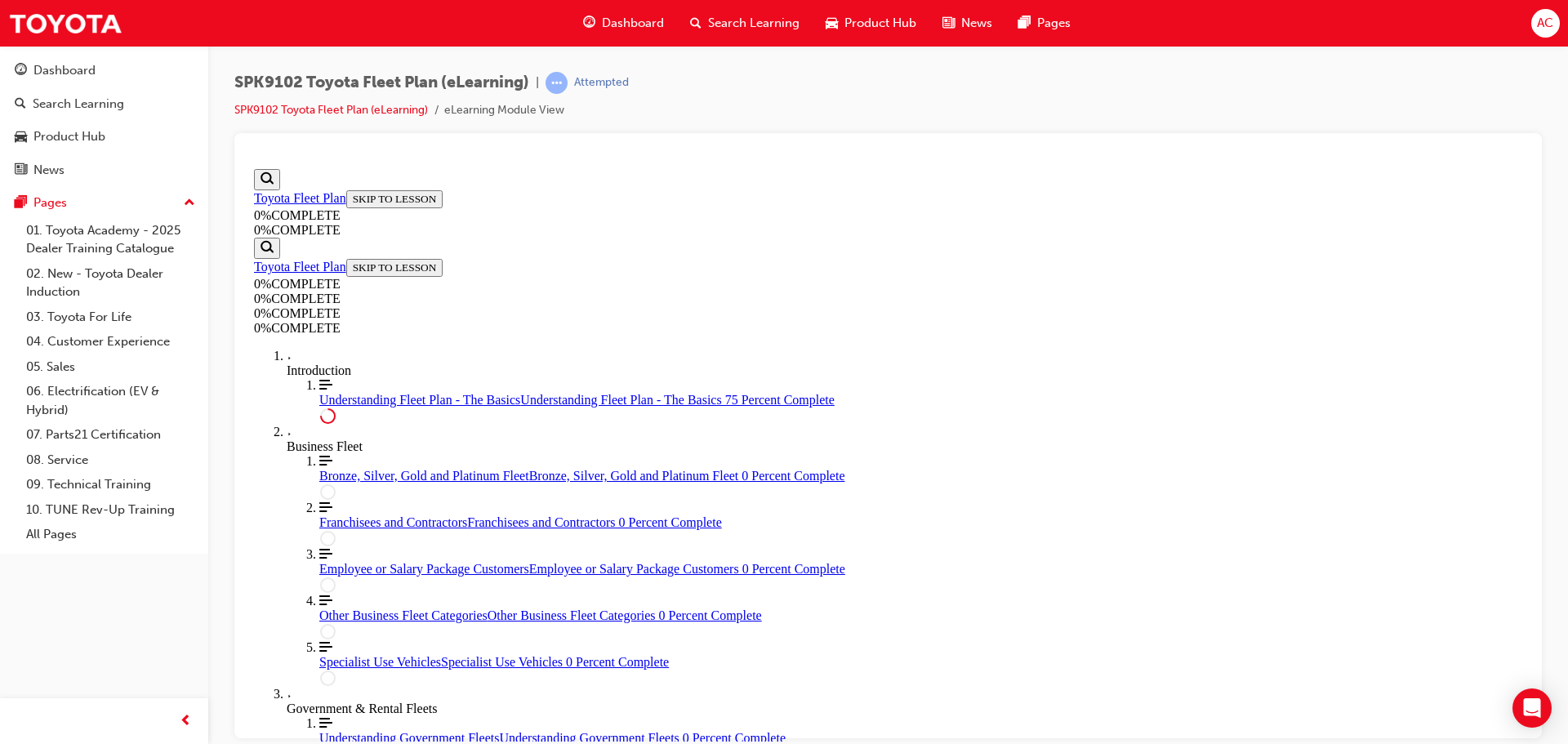
scroll to position [2998, 0]
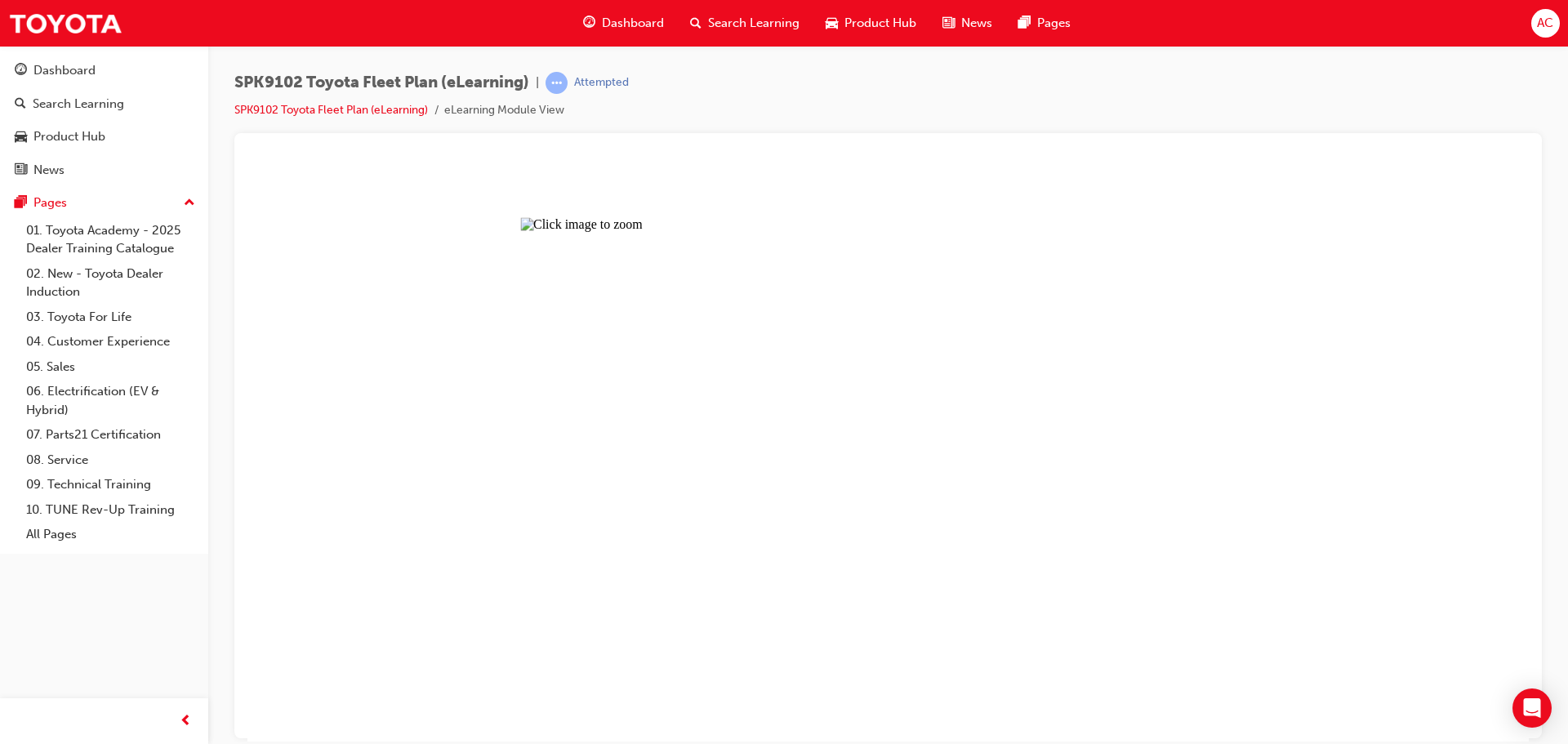
click at [755, 291] on button "Unzoom image" at bounding box center [888, 451] width 1282 height 579
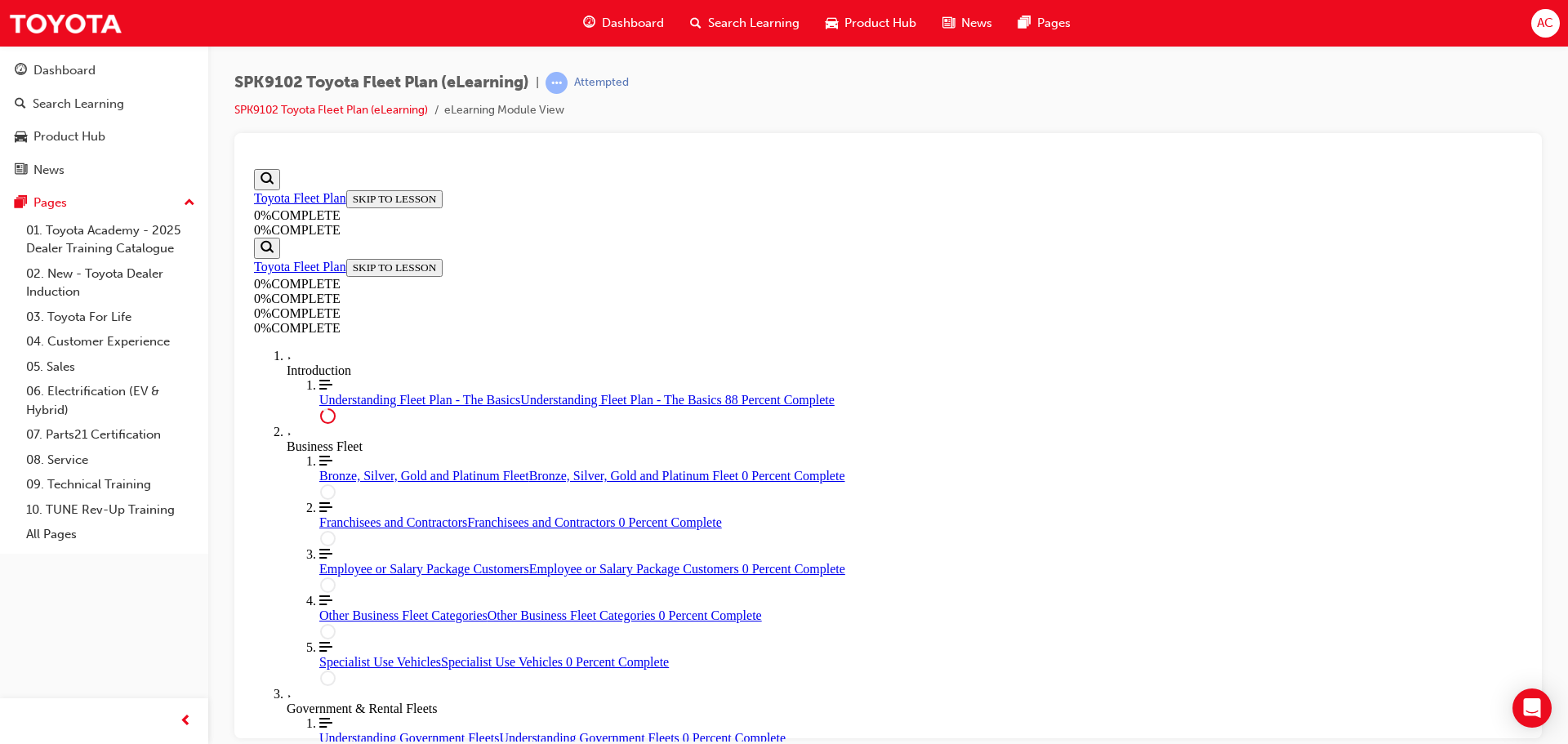
scroll to position [3725, 0]
drag, startPoint x: 1080, startPoint y: 582, endPoint x: 841, endPoint y: 386, distance: 309.1
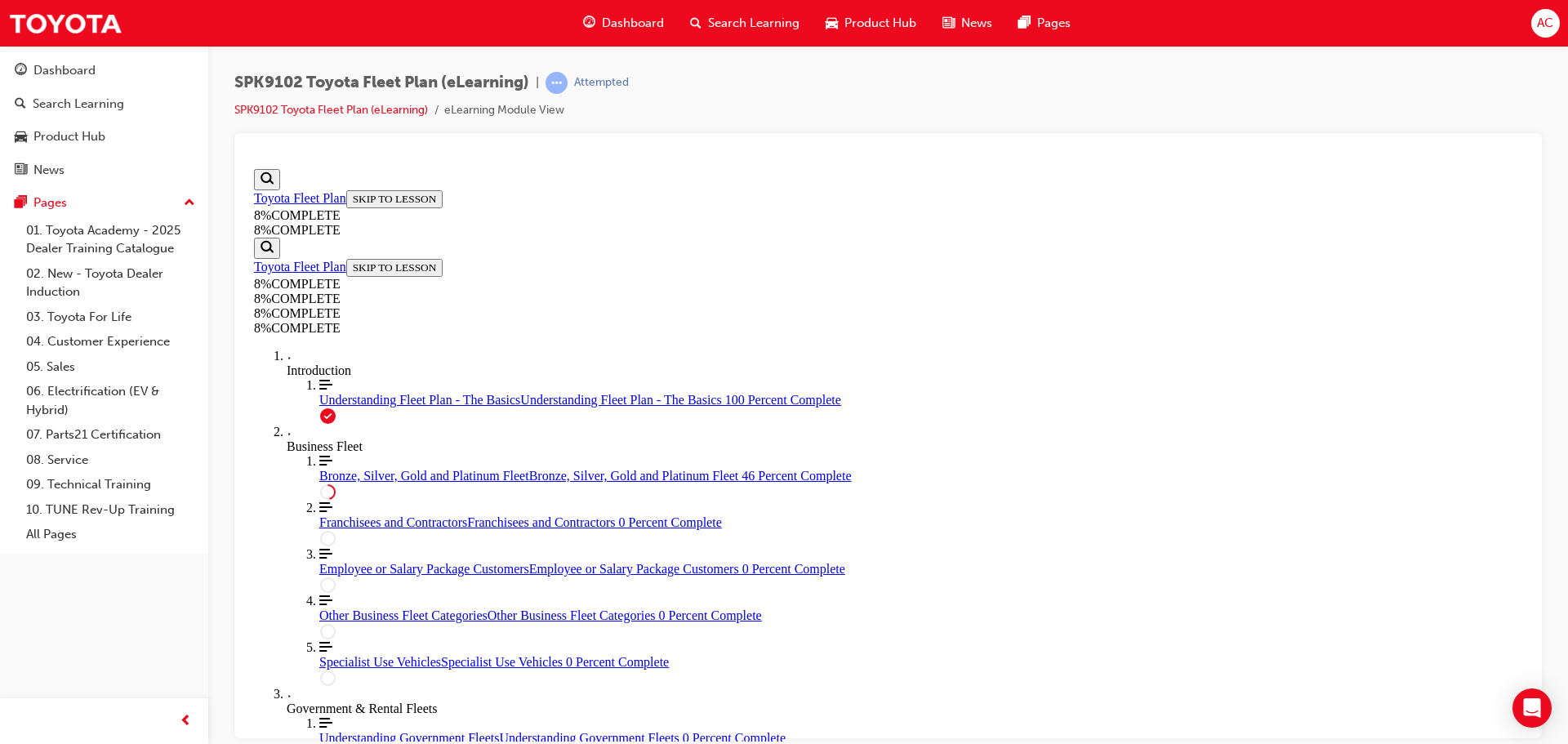
drag, startPoint x: 829, startPoint y: 378, endPoint x: 1109, endPoint y: 568, distance: 338.4
drag, startPoint x: 907, startPoint y: 488, endPoint x: 1129, endPoint y: 295, distance: 294.2
drag, startPoint x: 896, startPoint y: 481, endPoint x: 1131, endPoint y: 485, distance: 235.0
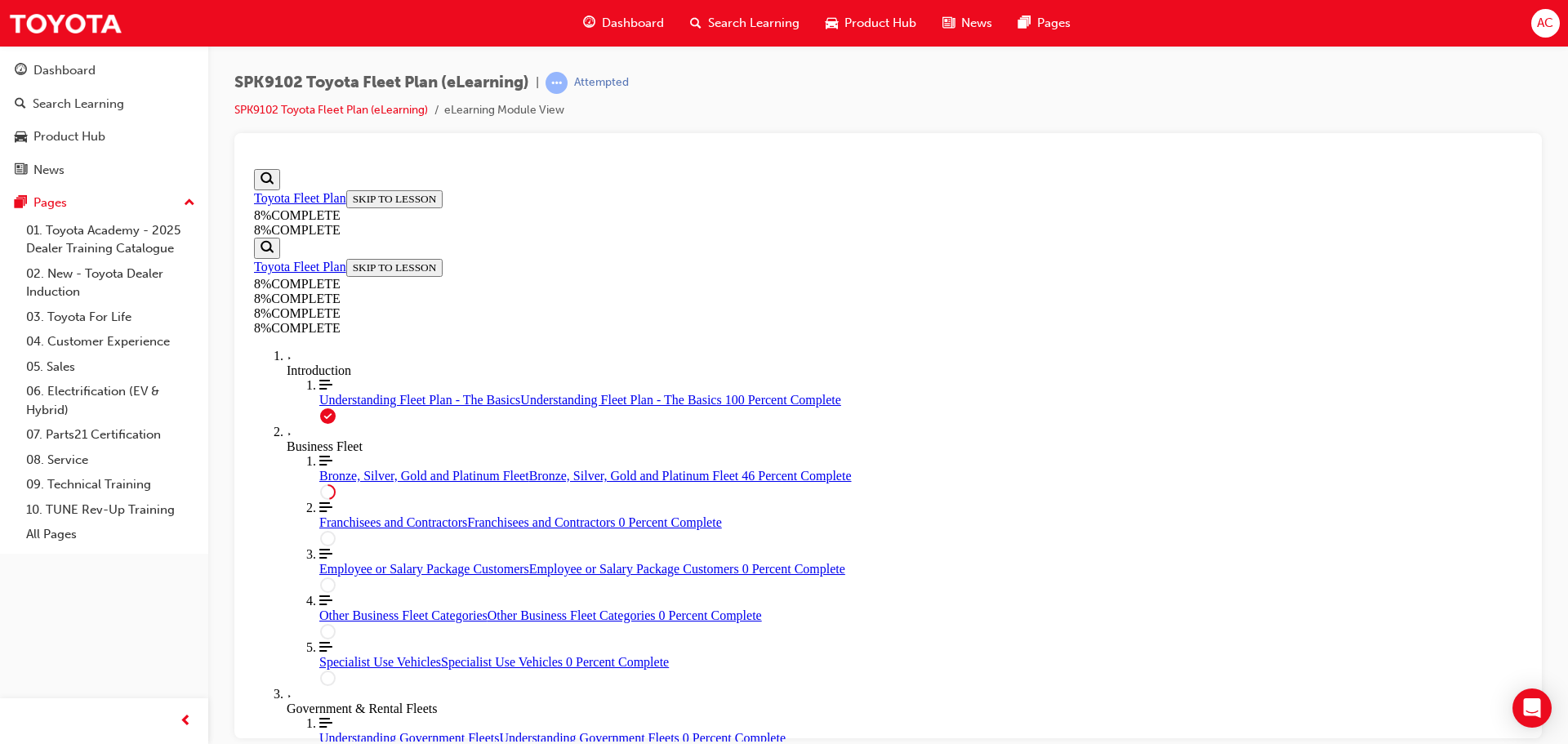
drag, startPoint x: 909, startPoint y: 486, endPoint x: 1165, endPoint y: 477, distance: 256.2
drag, startPoint x: 978, startPoint y: 398, endPoint x: 1131, endPoint y: 393, distance: 153.1
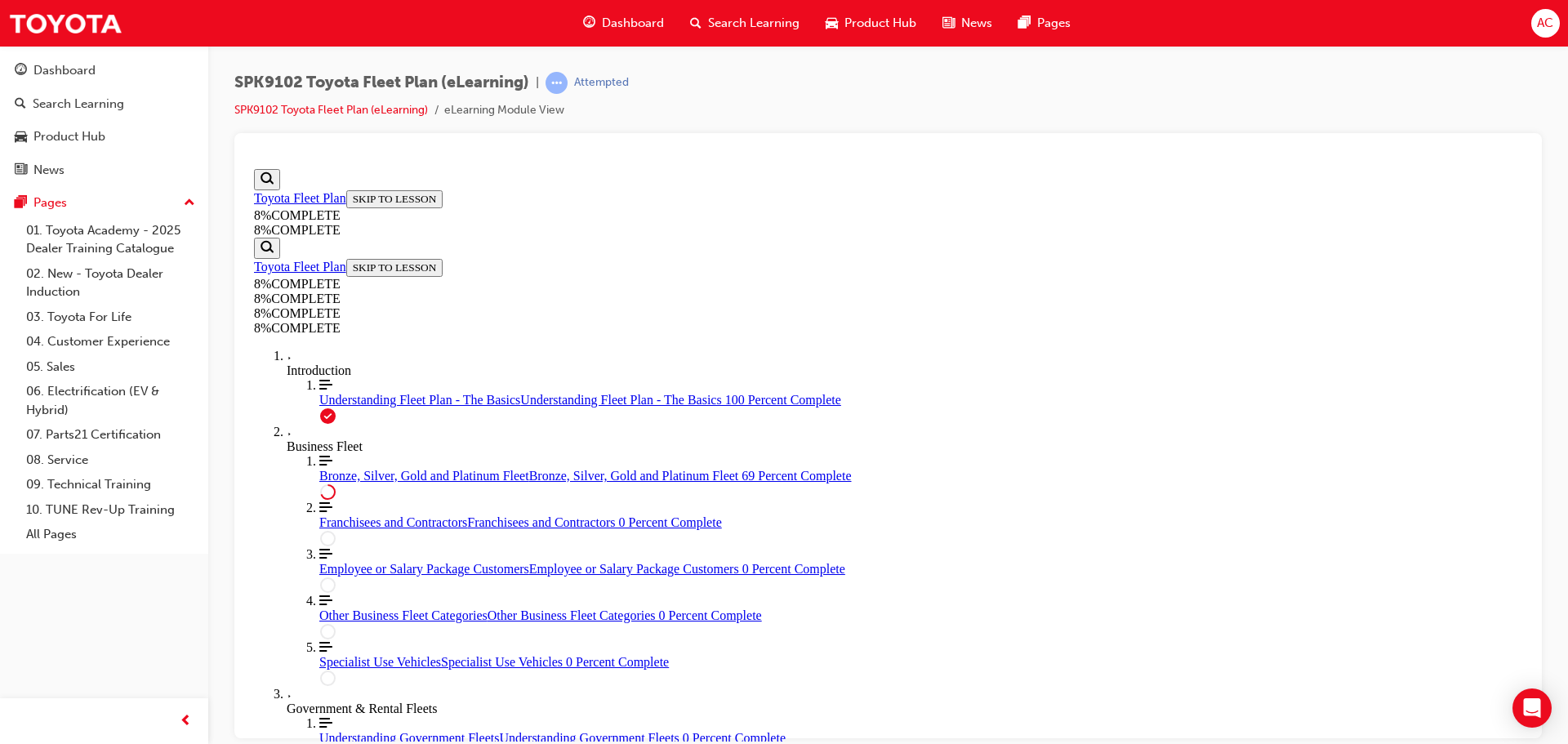
scroll to position [4060, 0]
drag, startPoint x: 832, startPoint y: 253, endPoint x: 1120, endPoint y: 342, distance: 301.4
drag, startPoint x: 815, startPoint y: 253, endPoint x: 1112, endPoint y: 492, distance: 381.2
drag, startPoint x: 821, startPoint y: 431, endPoint x: 1120, endPoint y: 609, distance: 348.0
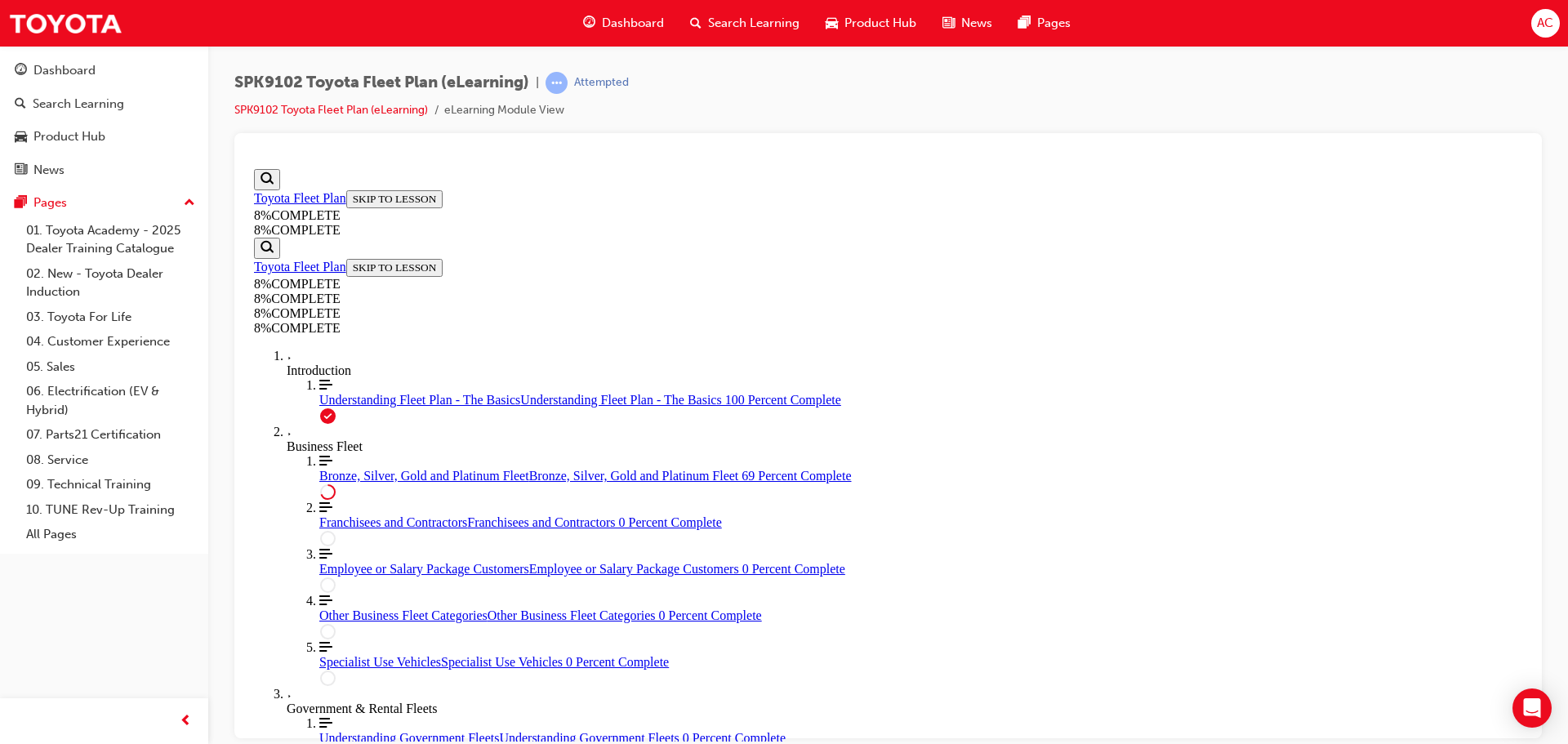
drag, startPoint x: 852, startPoint y: 418, endPoint x: 1118, endPoint y: 417, distance: 266.0
drag, startPoint x: 824, startPoint y: 376, endPoint x: 1105, endPoint y: 536, distance: 323.4
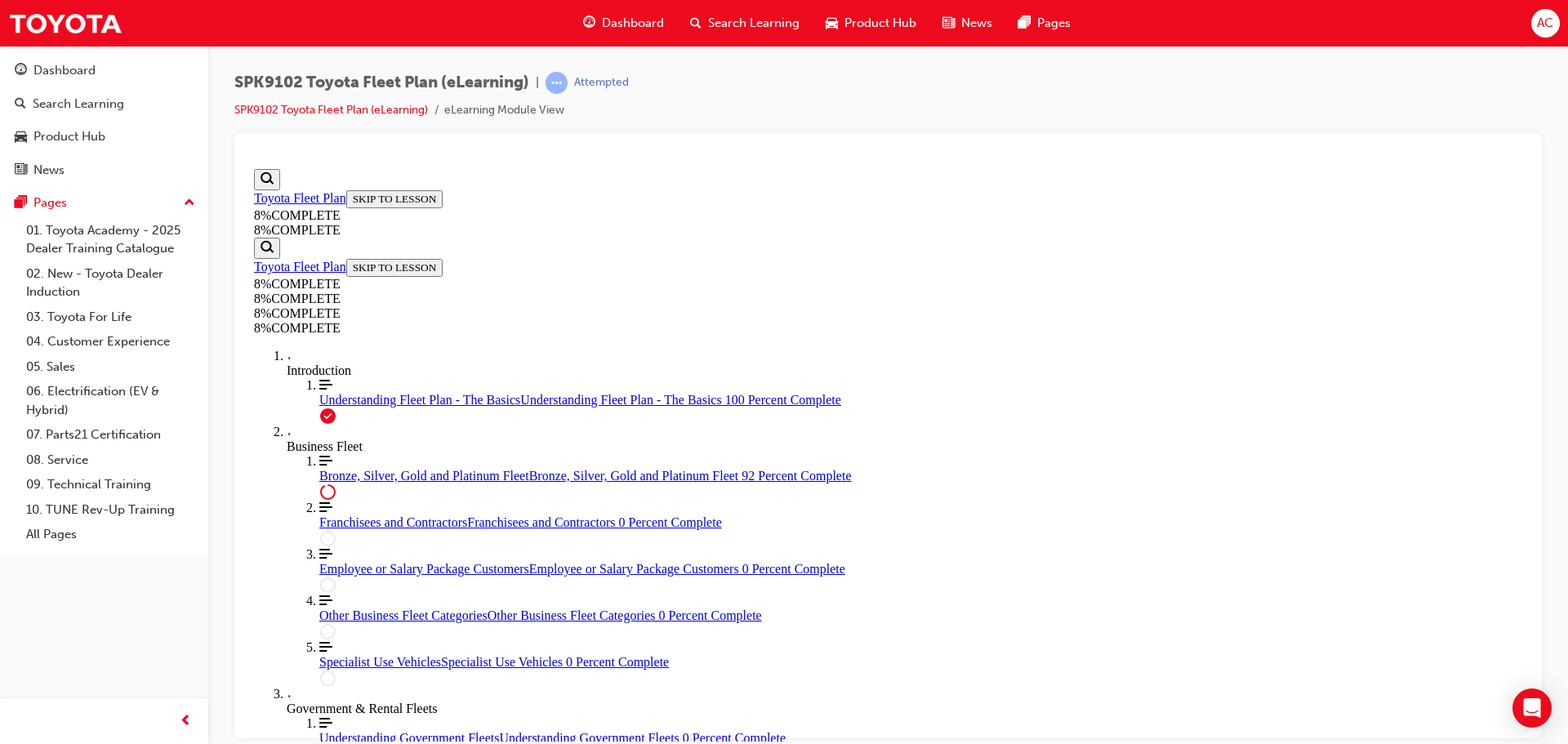
drag, startPoint x: 881, startPoint y: 461, endPoint x: 1093, endPoint y: 457, distance: 212.0
drag, startPoint x: 1094, startPoint y: 381, endPoint x: 1155, endPoint y: 381, distance: 61.0
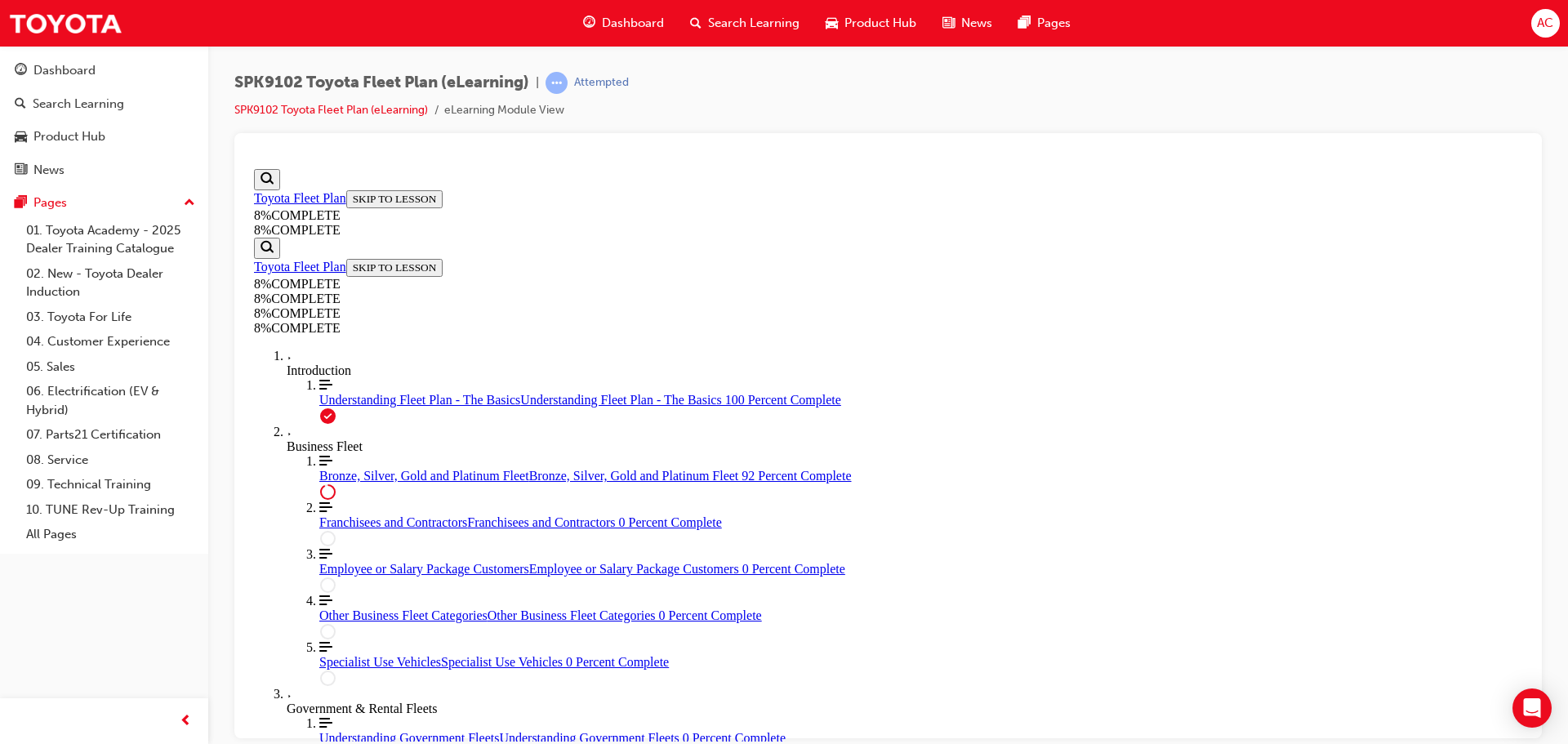
scroll to position [5956, 0]
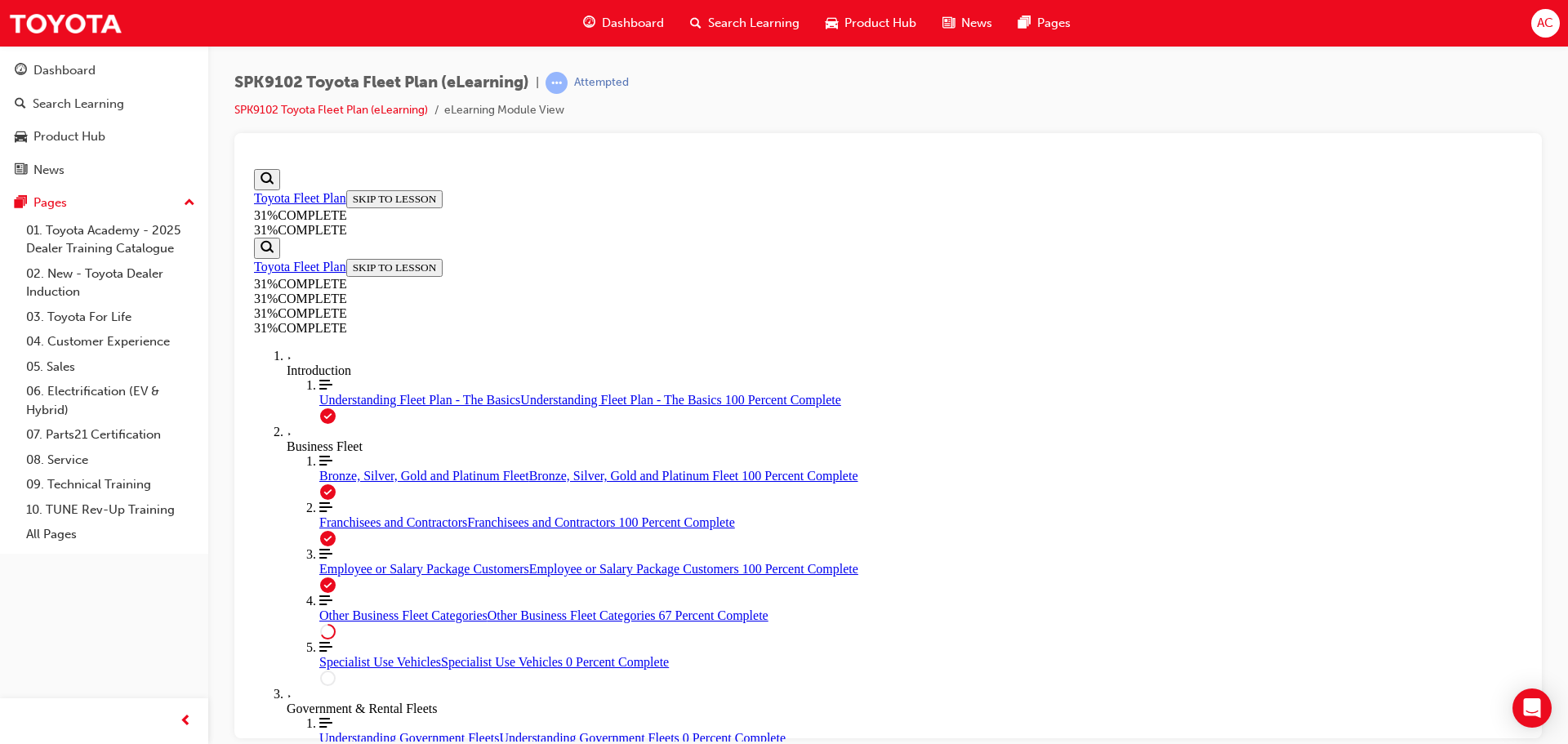
scroll to position [1928, 0]
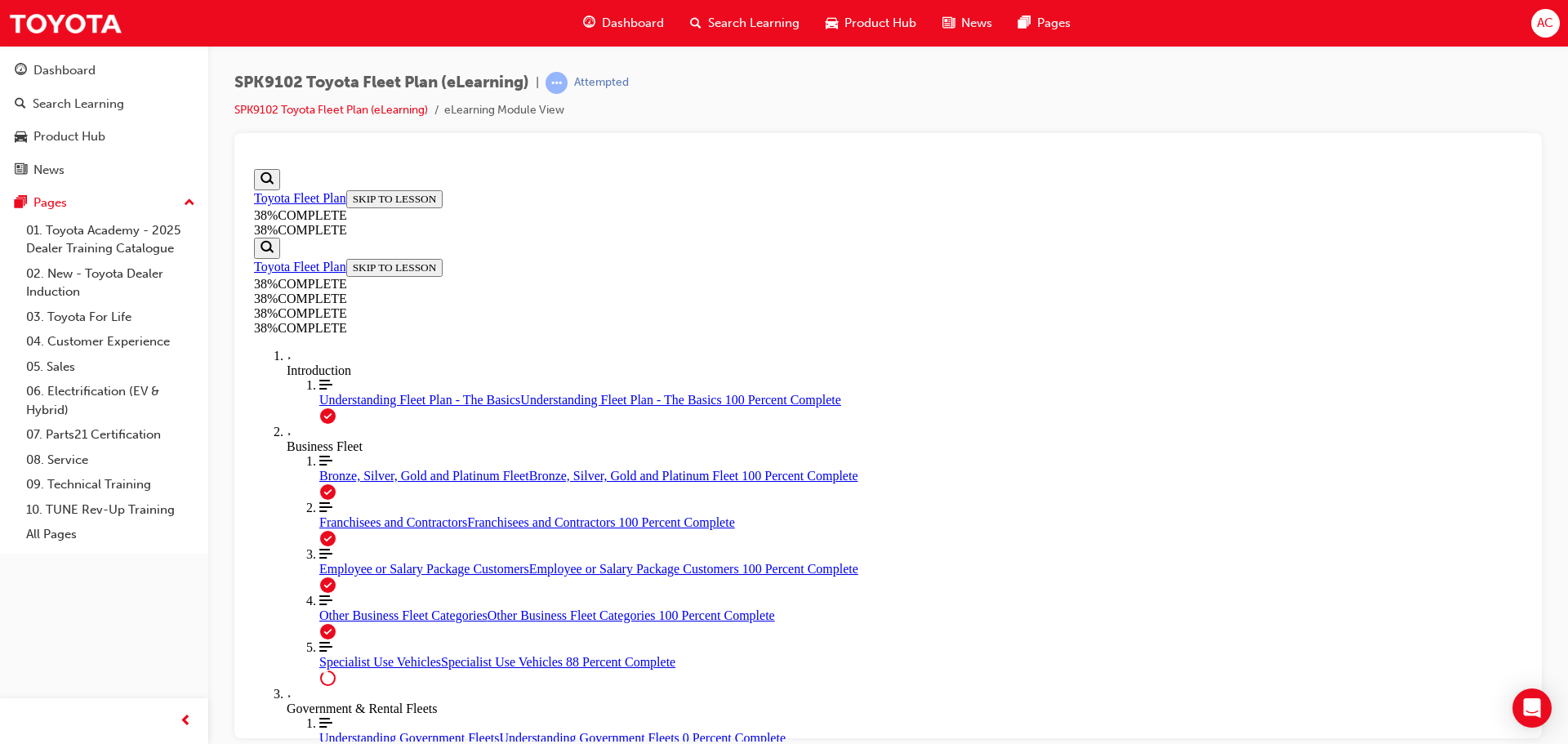
scroll to position [3178, 0]
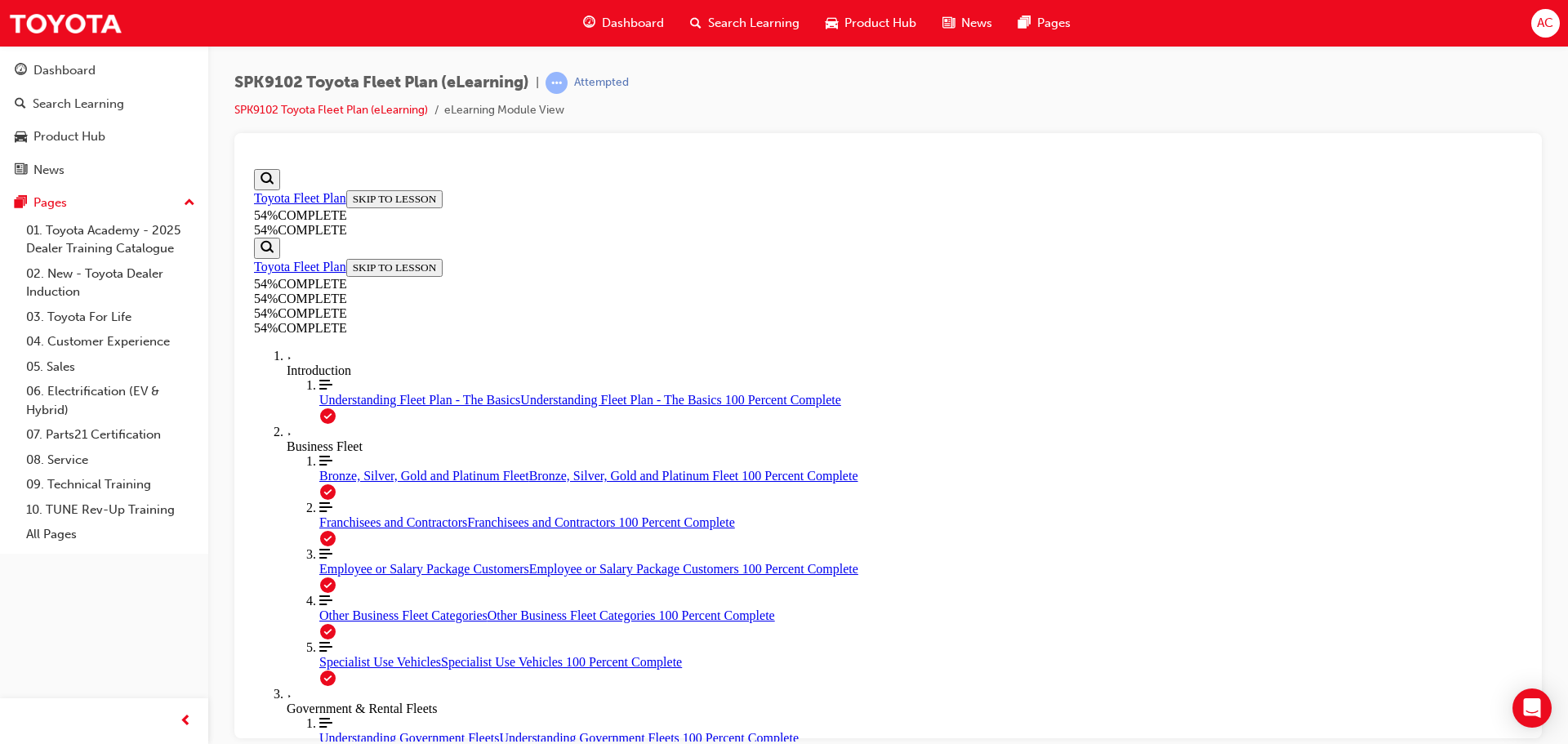
drag, startPoint x: 1028, startPoint y: 612, endPoint x: 1053, endPoint y: 613, distance: 25.0
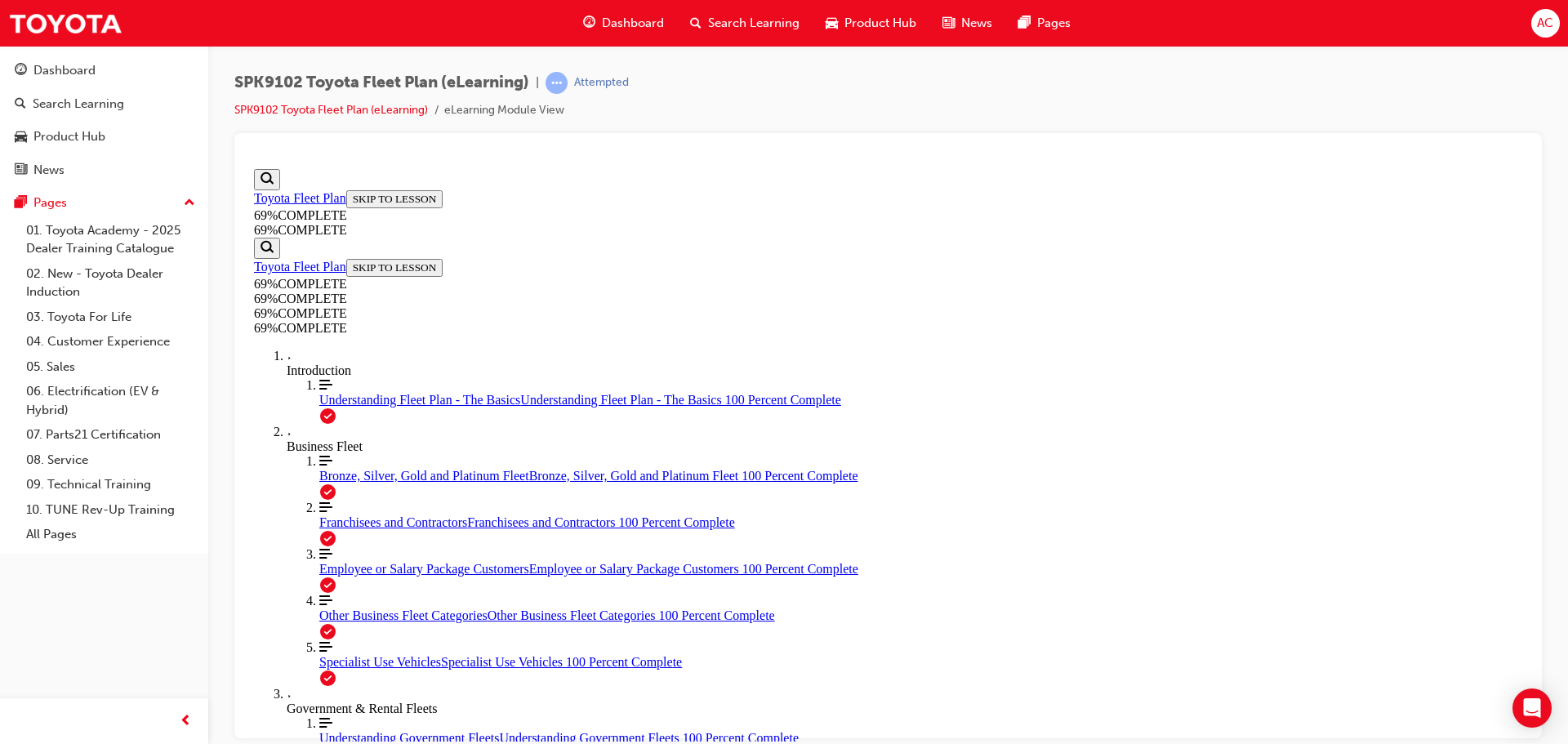
scroll to position [3161, 0]
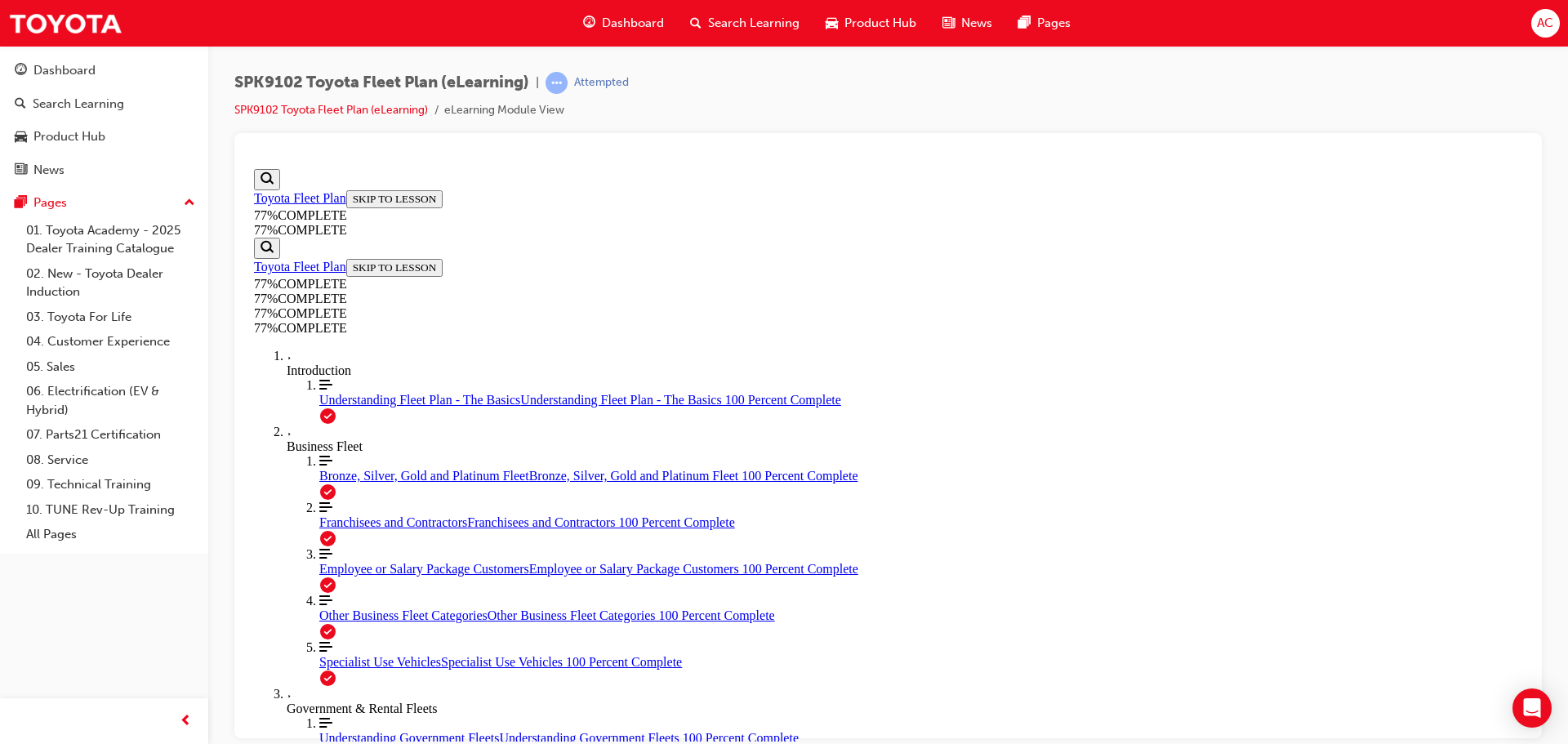
scroll to position [1773, 0]
click button "START More Caret pointing down"
